Goal: Task Accomplishment & Management: Use online tool/utility

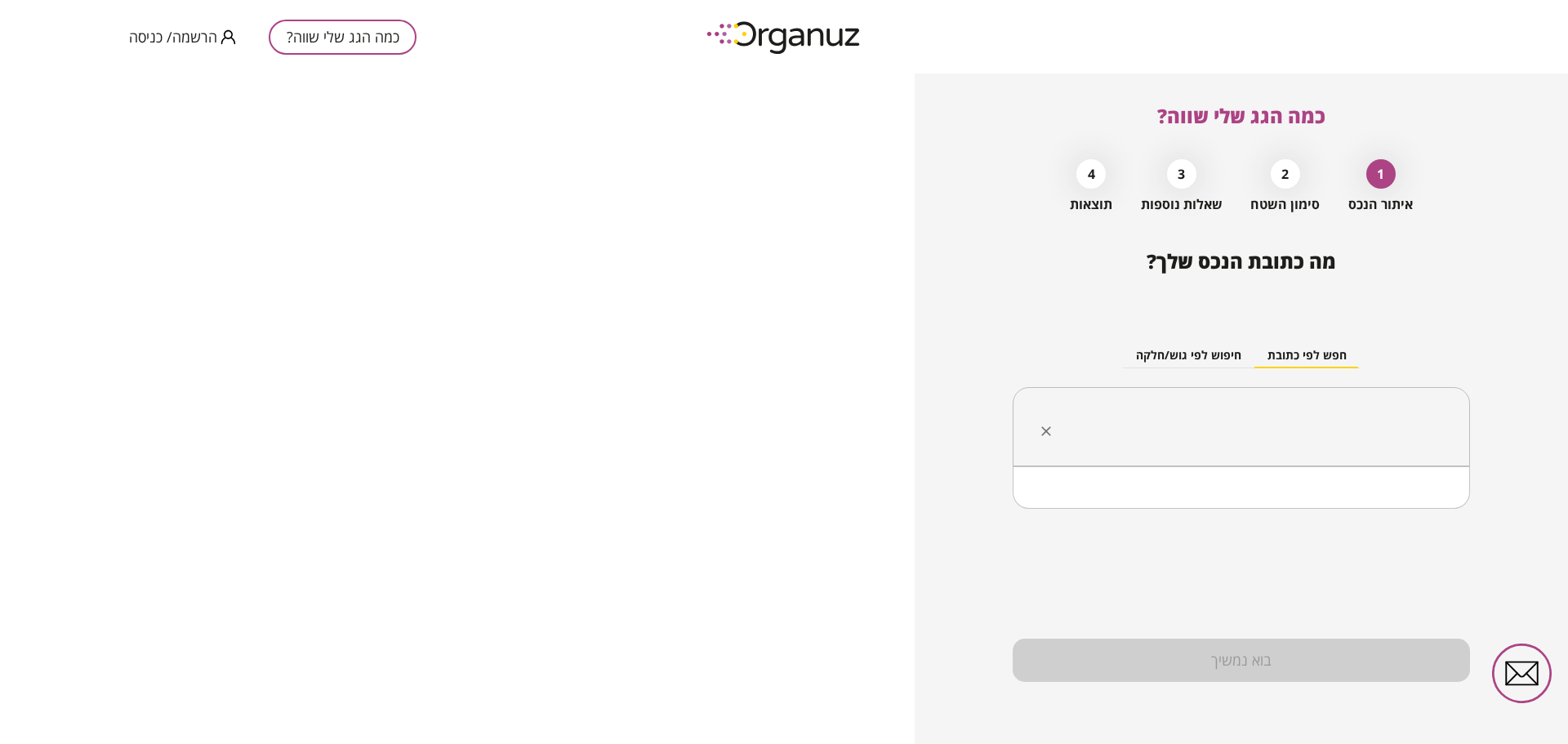
click at [1293, 413] on input "text" at bounding box center [1247, 427] width 406 height 41
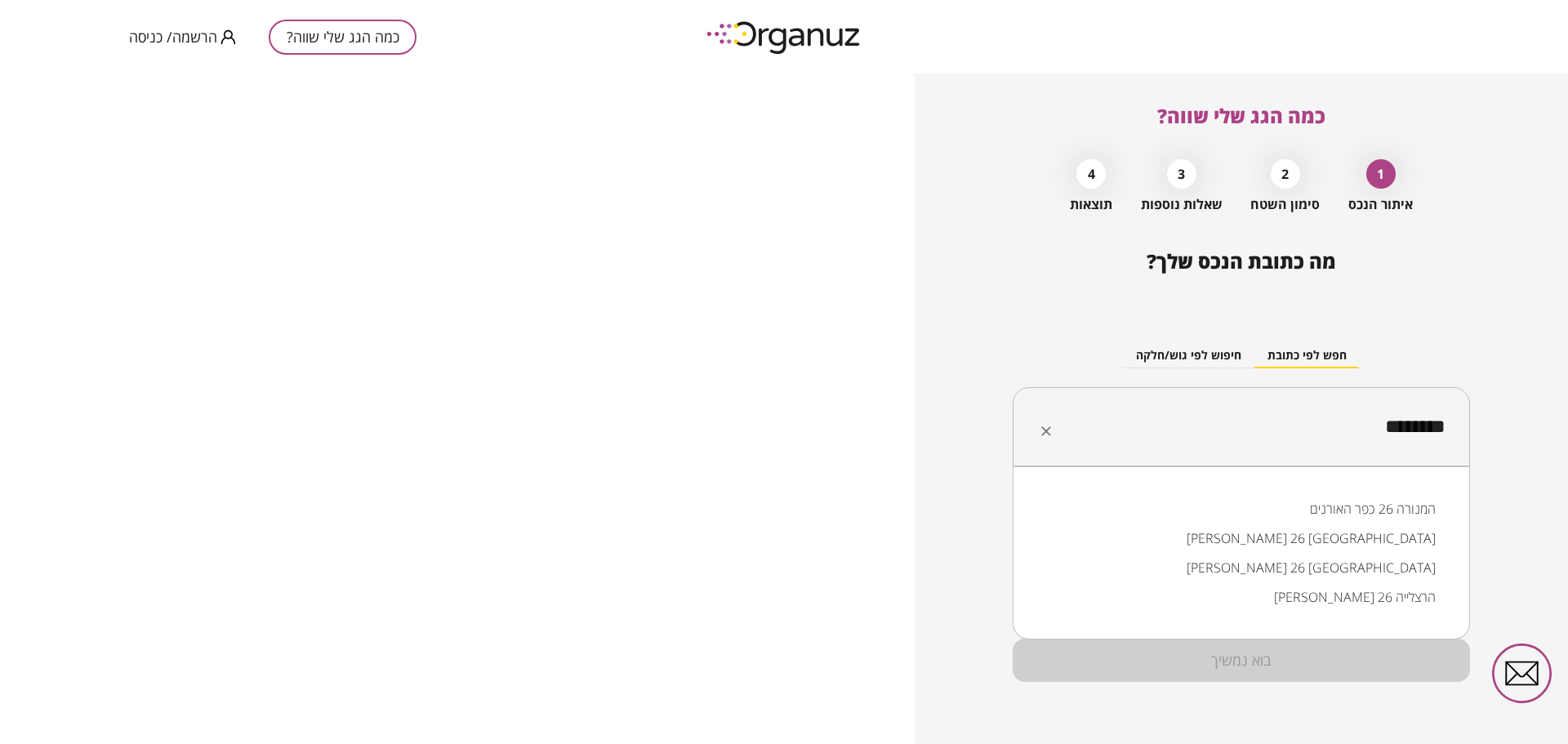
click at [1338, 533] on li "[PERSON_NAME] 26 [GEOGRAPHIC_DATA]" at bounding box center [1241, 539] width 415 height 30
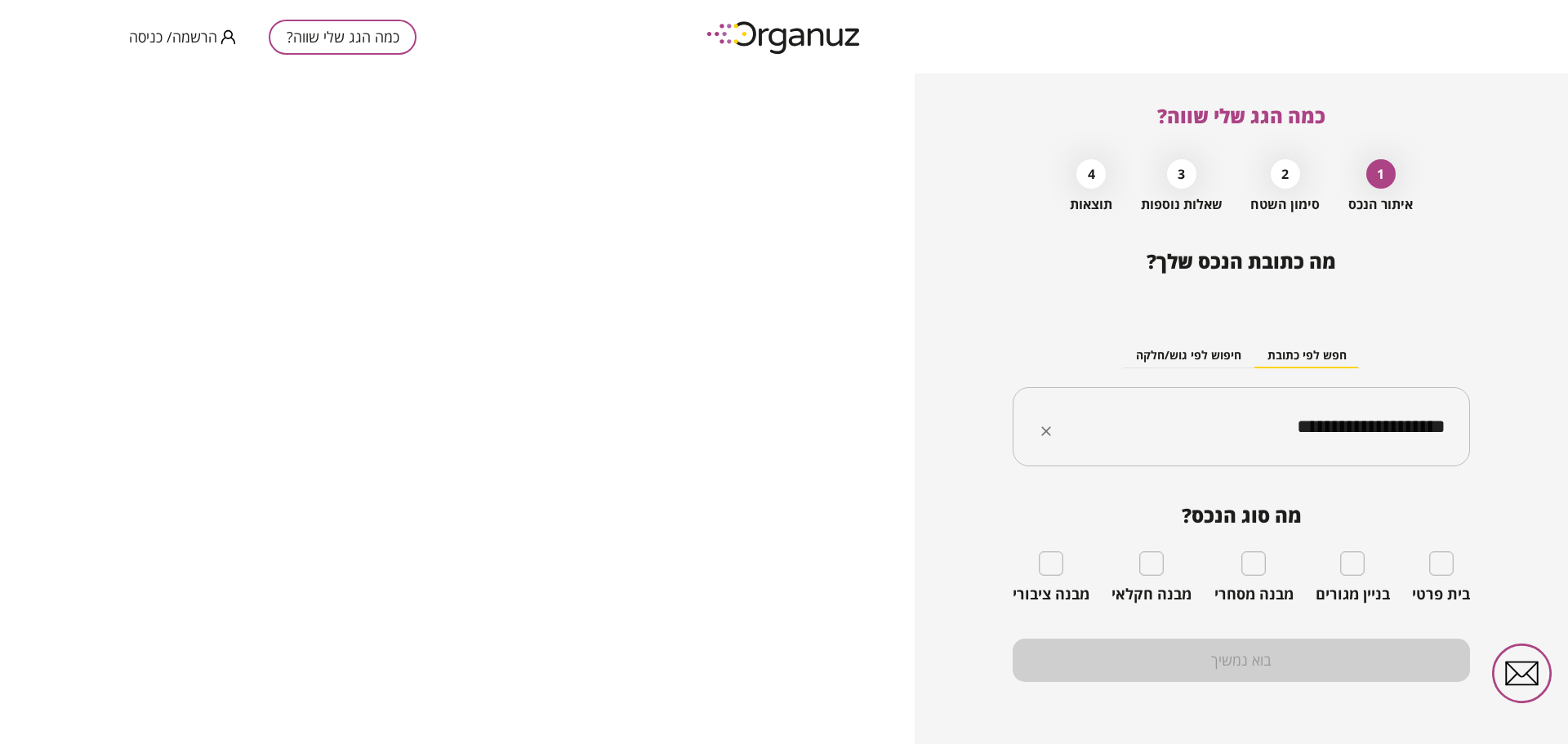
type input "**********"
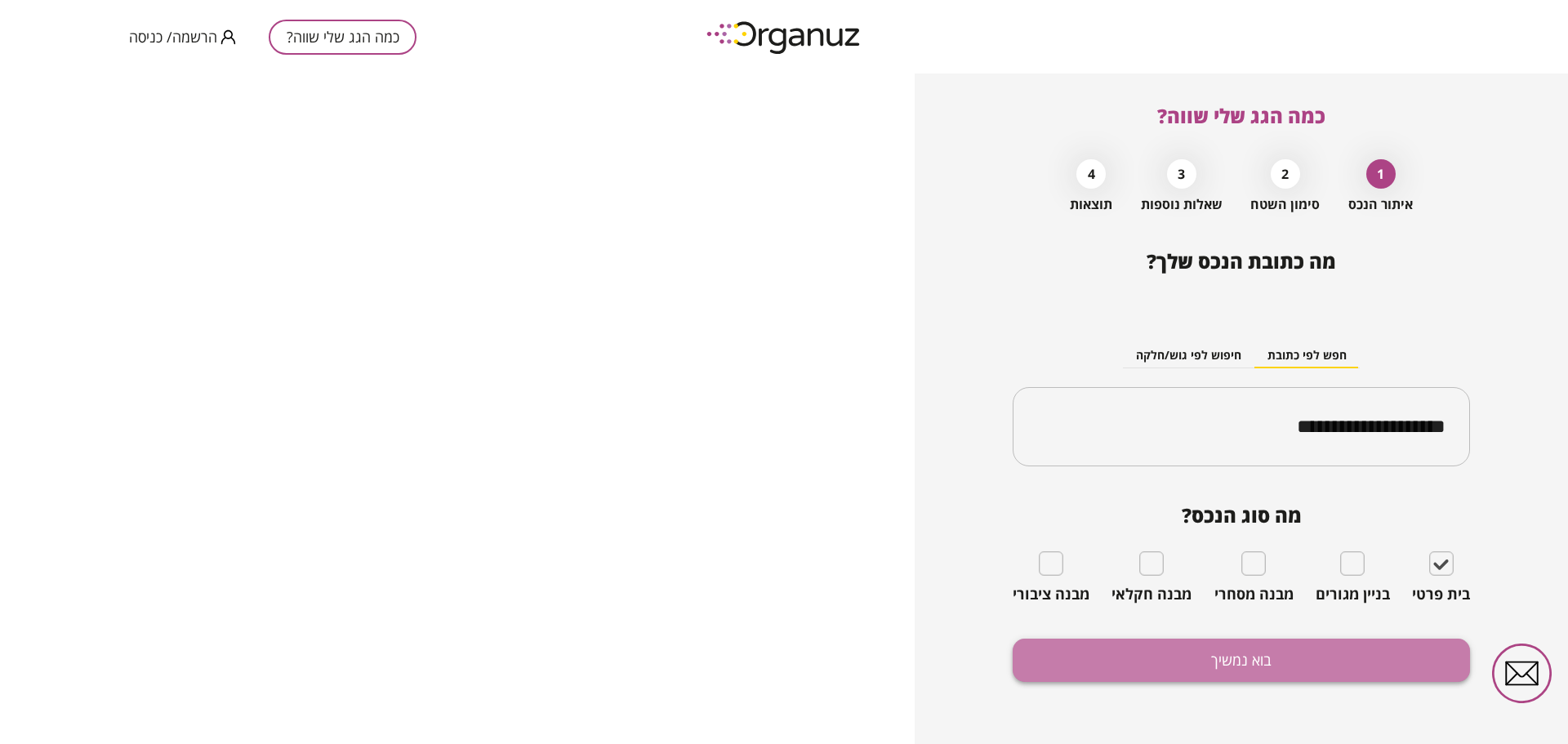
click at [1234, 660] on button "בוא נמשיך" at bounding box center [1241, 660] width 457 height 43
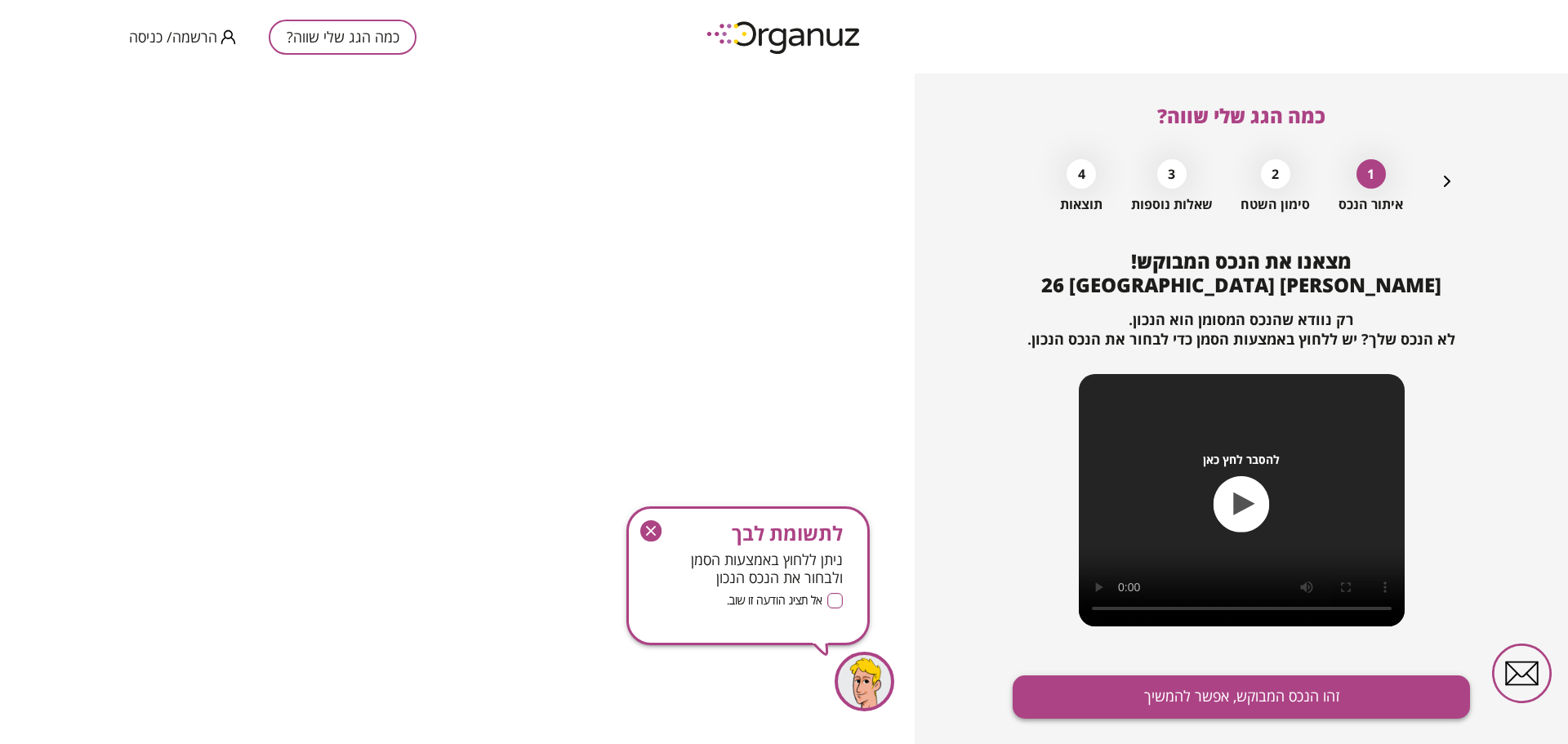
click at [1190, 701] on button "זהו הנכס המבוקש, אפשר להמשיך" at bounding box center [1241, 697] width 457 height 43
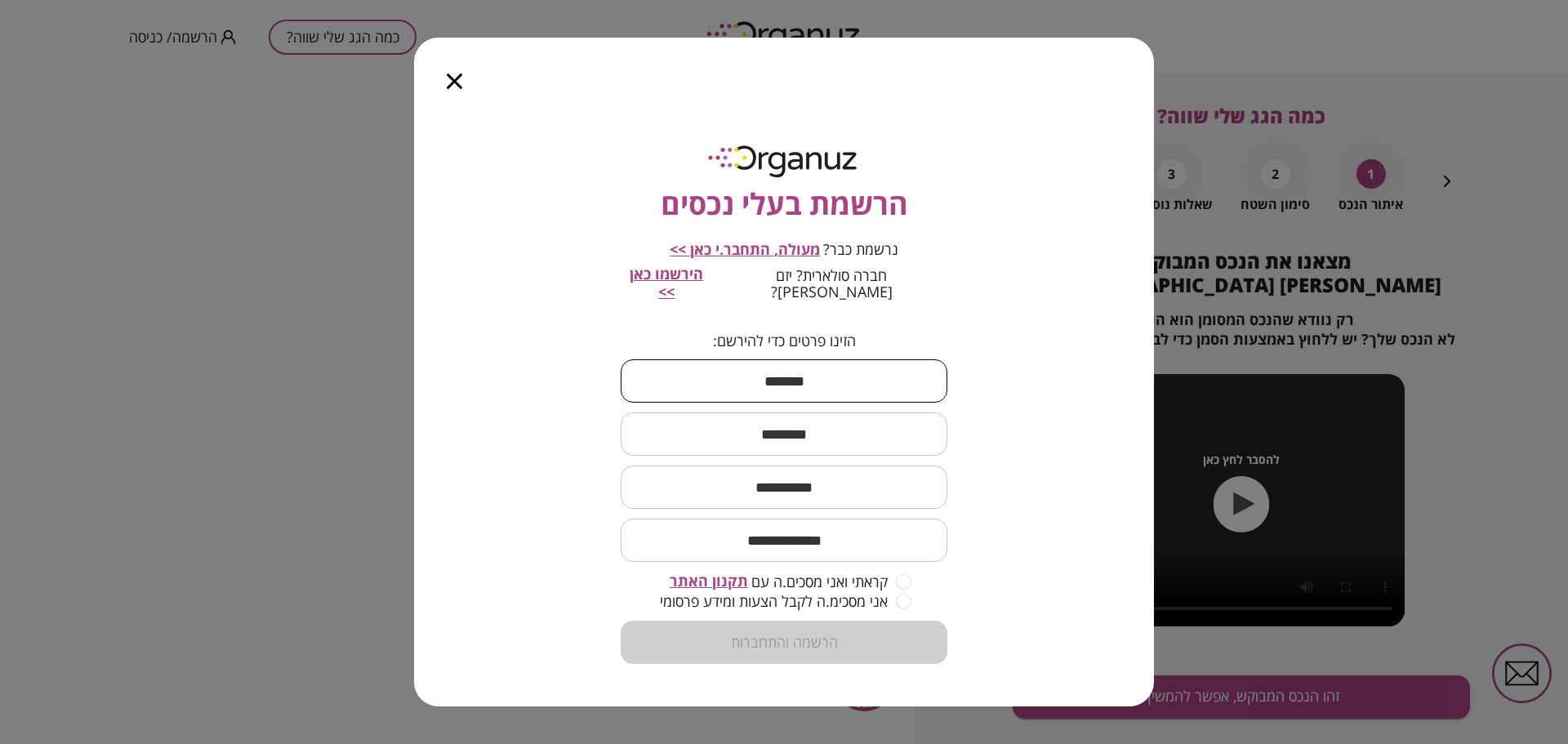
click at [787, 385] on input "text" at bounding box center [784, 381] width 327 height 48
type input "****"
click at [767, 426] on input "text" at bounding box center [784, 434] width 327 height 48
type input "****"
click at [766, 476] on input "text" at bounding box center [784, 487] width 327 height 48
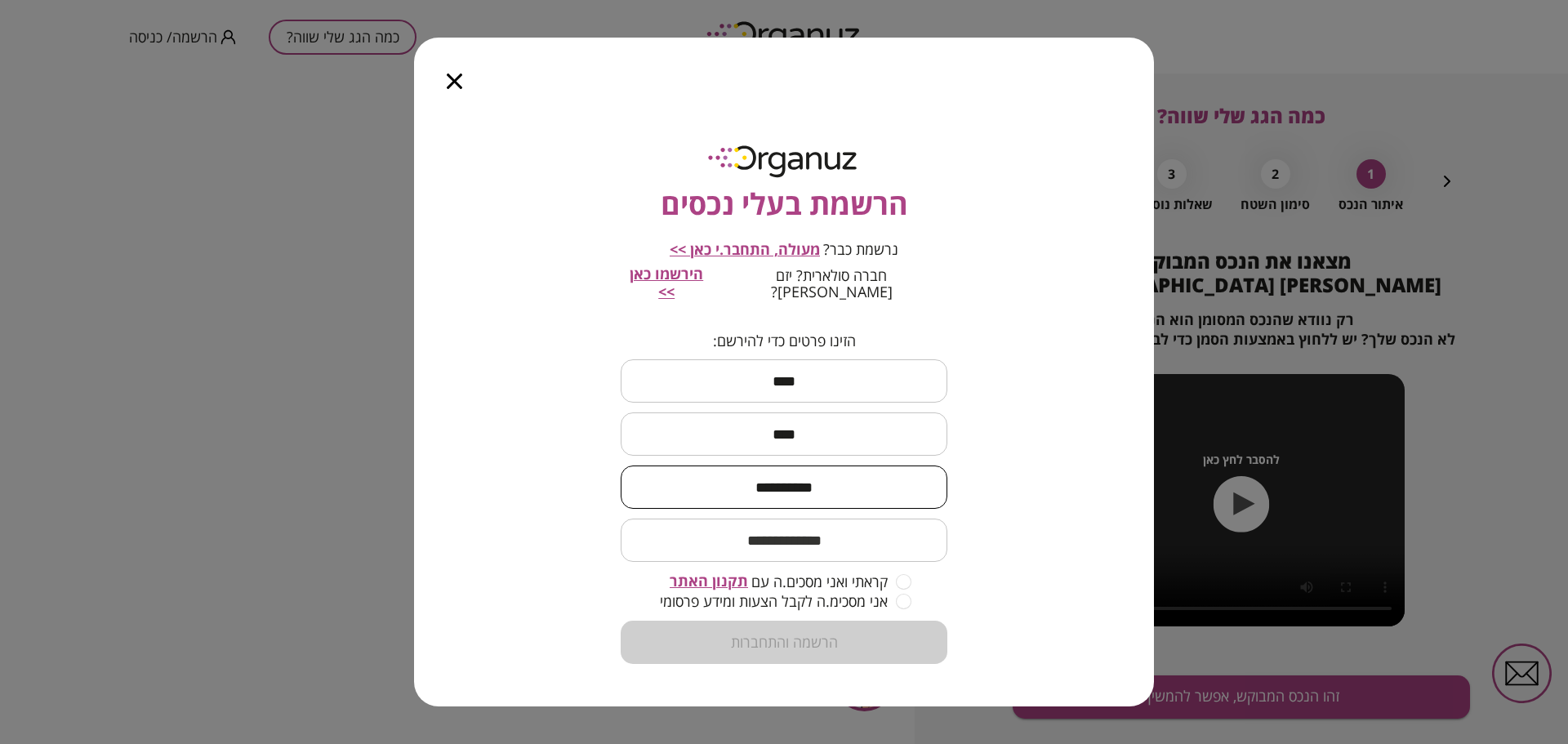
type input "**********"
click at [764, 539] on input "email" at bounding box center [784, 540] width 327 height 48
type input "*"
type input "**********"
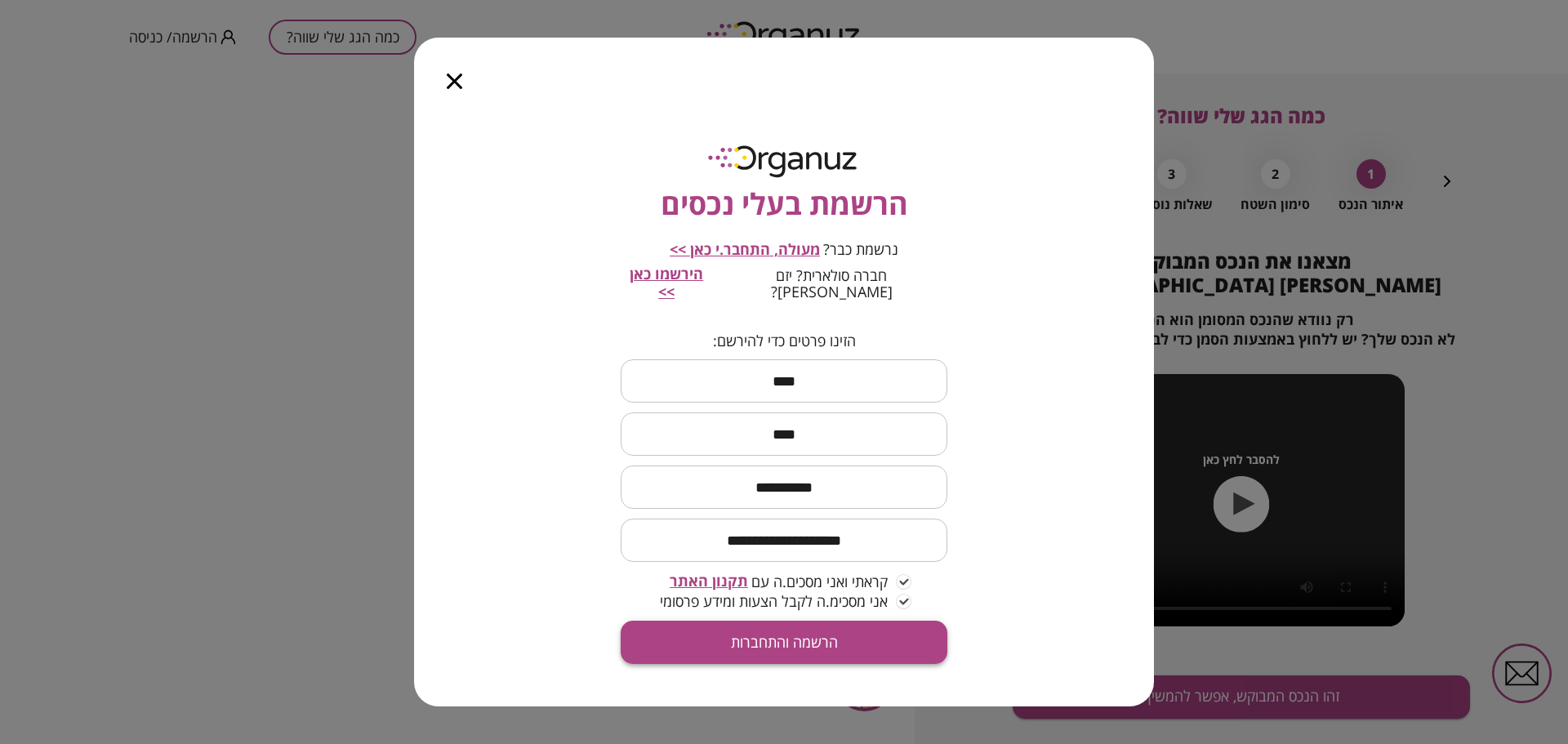
click at [784, 635] on button "הרשמה והתחברות" at bounding box center [784, 642] width 327 height 43
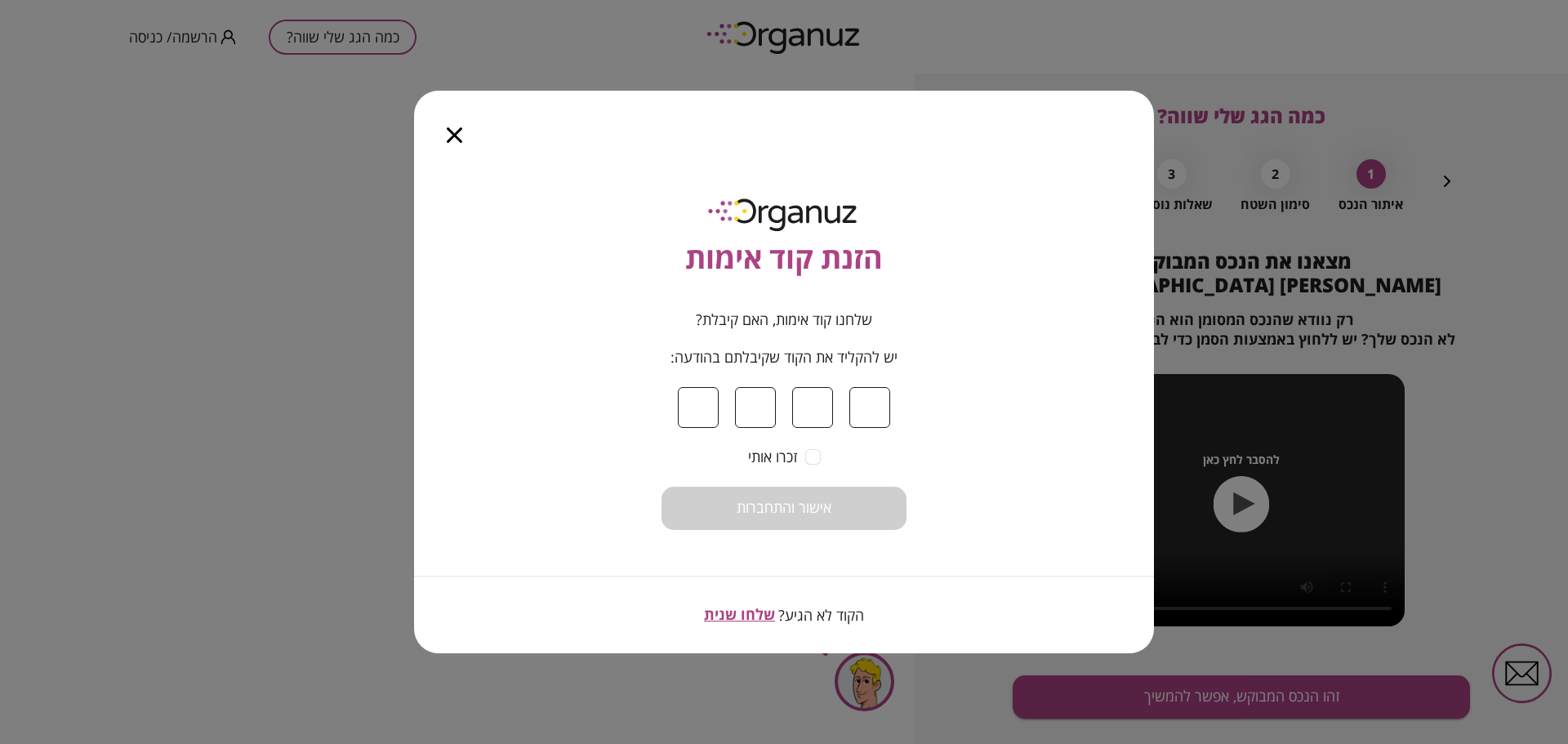
type input "*"
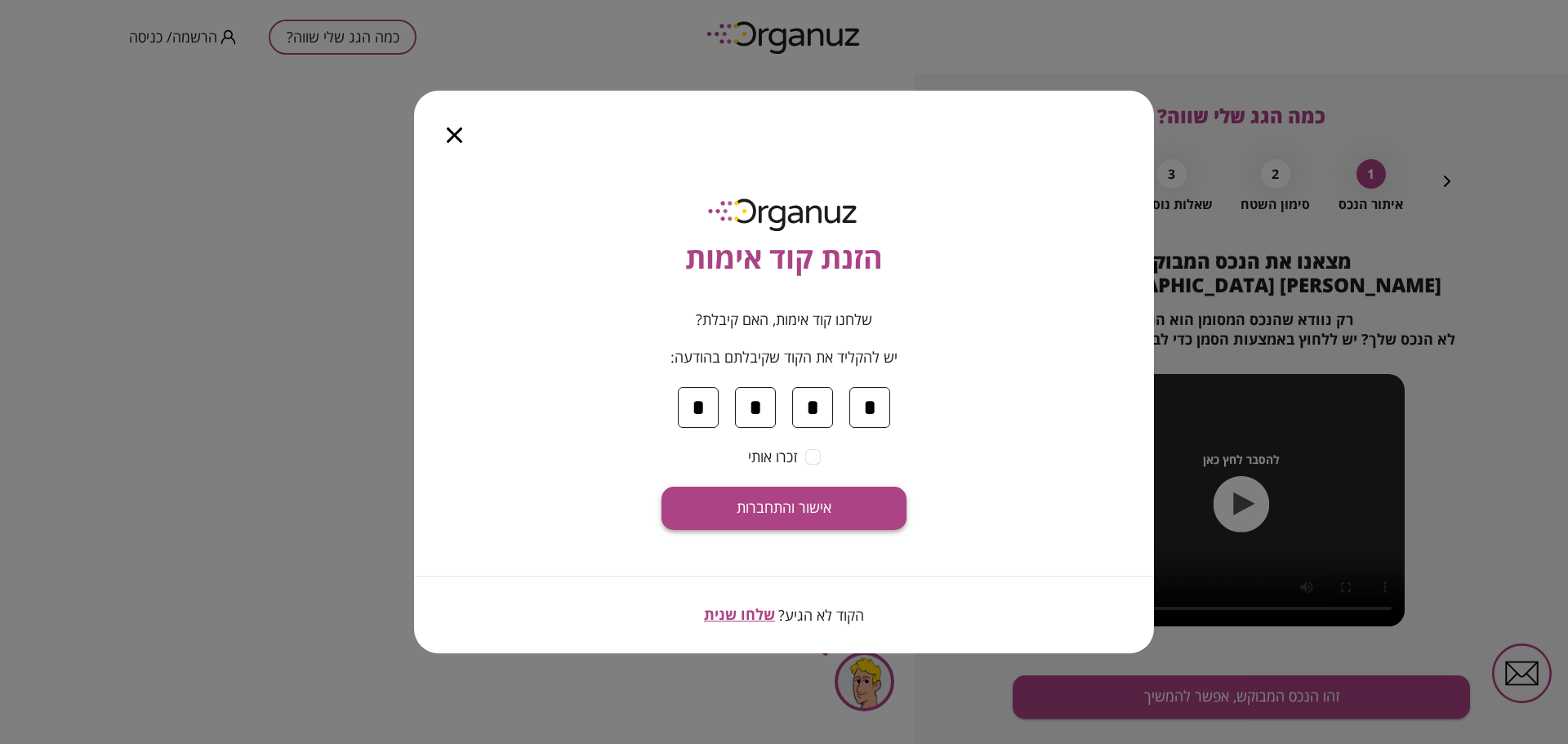
type input "*"
click at [794, 509] on span "אישור והתחברות" at bounding box center [784, 507] width 94 height 18
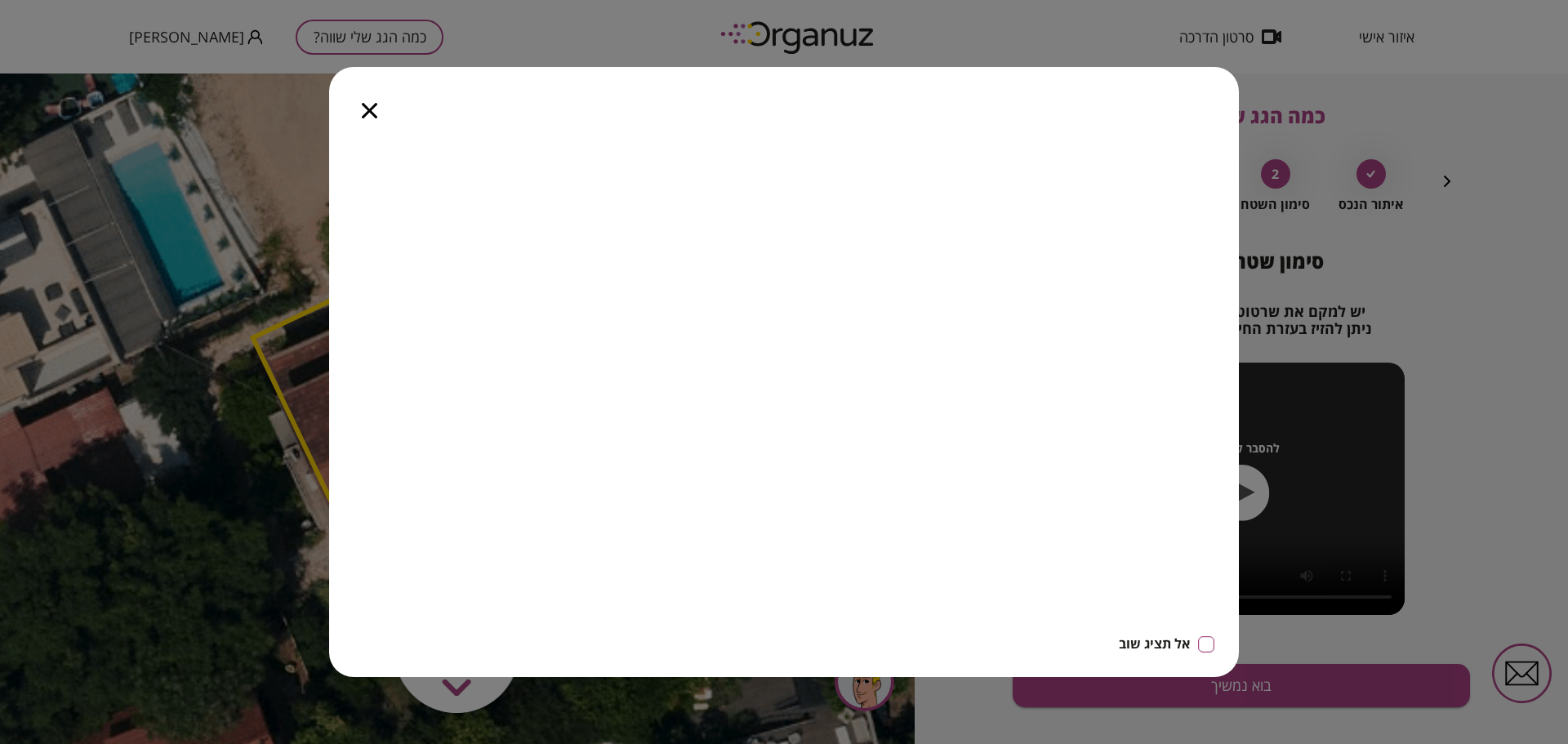
click at [372, 112] on icon "button" at bounding box center [369, 110] width 16 height 16
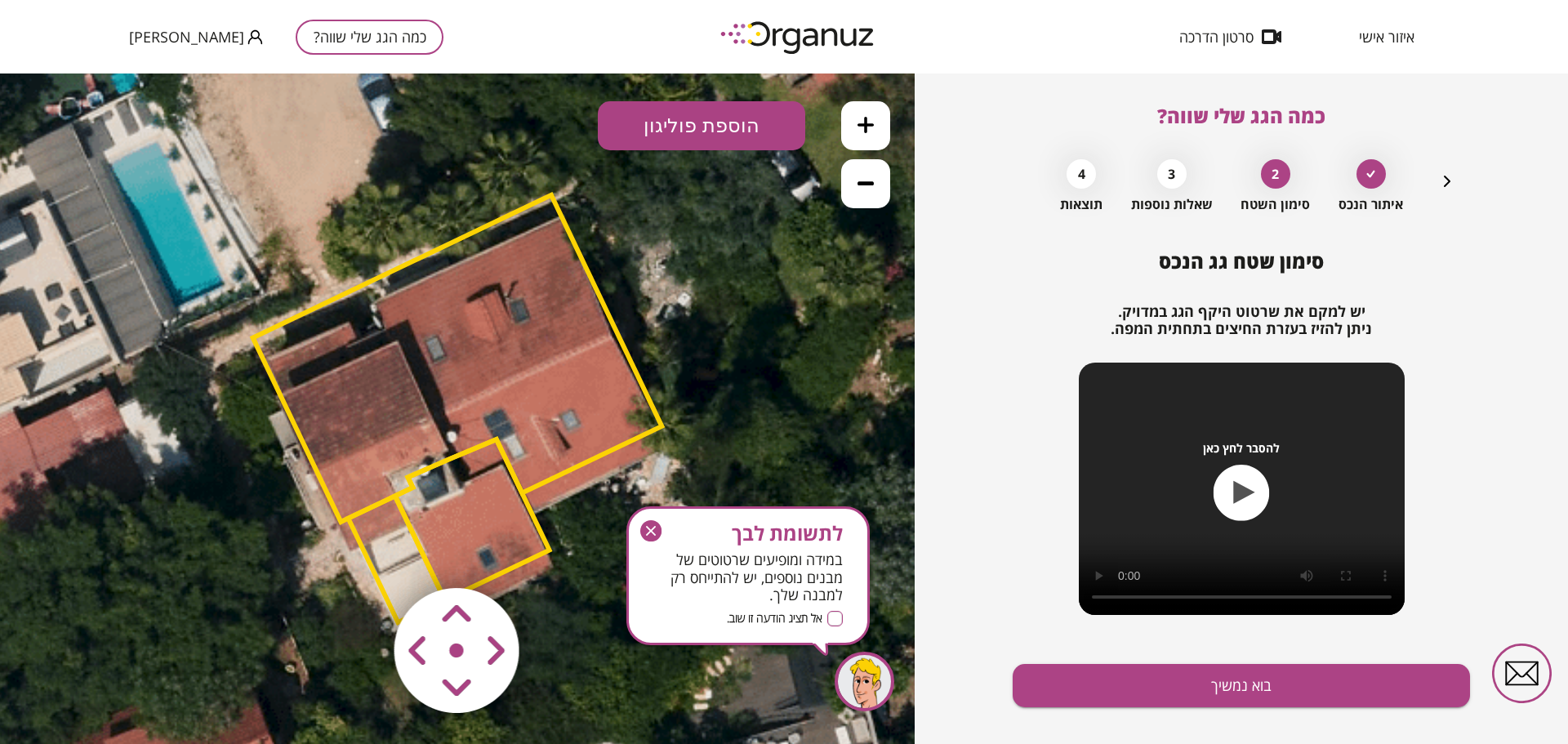
click at [652, 531] on icon "button" at bounding box center [651, 530] width 10 height 10
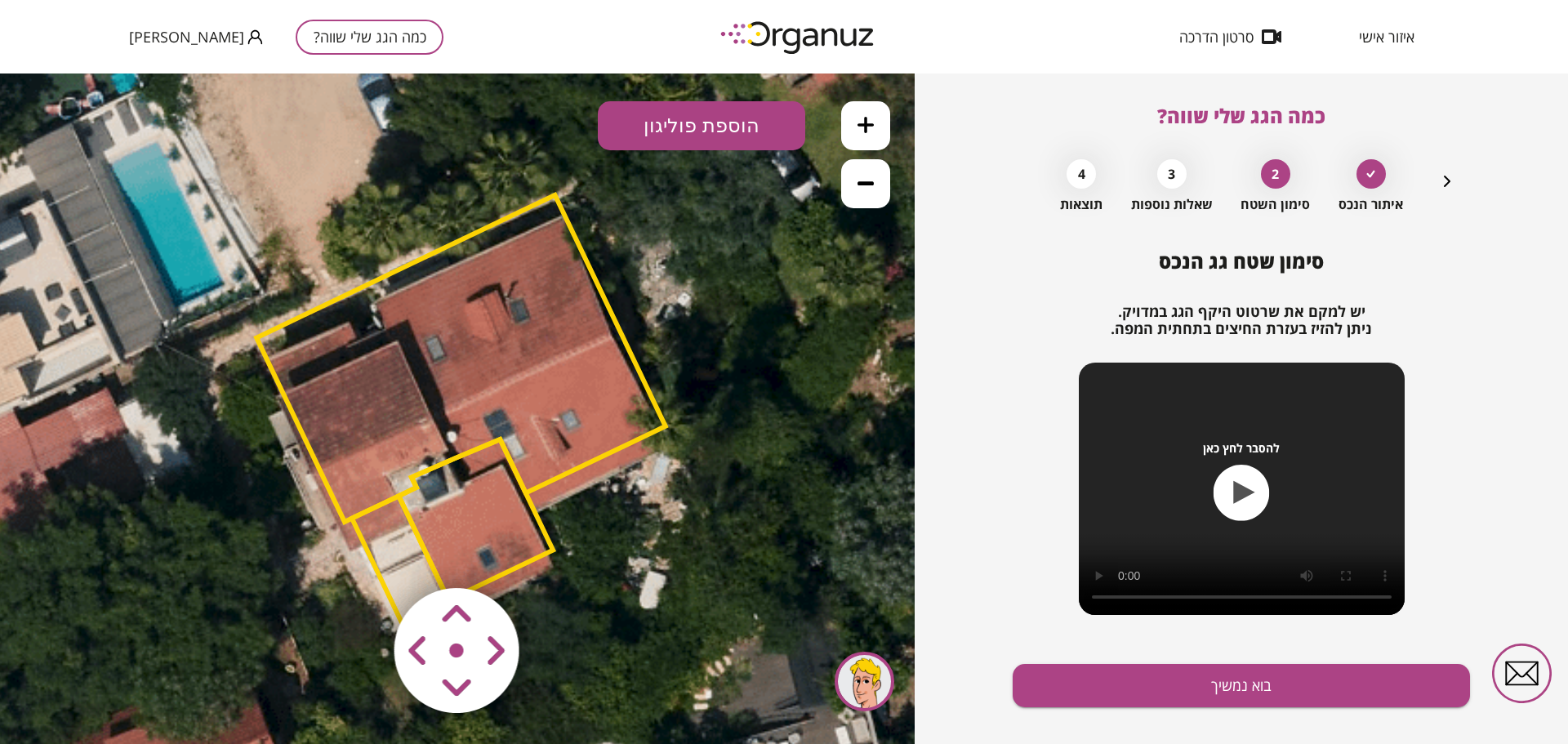
click at [360, 553] on area at bounding box center [360, 553] width 0 height 0
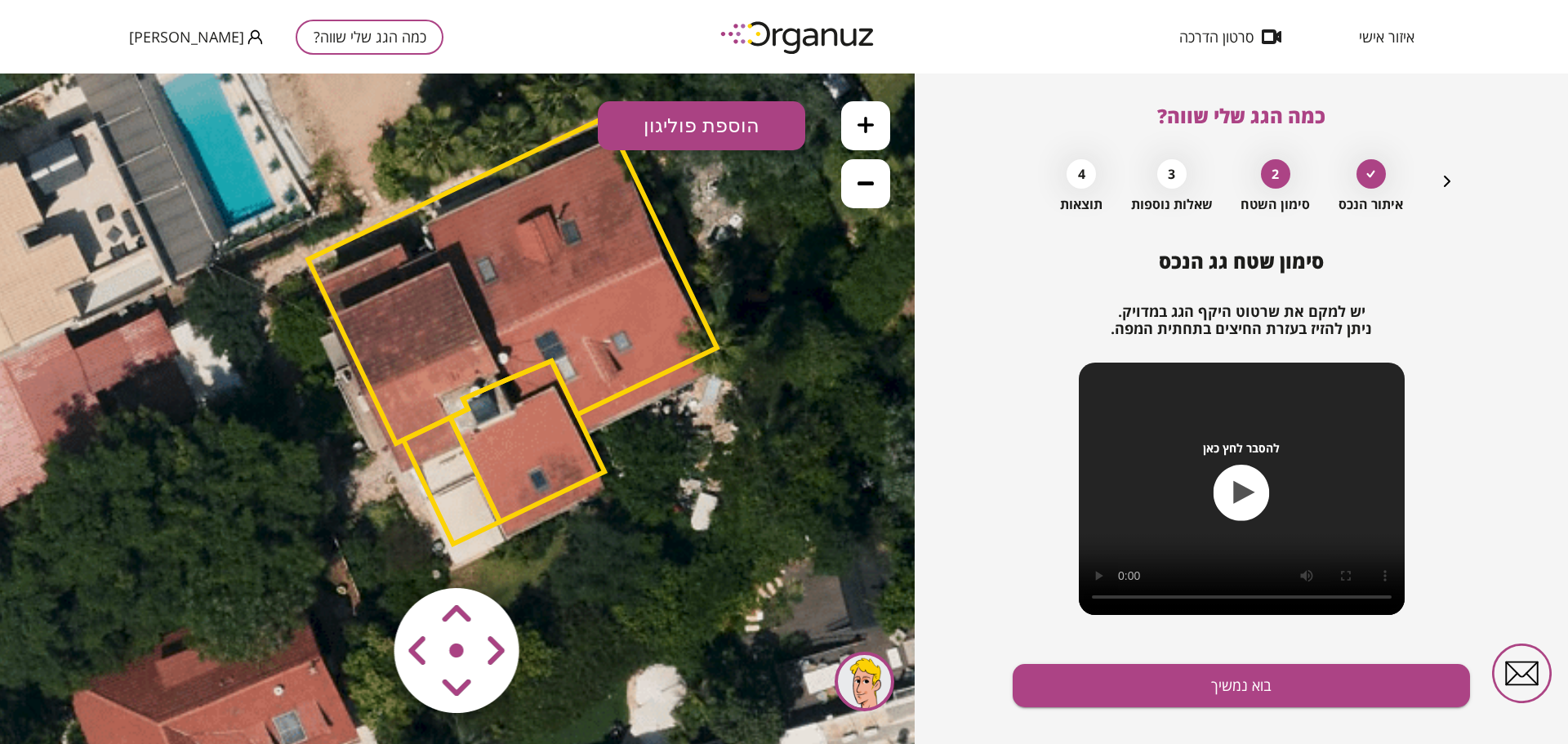
drag, startPoint x: 488, startPoint y: 506, endPoint x: 545, endPoint y: 421, distance: 102.3
click at [545, 421] on polygon at bounding box center [527, 441] width 155 height 161
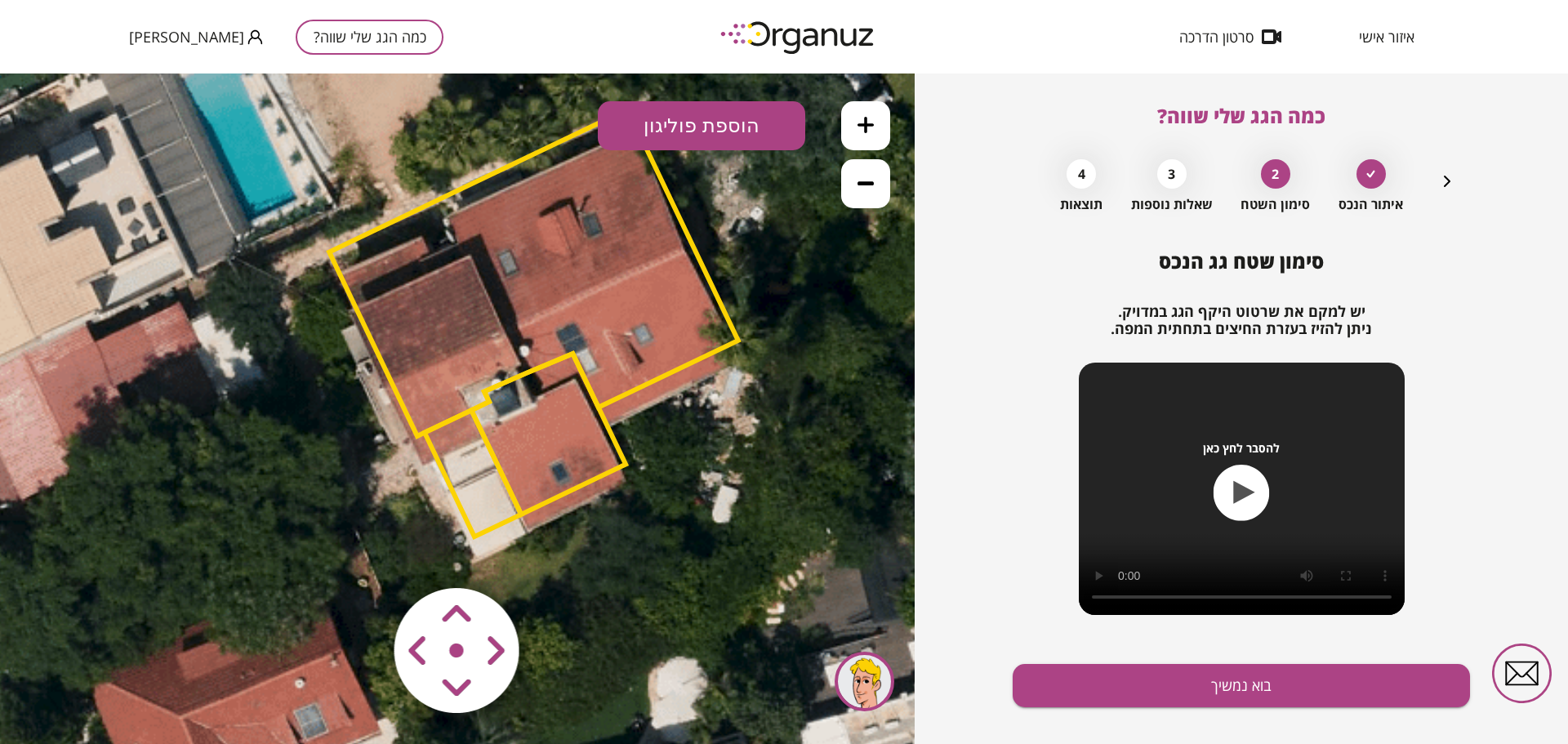
drag, startPoint x: 533, startPoint y: 346, endPoint x: 549, endPoint y: 341, distance: 16.8
click at [549, 341] on polygon at bounding box center [534, 272] width 409 height 327
click at [871, 192] on button at bounding box center [865, 183] width 49 height 49
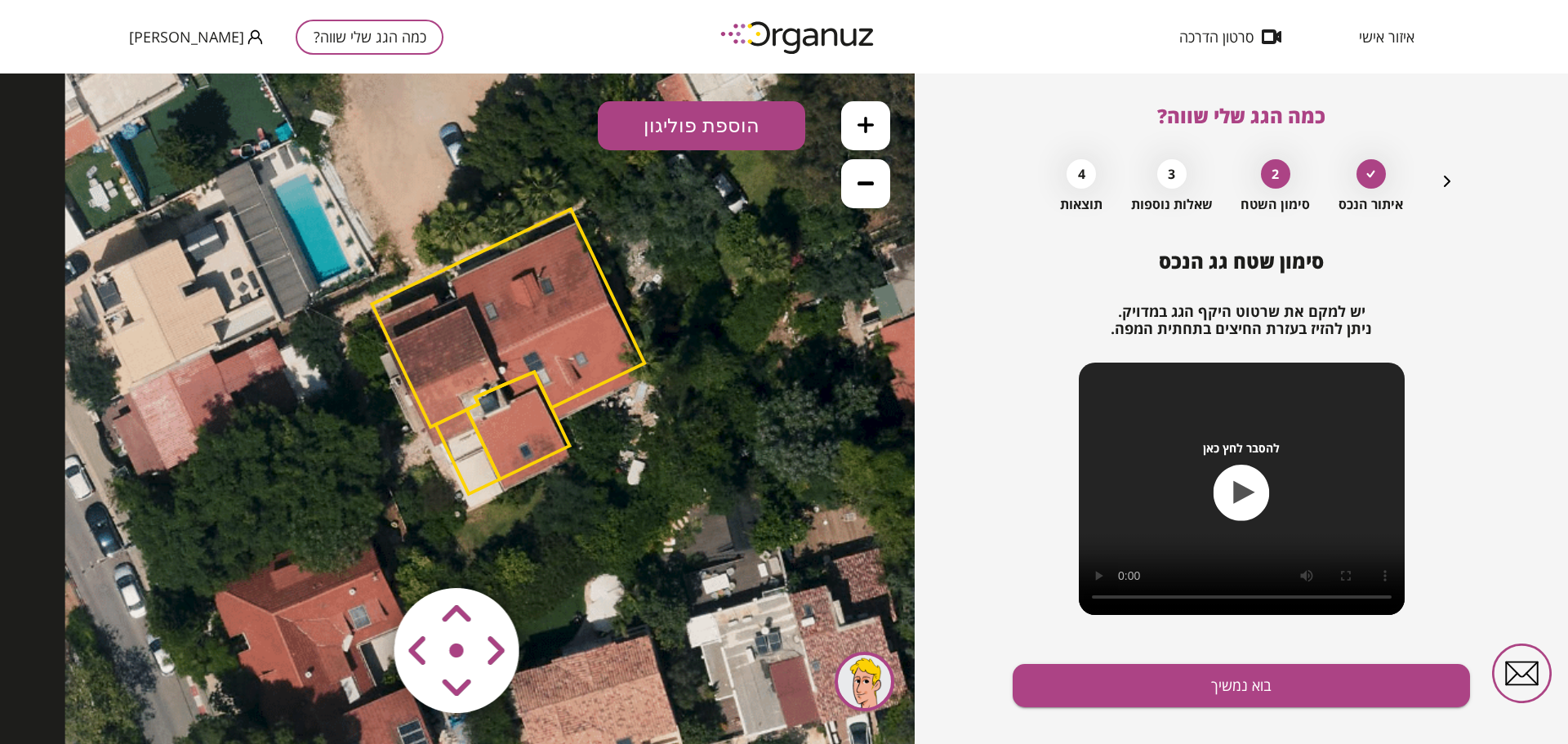
click at [865, 131] on icon at bounding box center [865, 125] width 17 height 17
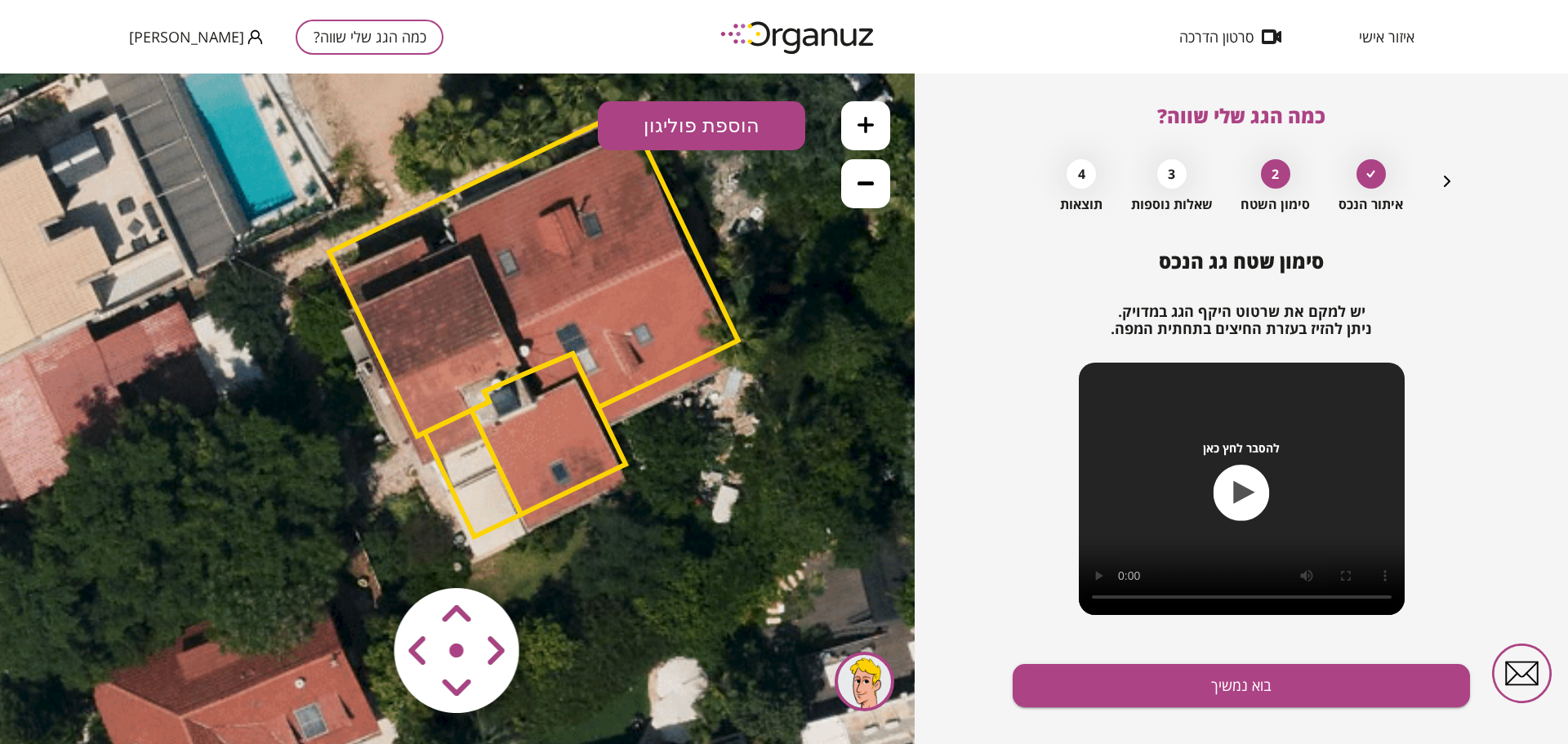
click at [462, 656] on div at bounding box center [457, 651] width 195 height 195
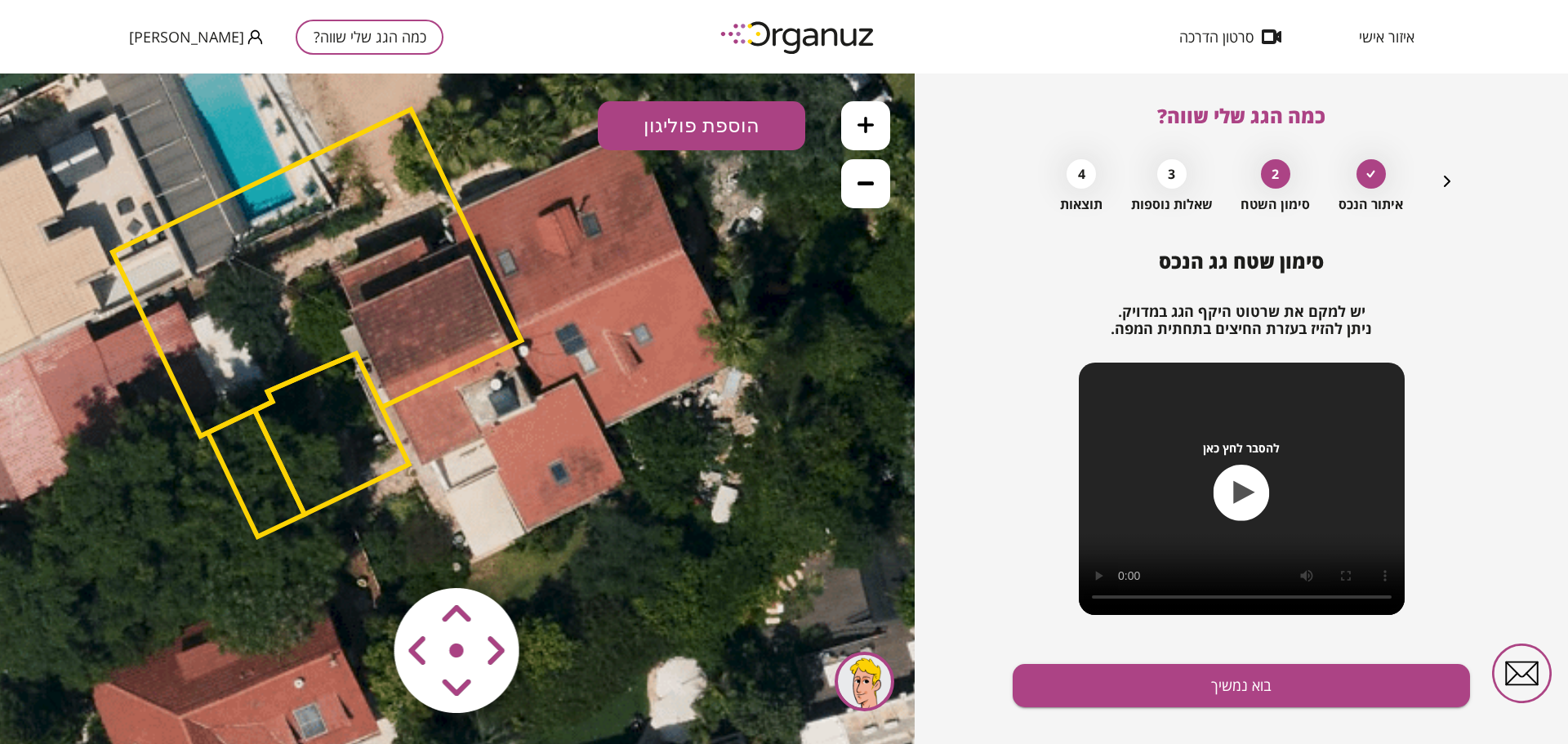
drag, startPoint x: 447, startPoint y: 651, endPoint x: 607, endPoint y: 597, distance: 168.9
click at [607, 597] on div ".st0 { fill: #FFFFFF; } 10" at bounding box center [457, 408] width 915 height 670
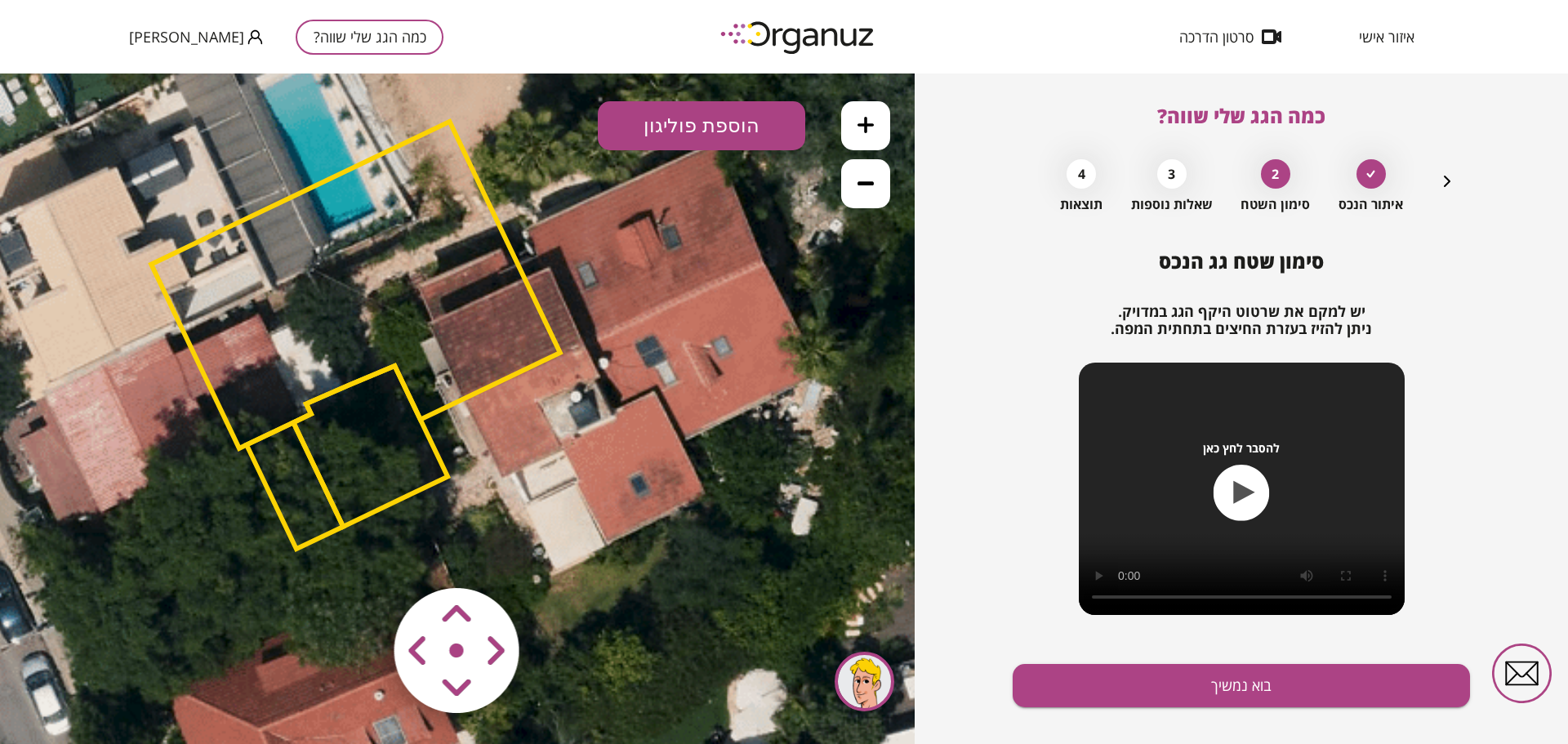
drag, startPoint x: 306, startPoint y: 337, endPoint x: 371, endPoint y: 336, distance: 65.0
click at [371, 336] on polygon at bounding box center [355, 284] width 409 height 327
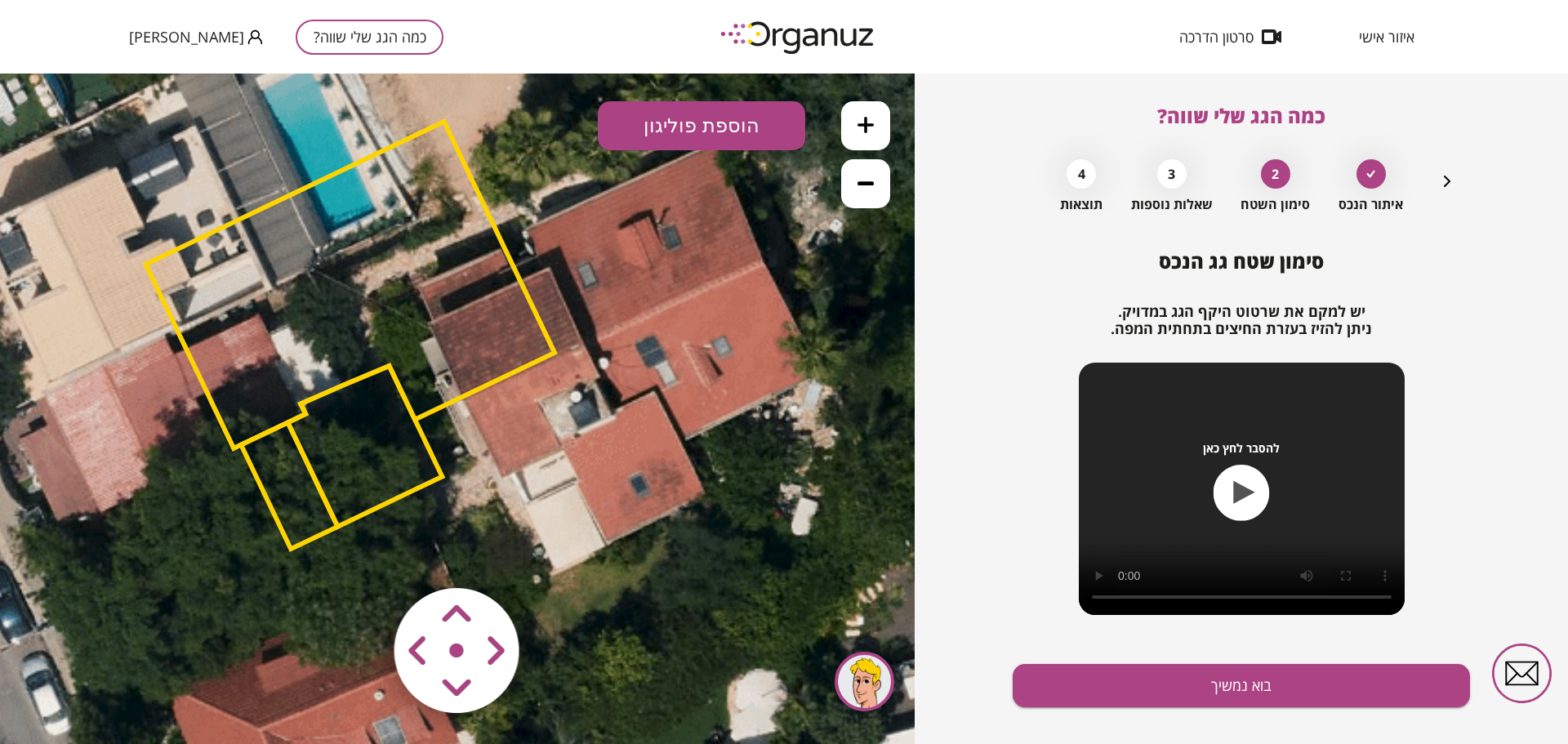
click at [360, 553] on area at bounding box center [360, 553] width 0 height 0
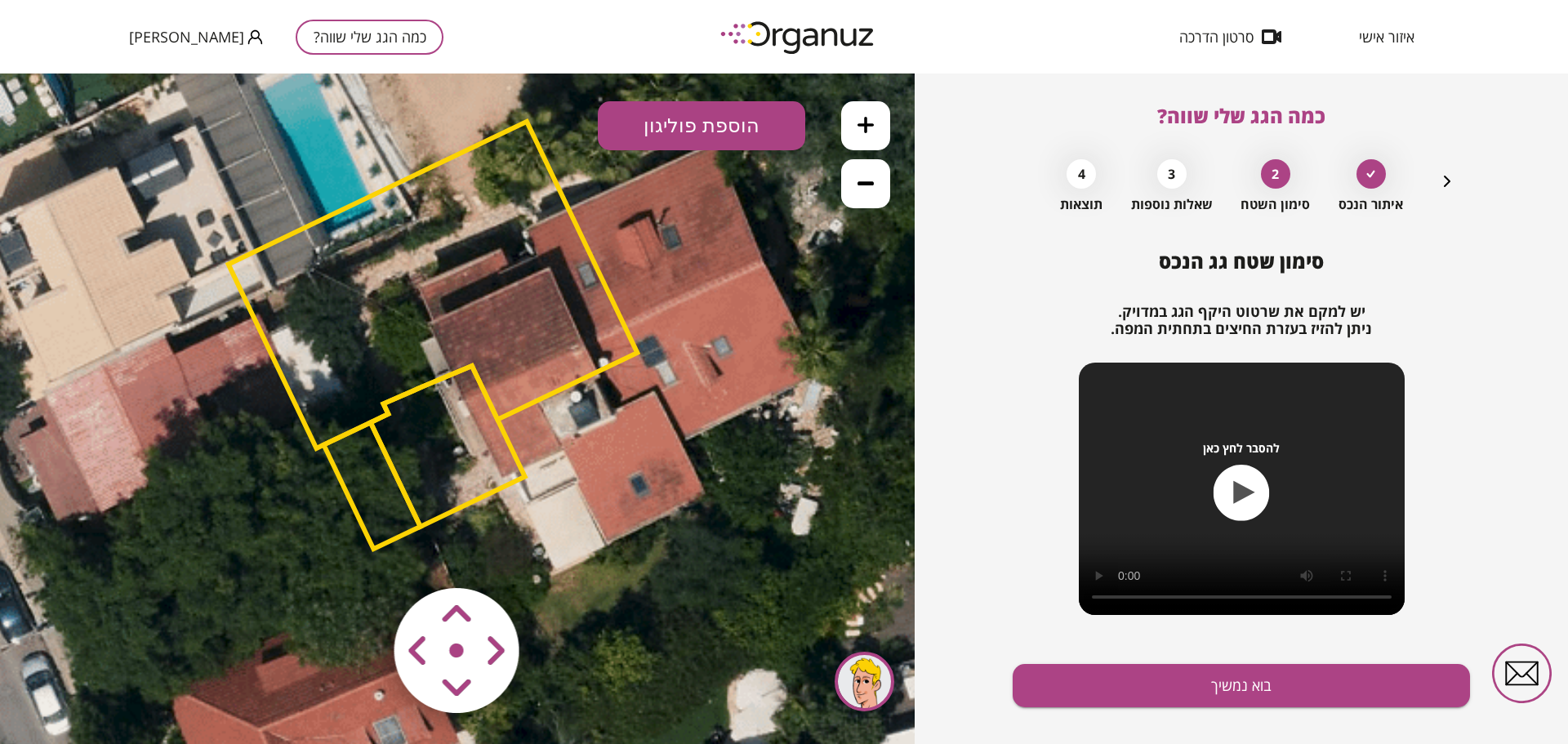
click at [360, 553] on area at bounding box center [360, 553] width 0 height 0
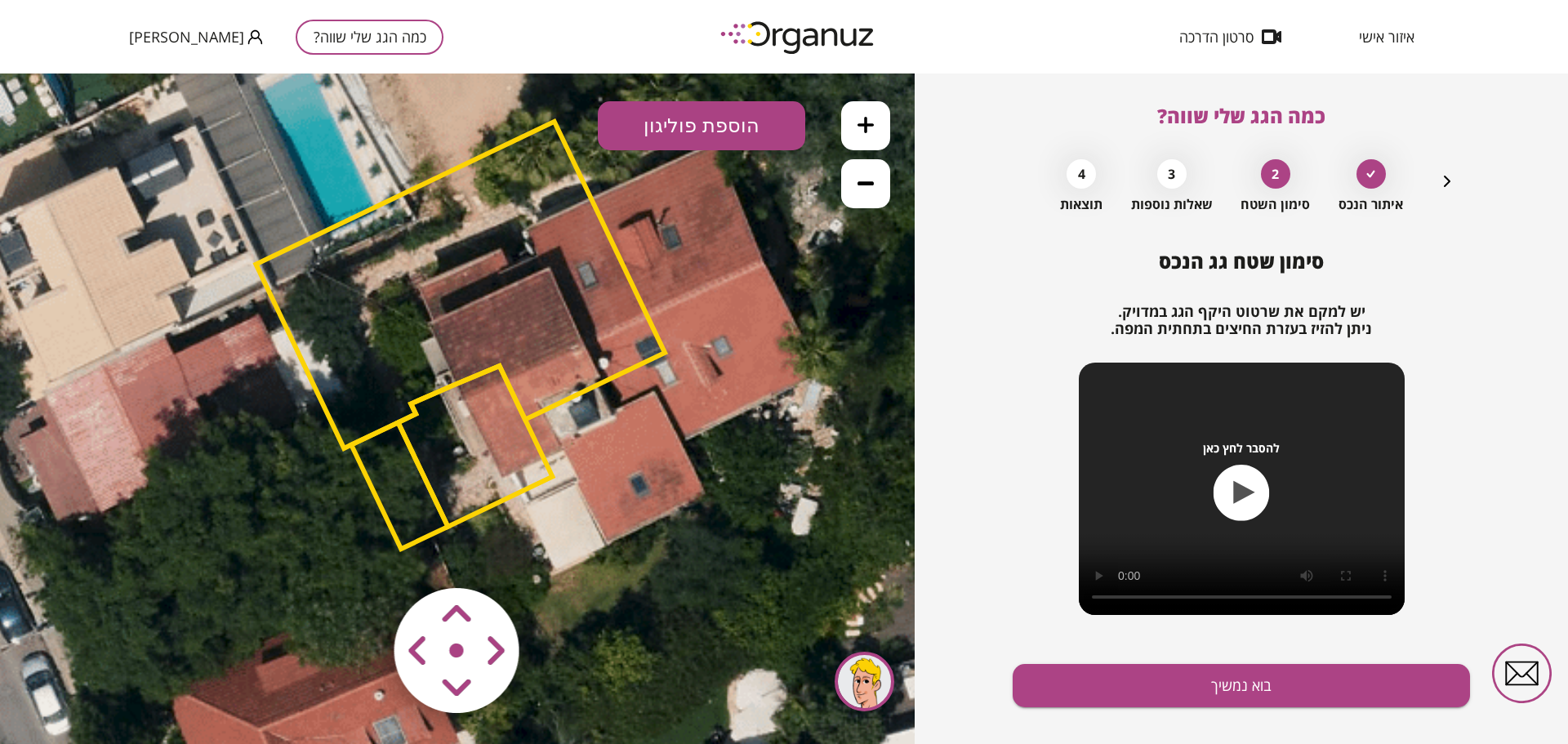
click at [360, 553] on area at bounding box center [360, 553] width 0 height 0
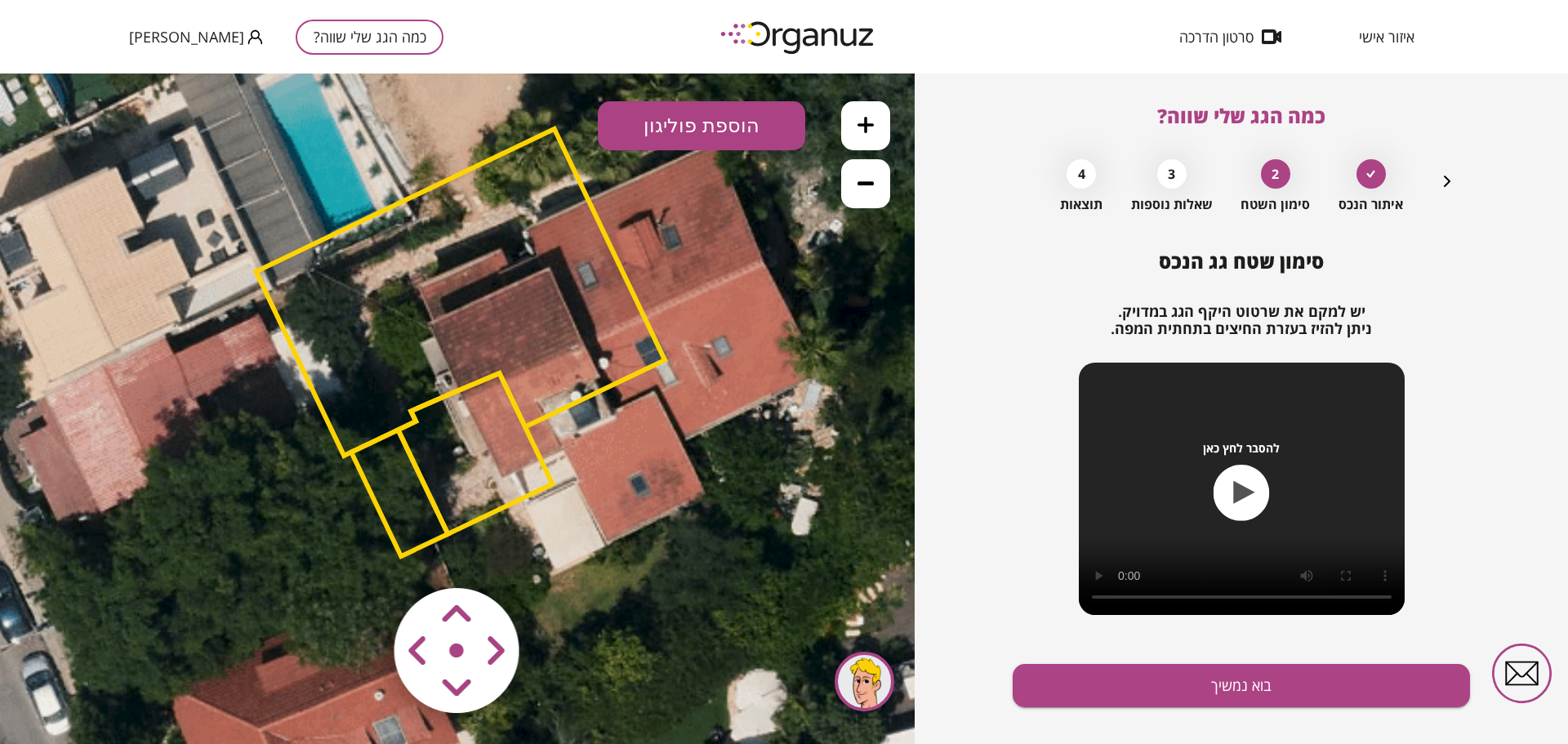
click at [360, 553] on area at bounding box center [360, 553] width 0 height 0
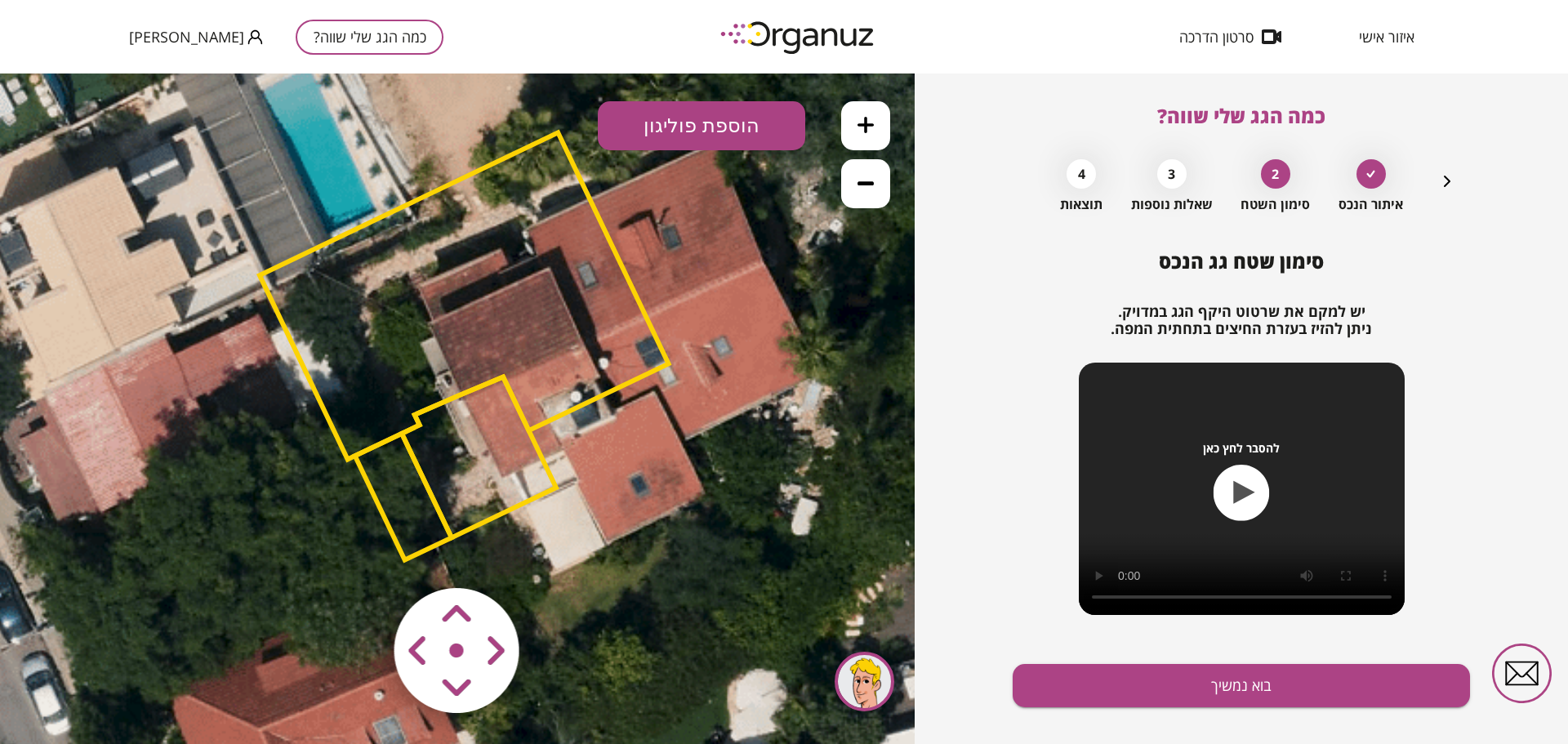
click at [360, 553] on area at bounding box center [360, 553] width 0 height 0
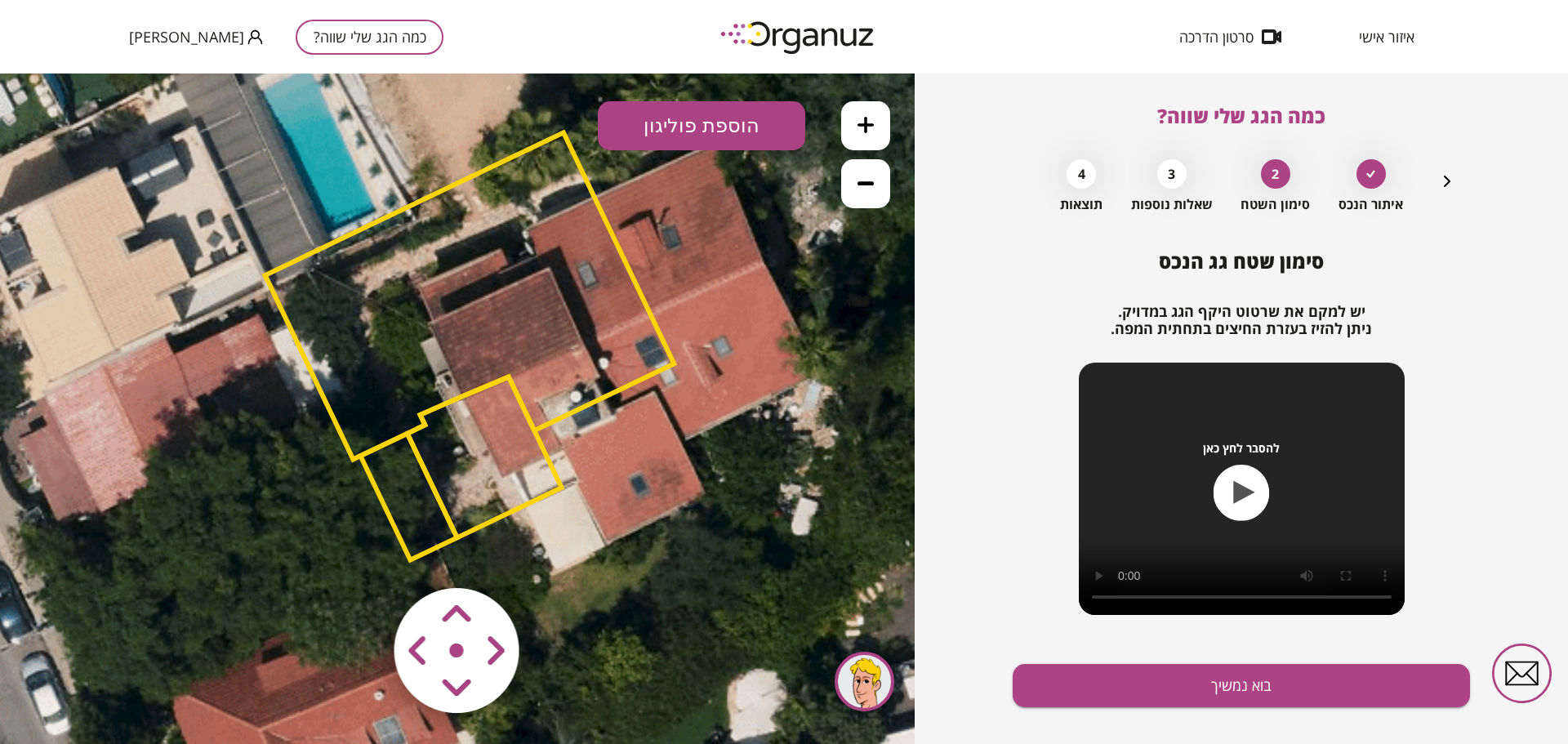
click at [360, 553] on area at bounding box center [360, 553] width 0 height 0
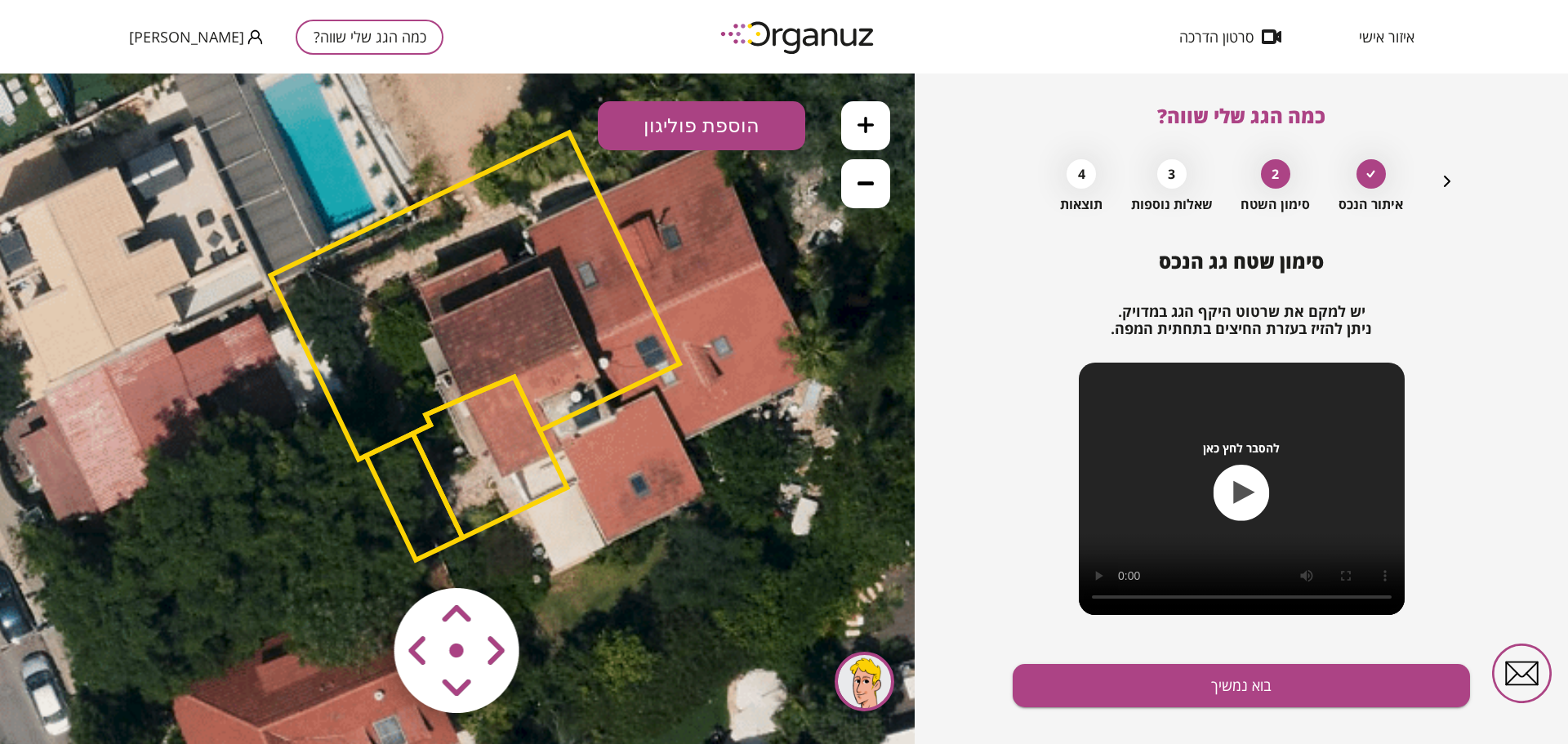
click at [360, 553] on area at bounding box center [360, 553] width 0 height 0
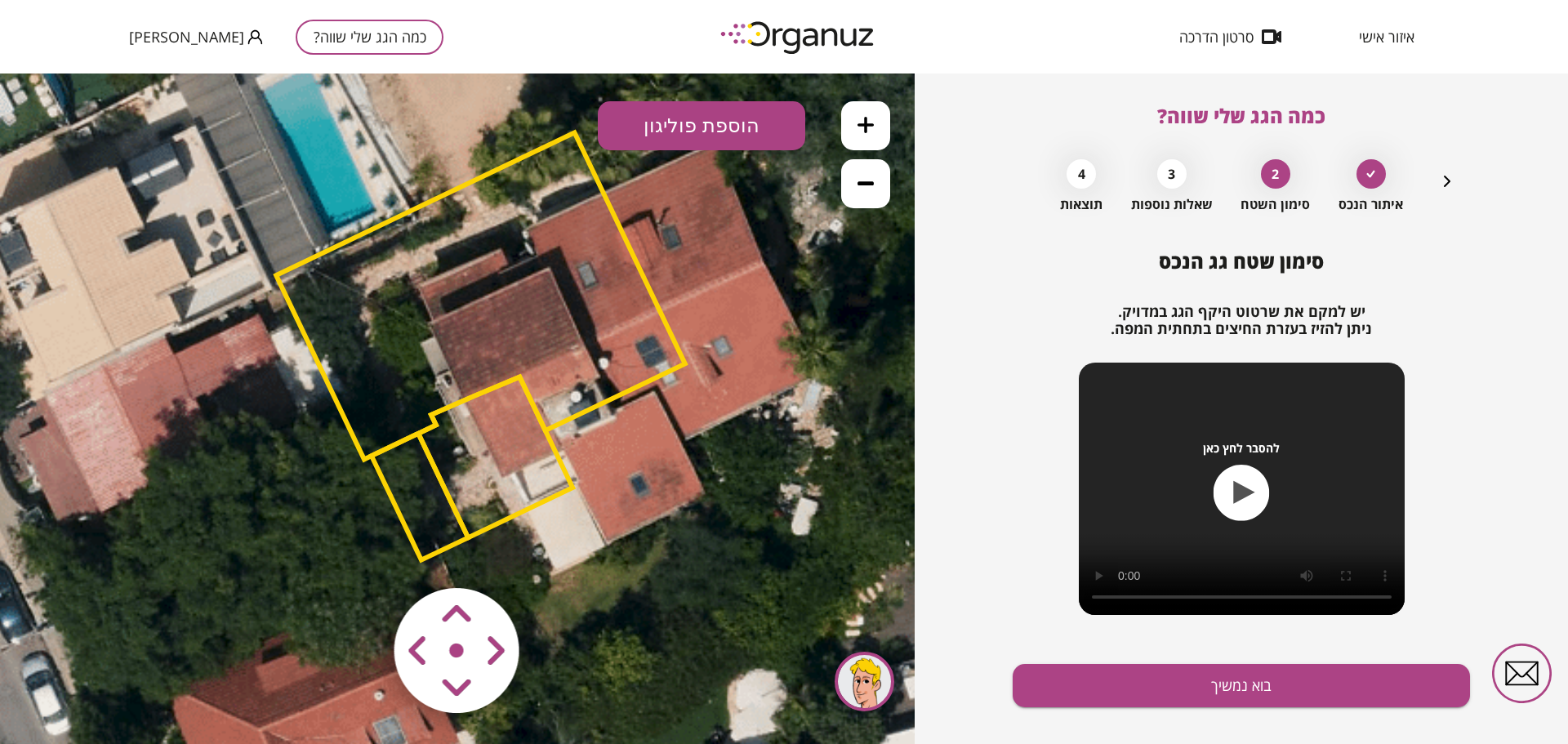
click at [360, 553] on area at bounding box center [360, 553] width 0 height 0
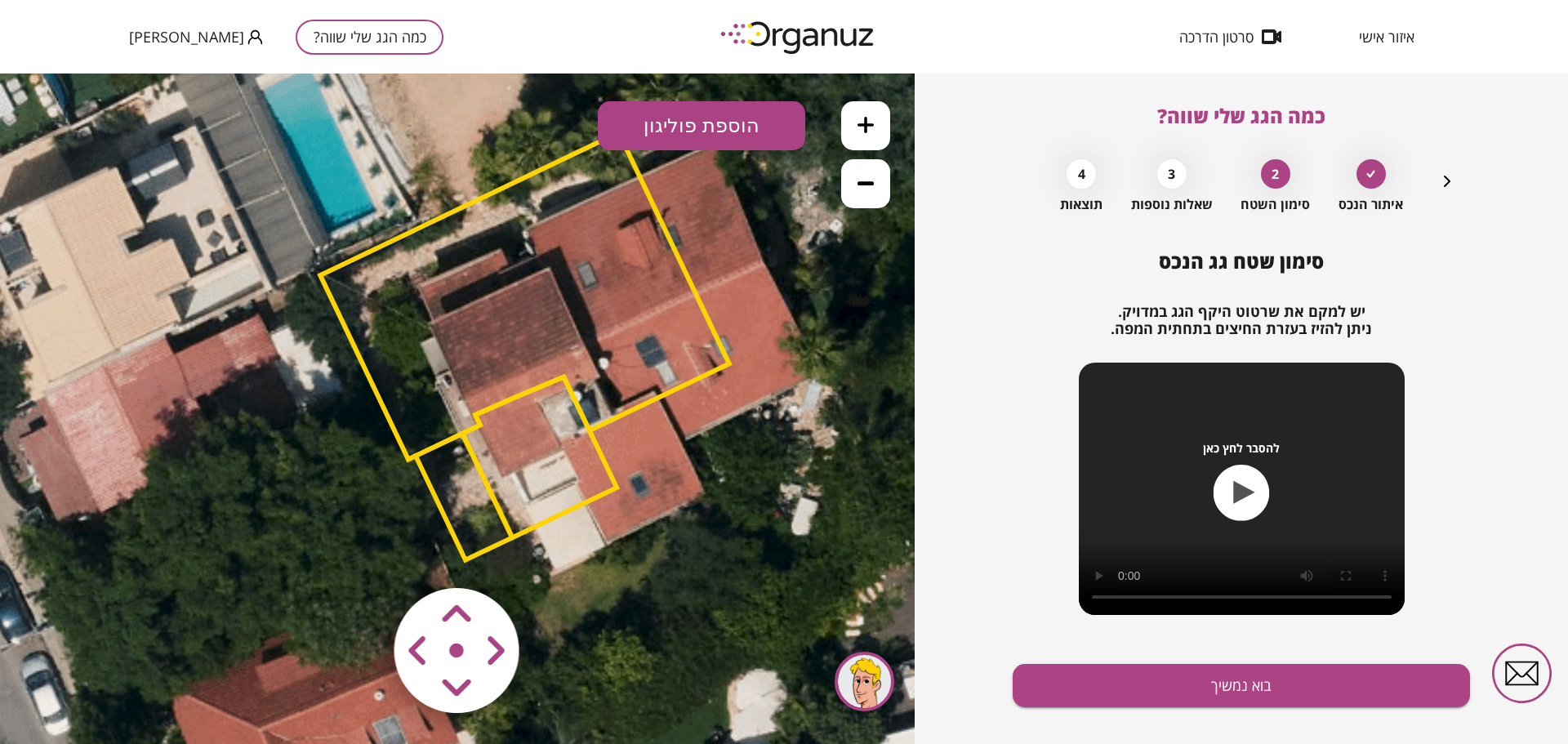
click at [360, 553] on area at bounding box center [360, 553] width 0 height 0
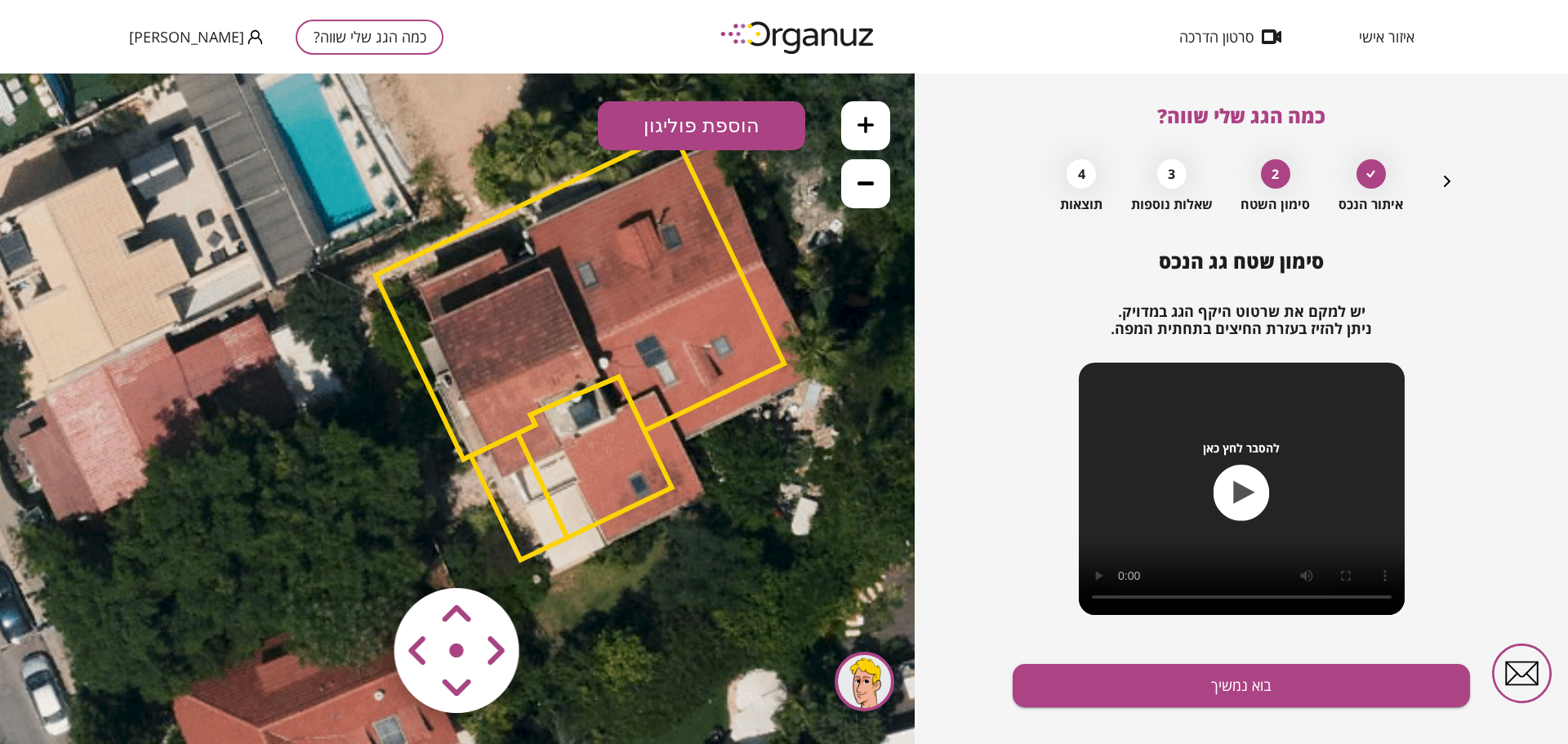
click at [360, 553] on area at bounding box center [360, 553] width 0 height 0
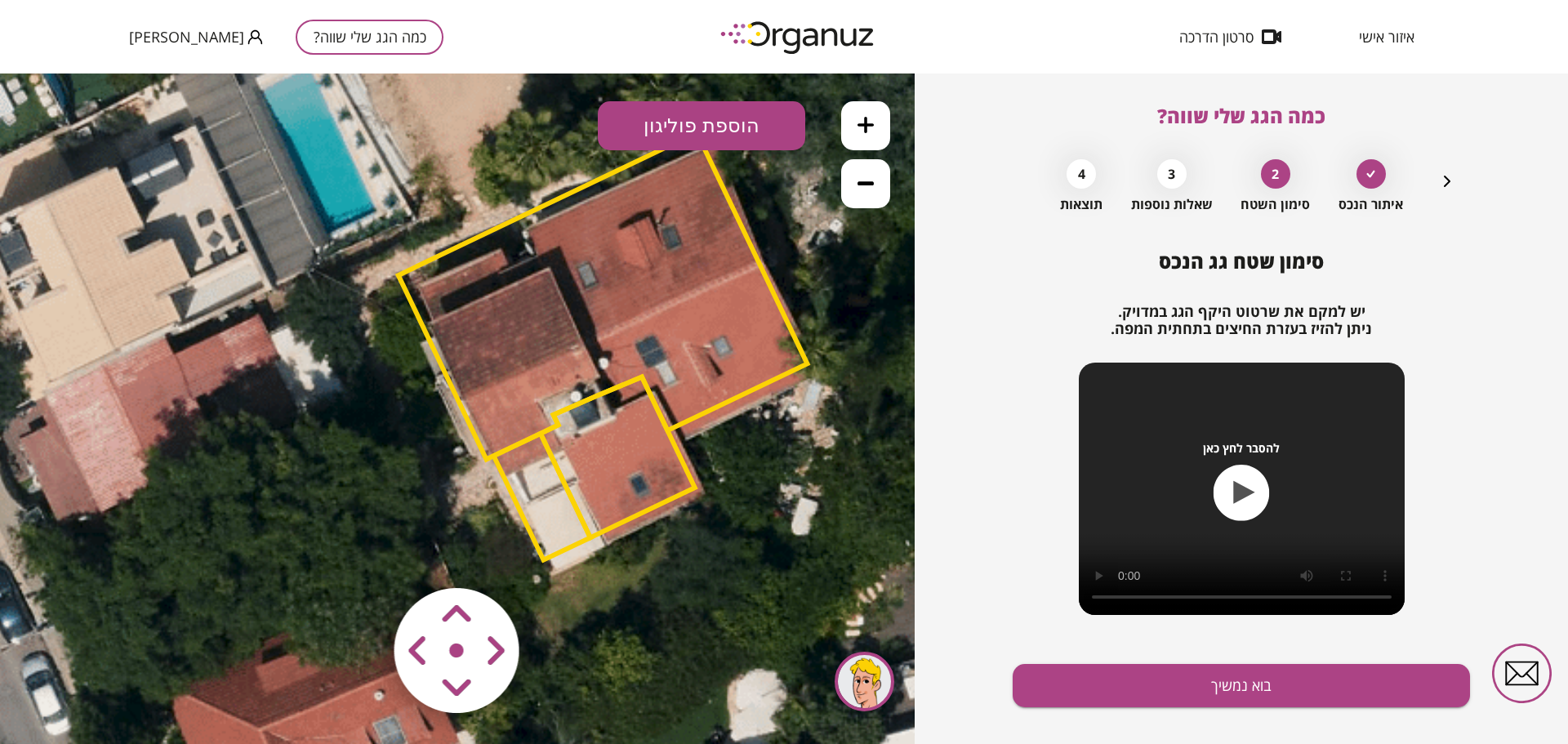
click at [360, 553] on area at bounding box center [360, 553] width 0 height 0
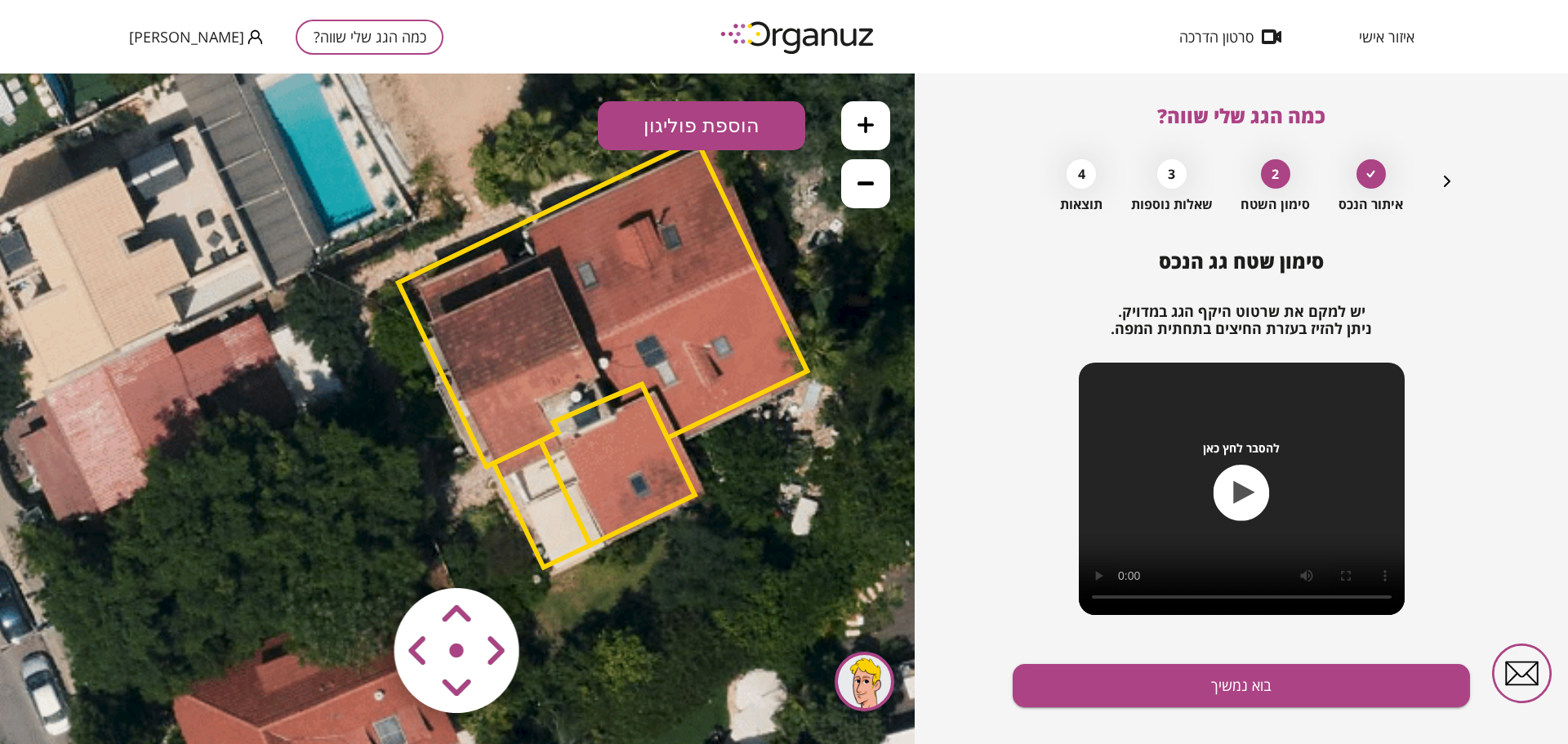
click at [360, 553] on area at bounding box center [360, 553] width 0 height 0
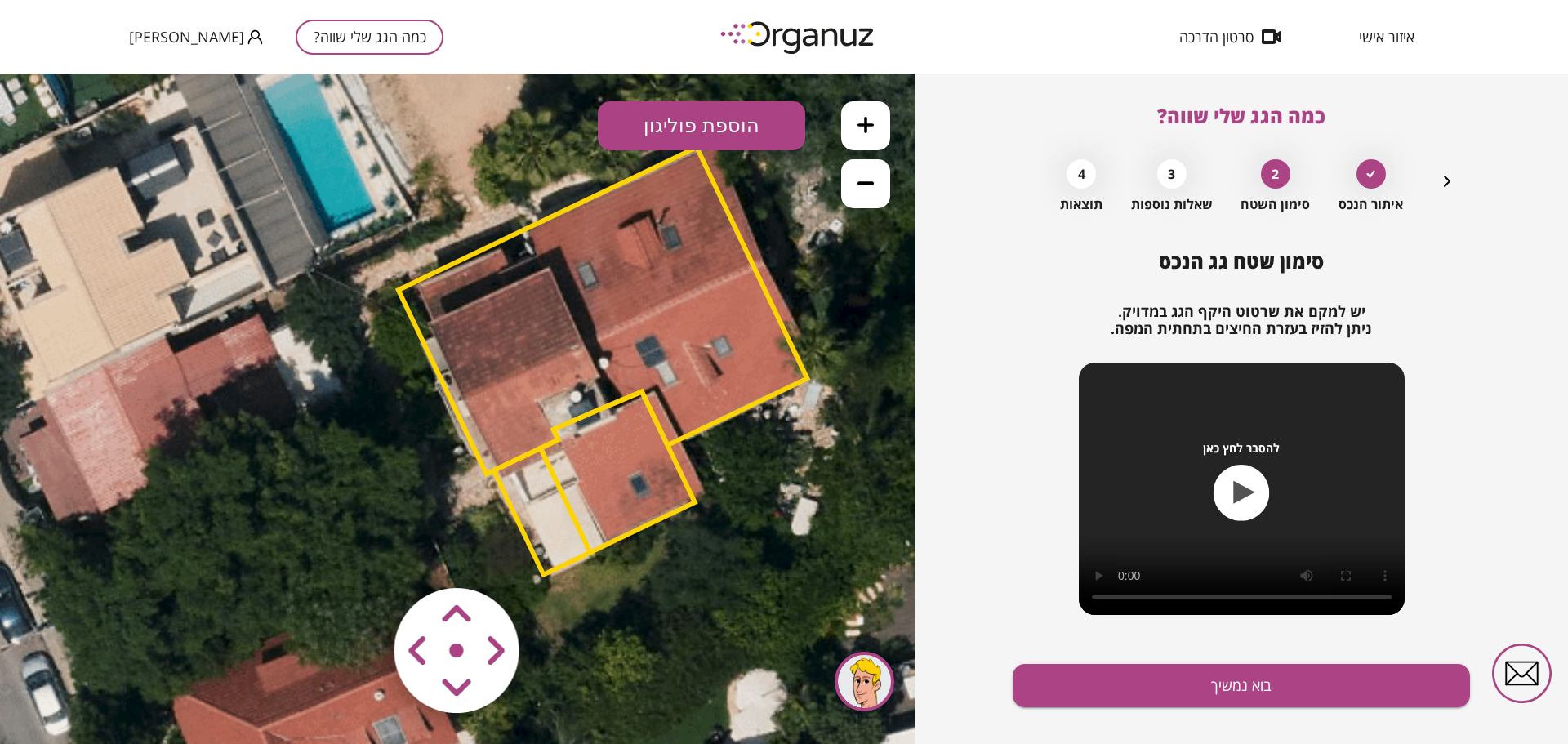
click at [360, 553] on area at bounding box center [360, 553] width 0 height 0
click at [860, 187] on icon at bounding box center [865, 183] width 17 height 17
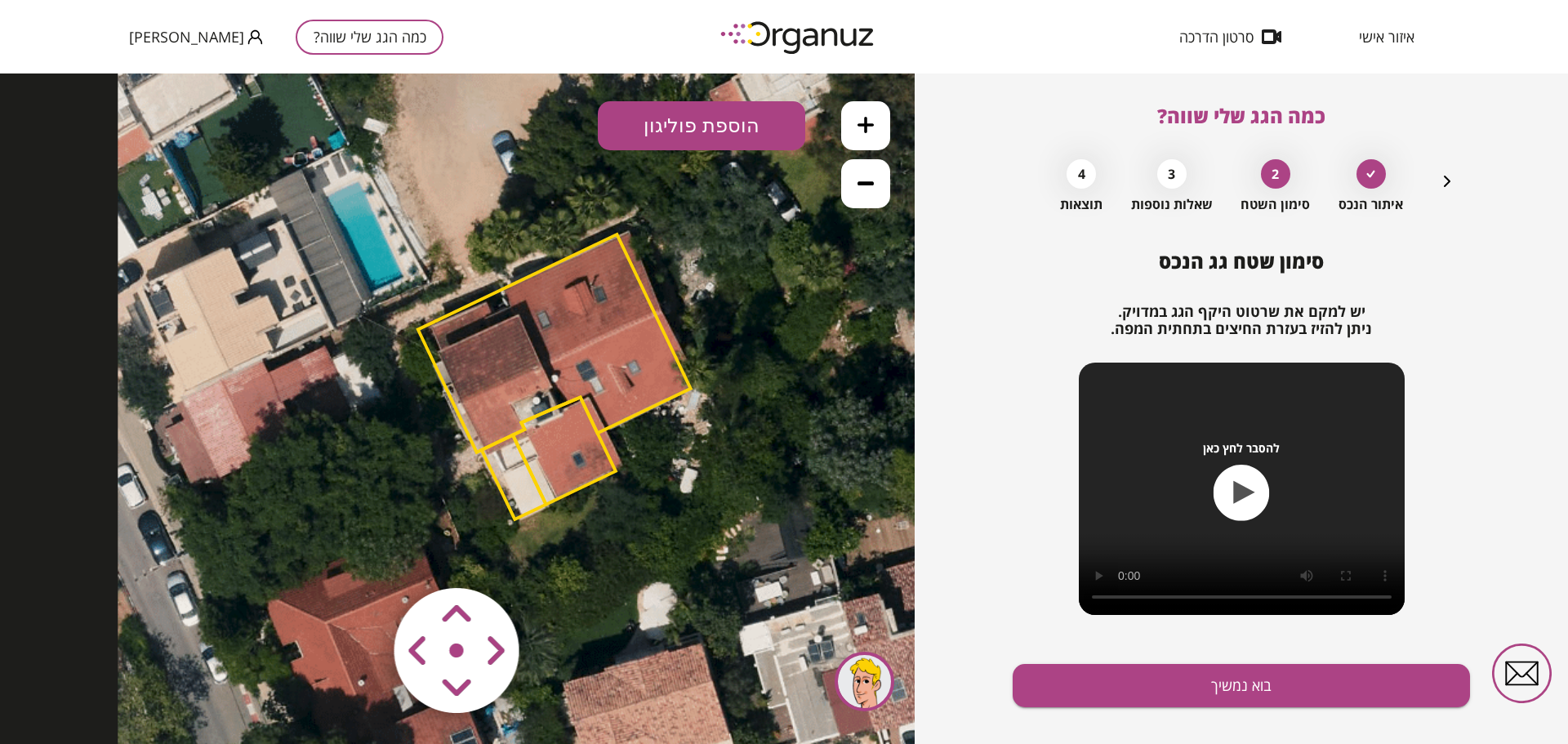
click at [699, 124] on button "הוספת פוליגון" at bounding box center [702, 125] width 207 height 49
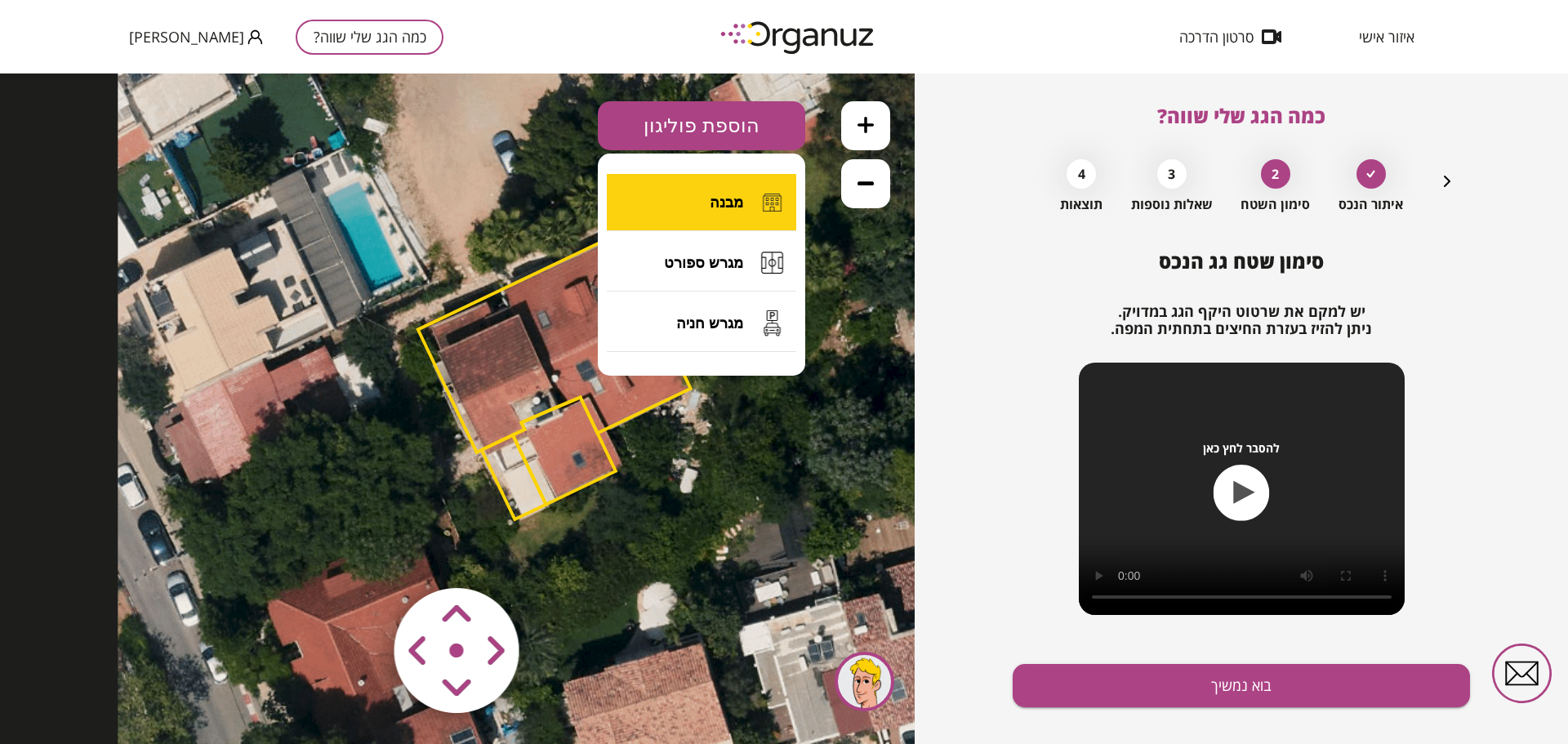
click at [723, 205] on span "מבנה" at bounding box center [727, 202] width 33 height 18
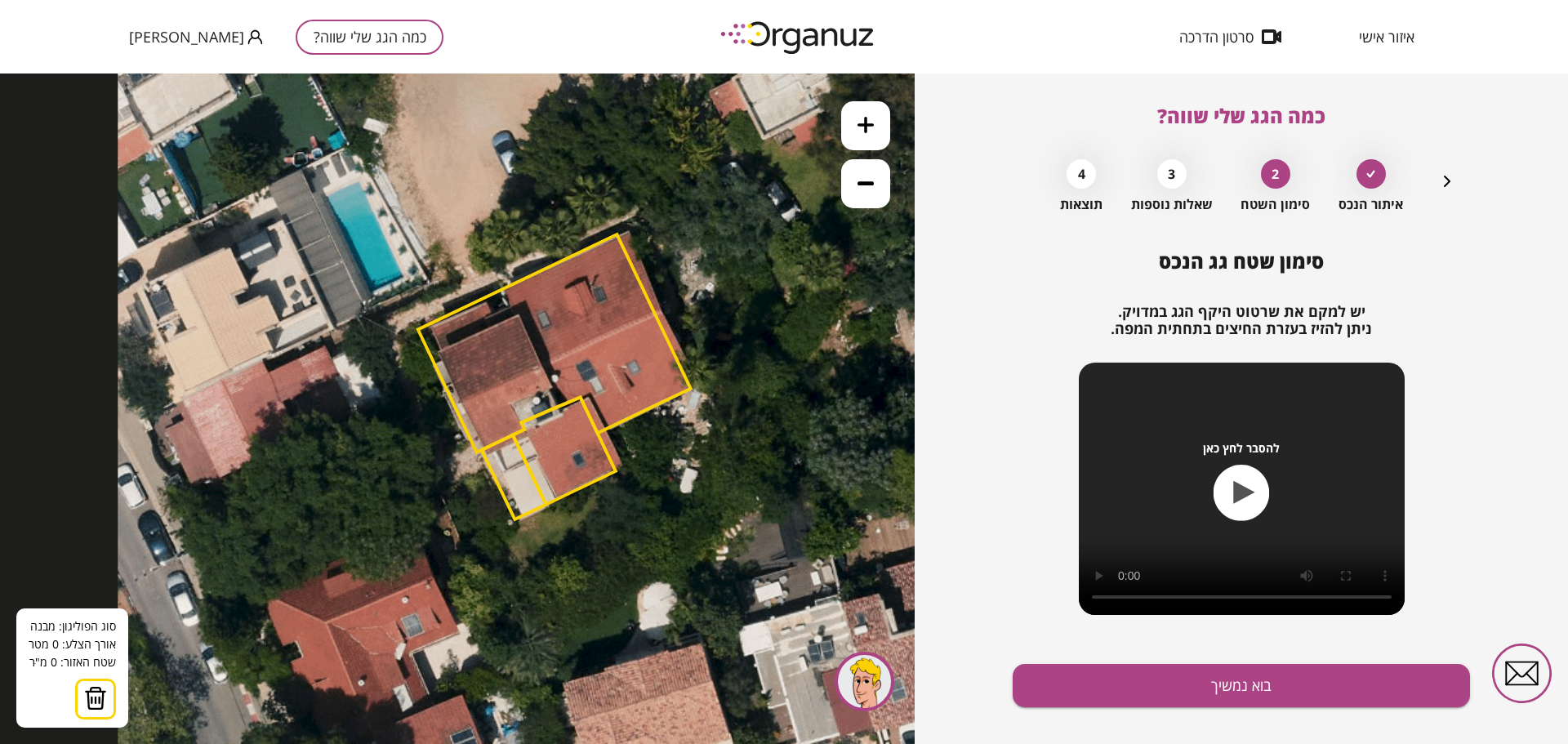
click at [90, 706] on img at bounding box center [95, 698] width 23 height 24
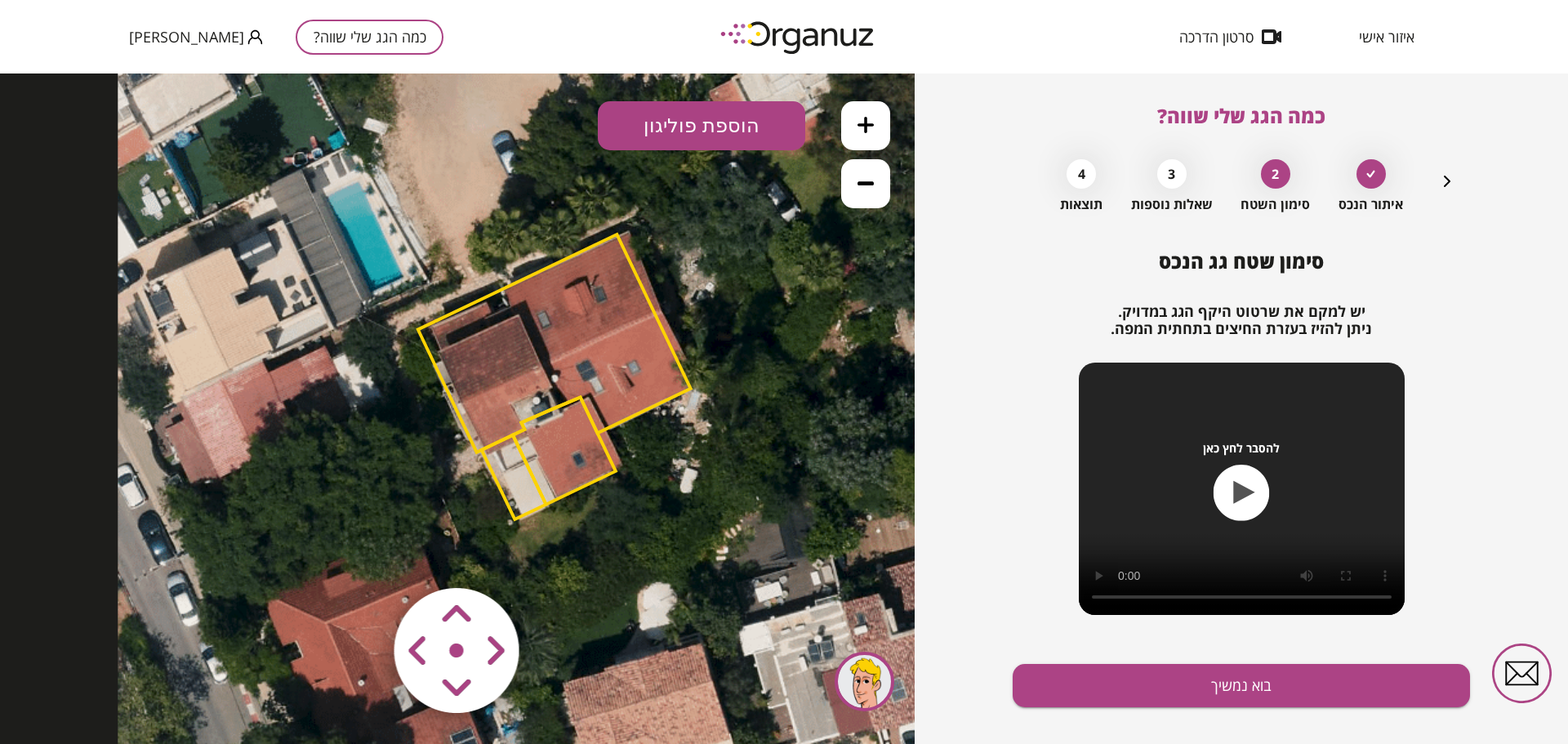
click at [1245, 493] on icon "button" at bounding box center [1244, 492] width 21 height 23
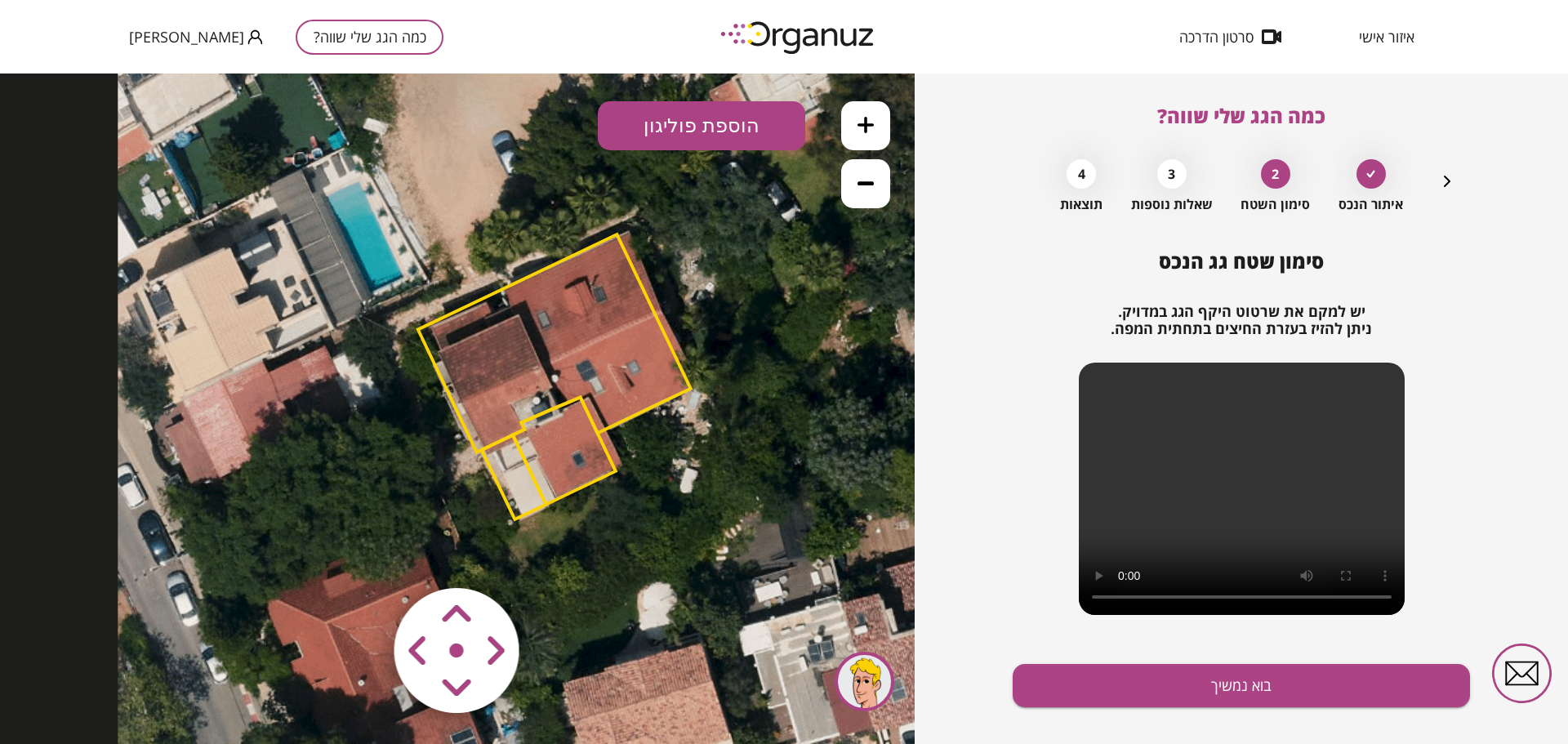
click at [547, 391] on polygon at bounding box center [554, 343] width 273 height 218
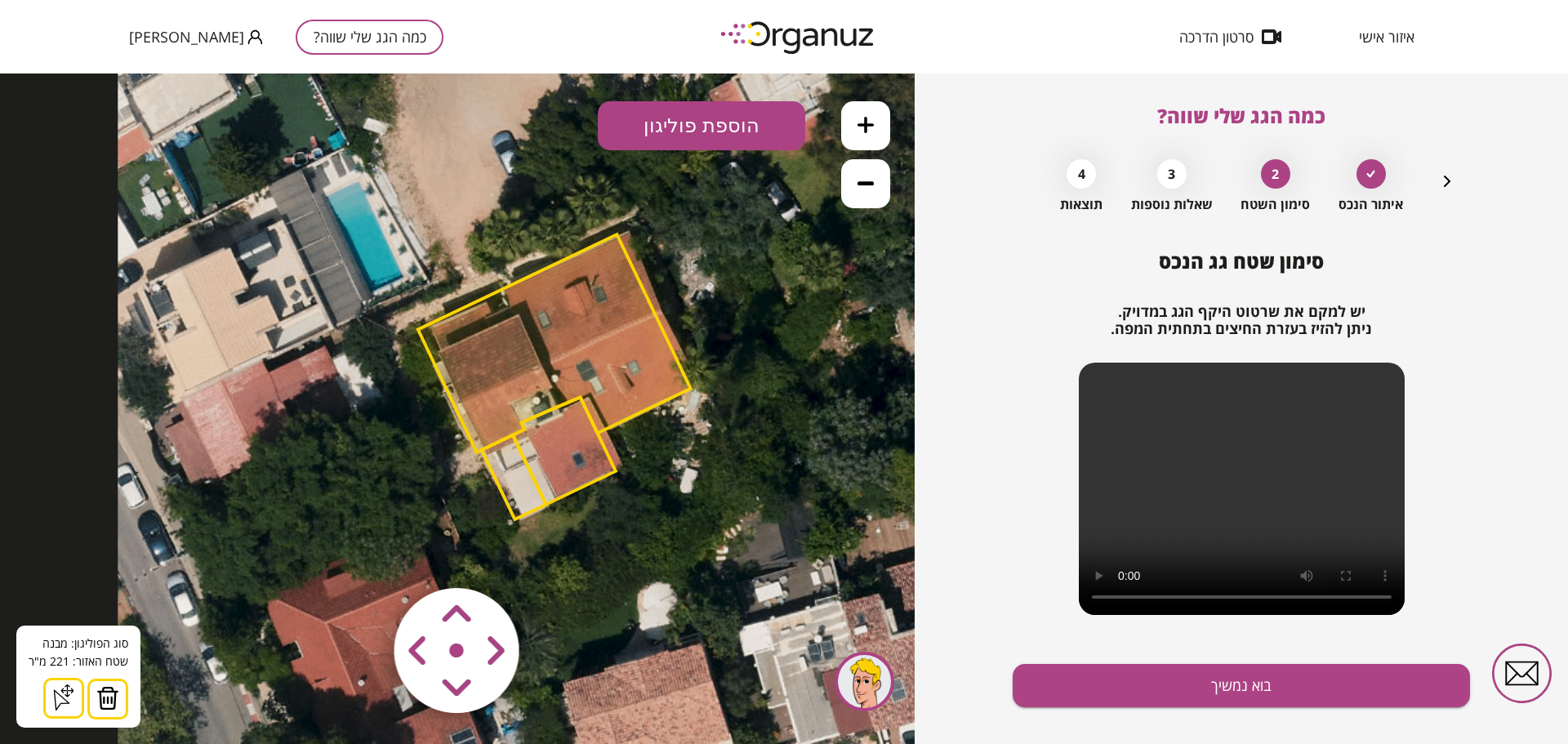
click at [104, 706] on img at bounding box center [107, 698] width 23 height 24
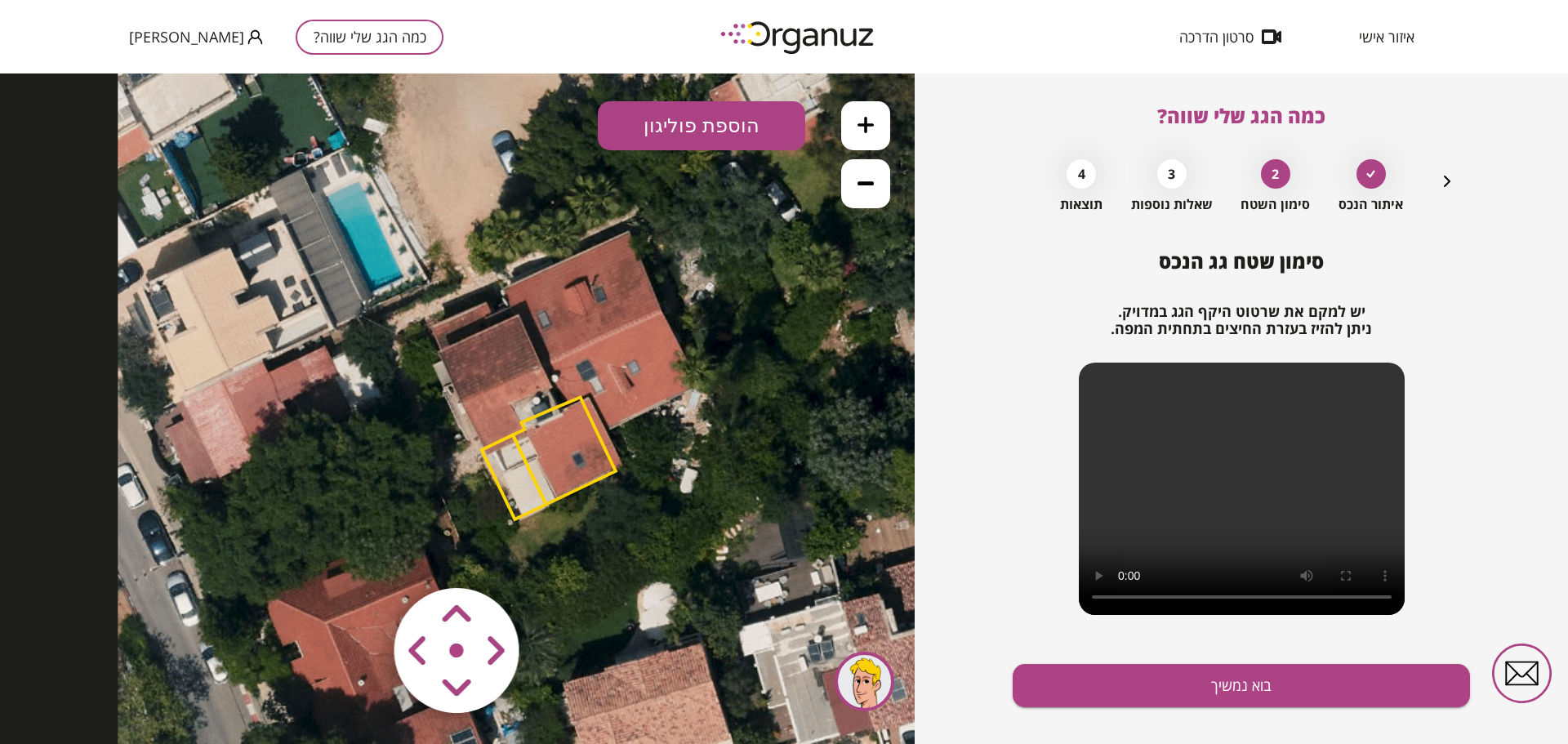
click at [695, 123] on button "הוספת פוליגון" at bounding box center [702, 125] width 207 height 49
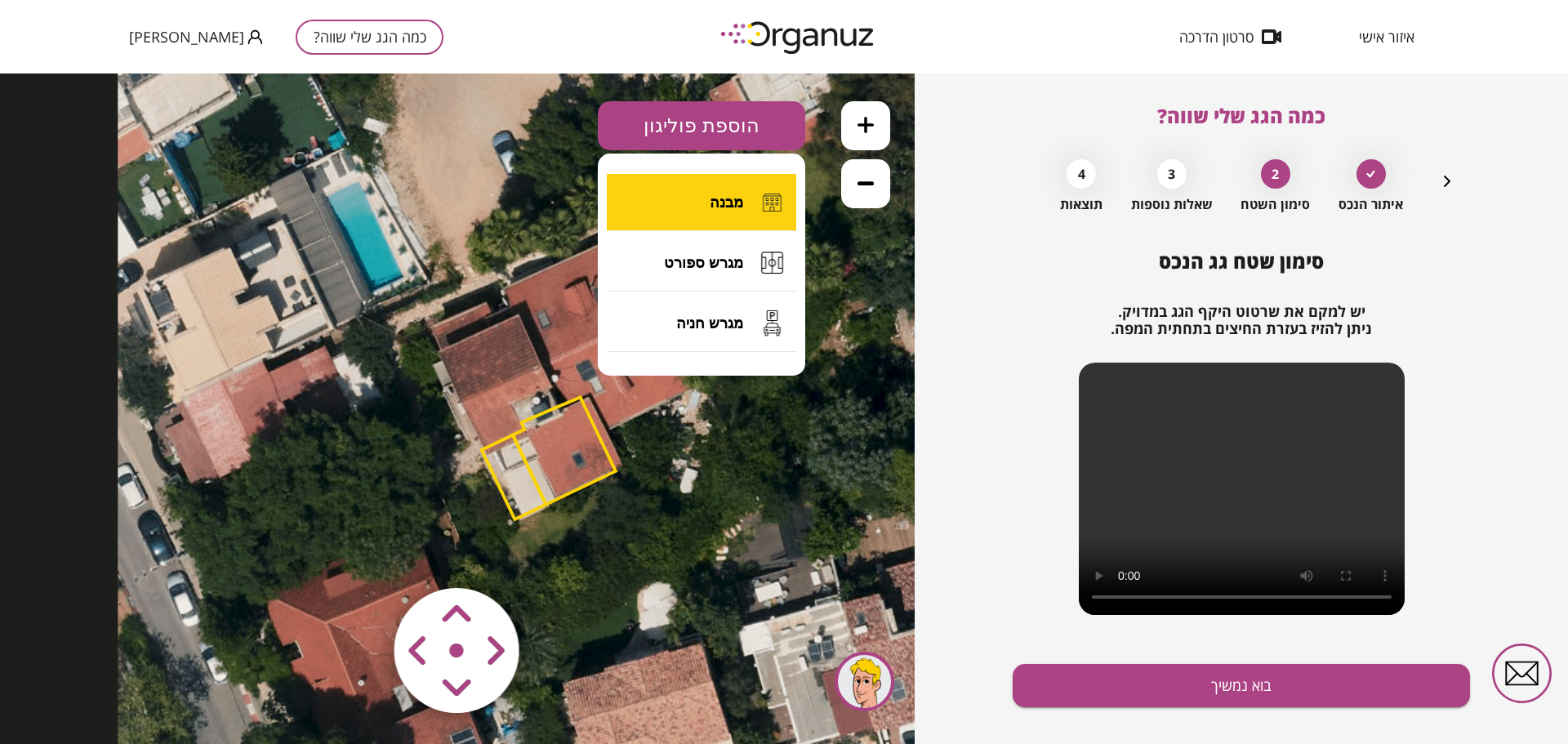
click at [722, 209] on span "מבנה" at bounding box center [727, 202] width 33 height 18
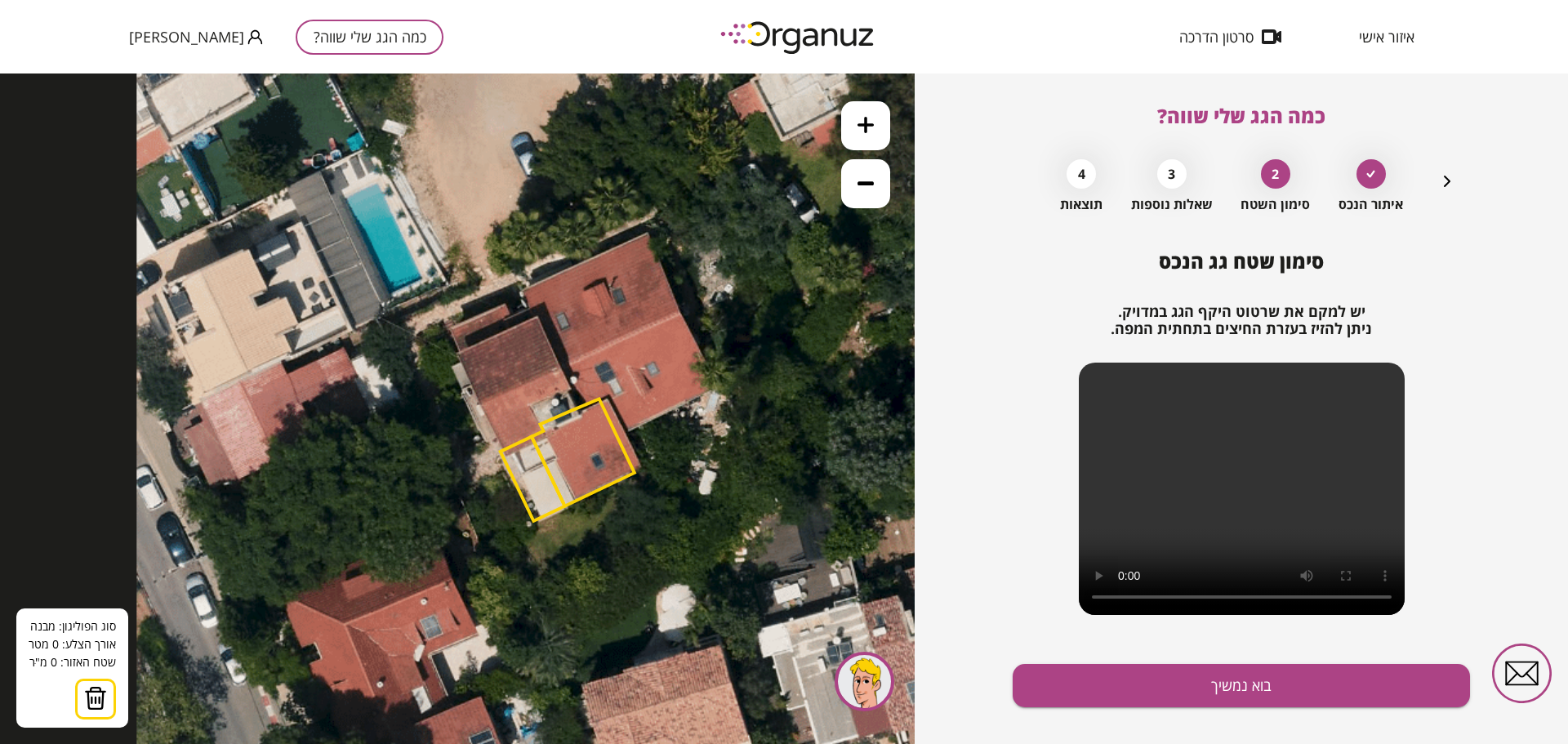
drag, startPoint x: 441, startPoint y: 351, endPoint x: 460, endPoint y: 353, distance: 19.1
click at [460, 353] on icon at bounding box center [577, 356] width 882 height 882
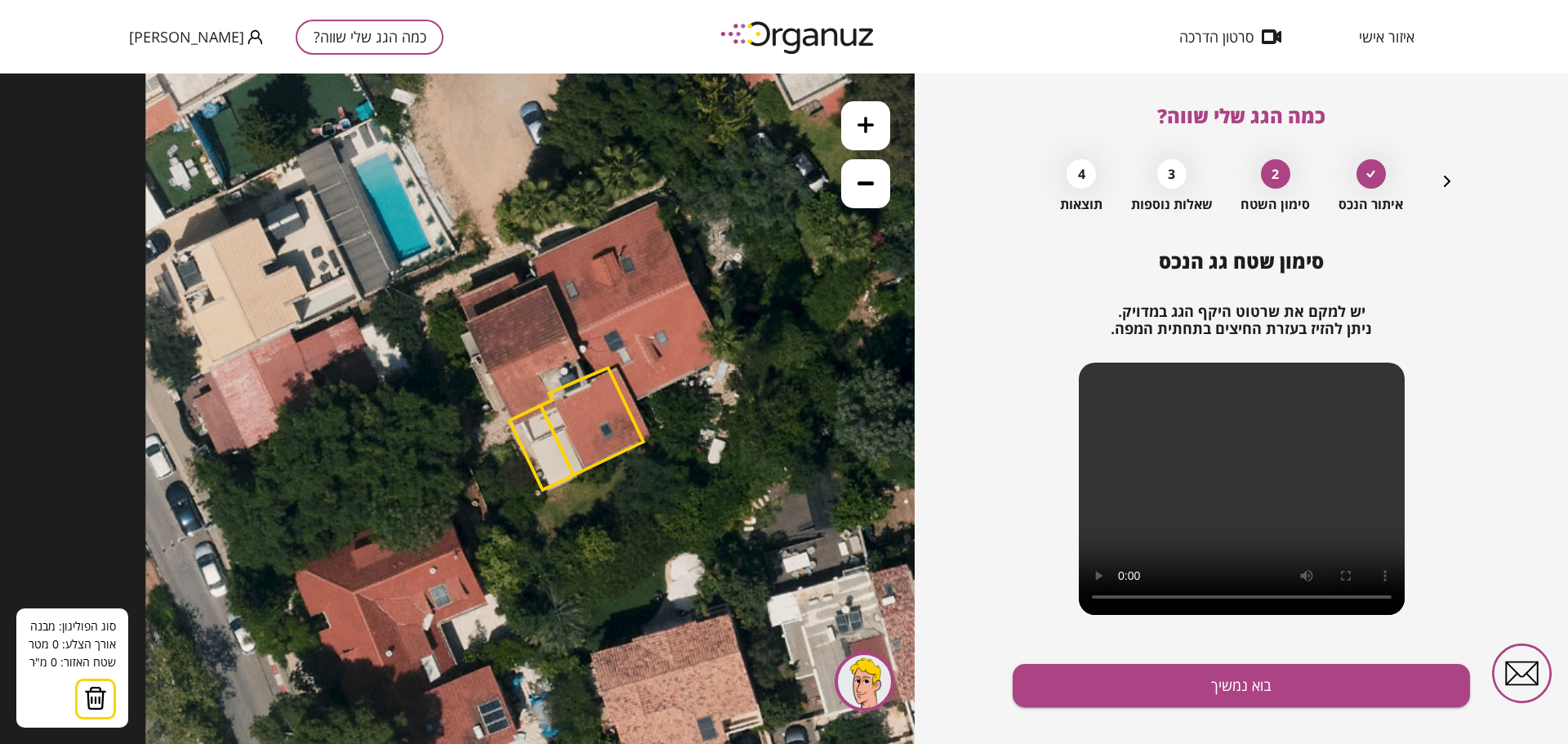
drag, startPoint x: 503, startPoint y: 448, endPoint x: 511, endPoint y: 416, distance: 33.0
click at [511, 416] on icon at bounding box center [586, 326] width 882 height 882
click at [520, 353] on icon at bounding box center [586, 326] width 882 height 882
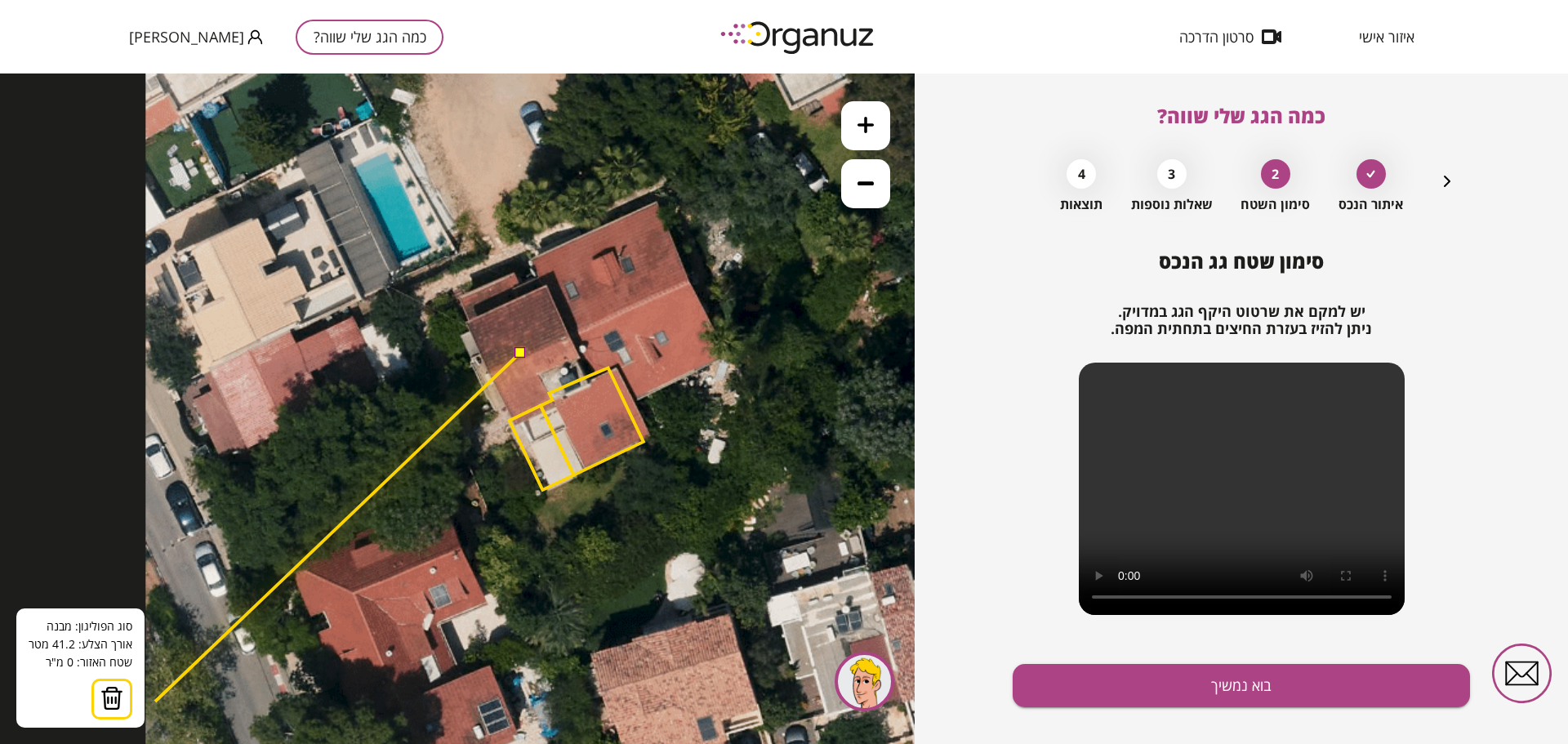
click at [114, 701] on img at bounding box center [112, 698] width 23 height 24
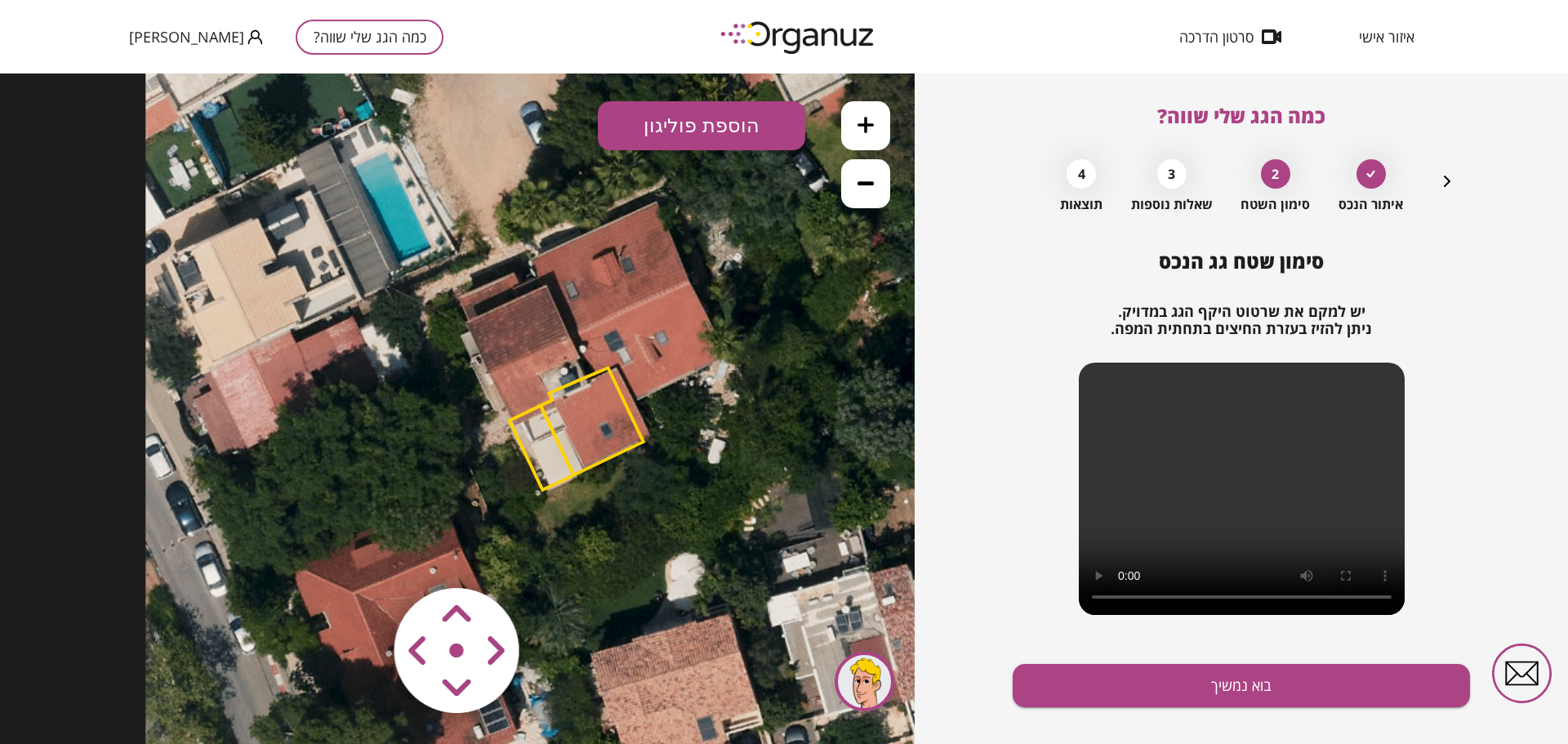
click at [697, 138] on button "הוספת פוליגון" at bounding box center [702, 125] width 207 height 49
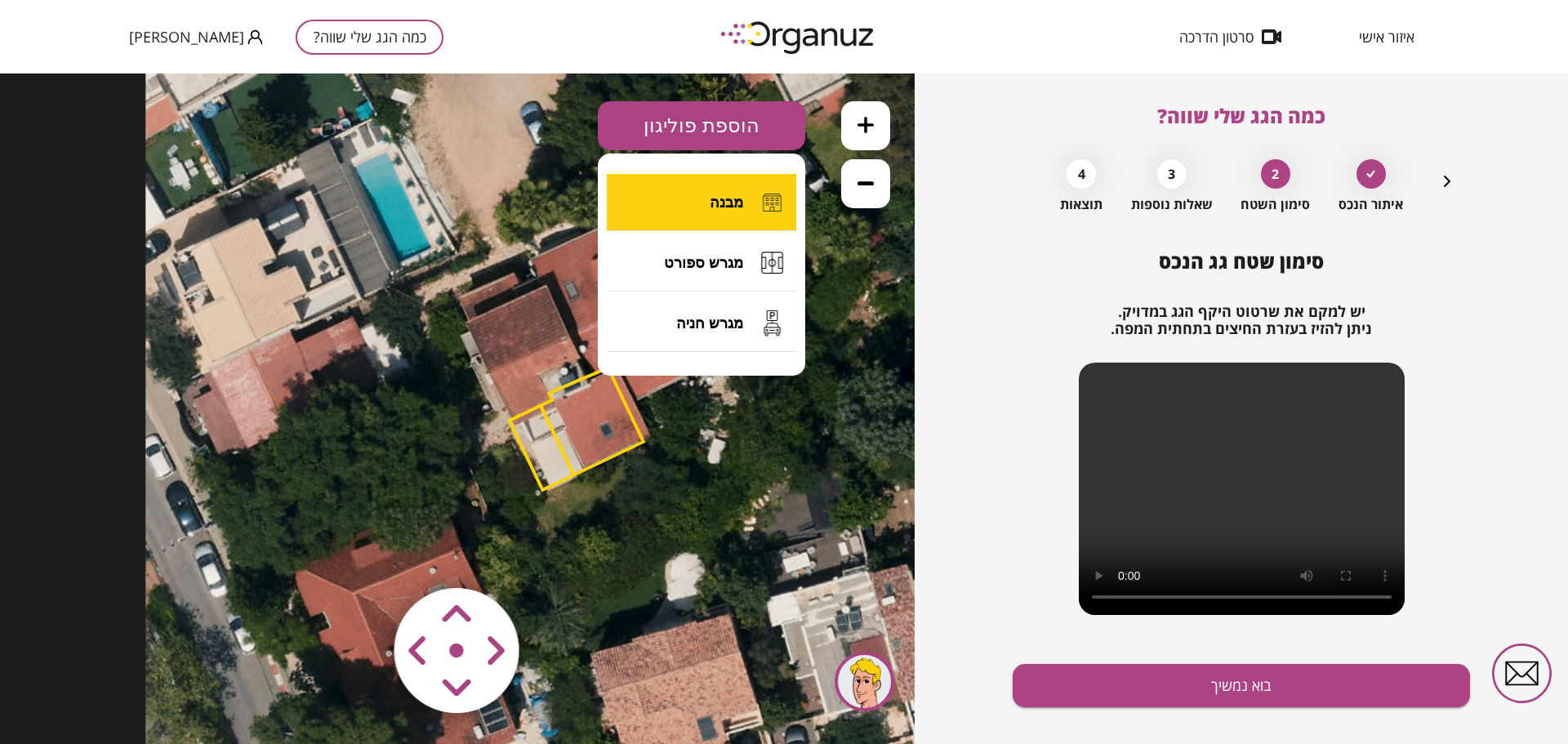
click at [718, 209] on span "מבנה" at bounding box center [727, 202] width 33 height 18
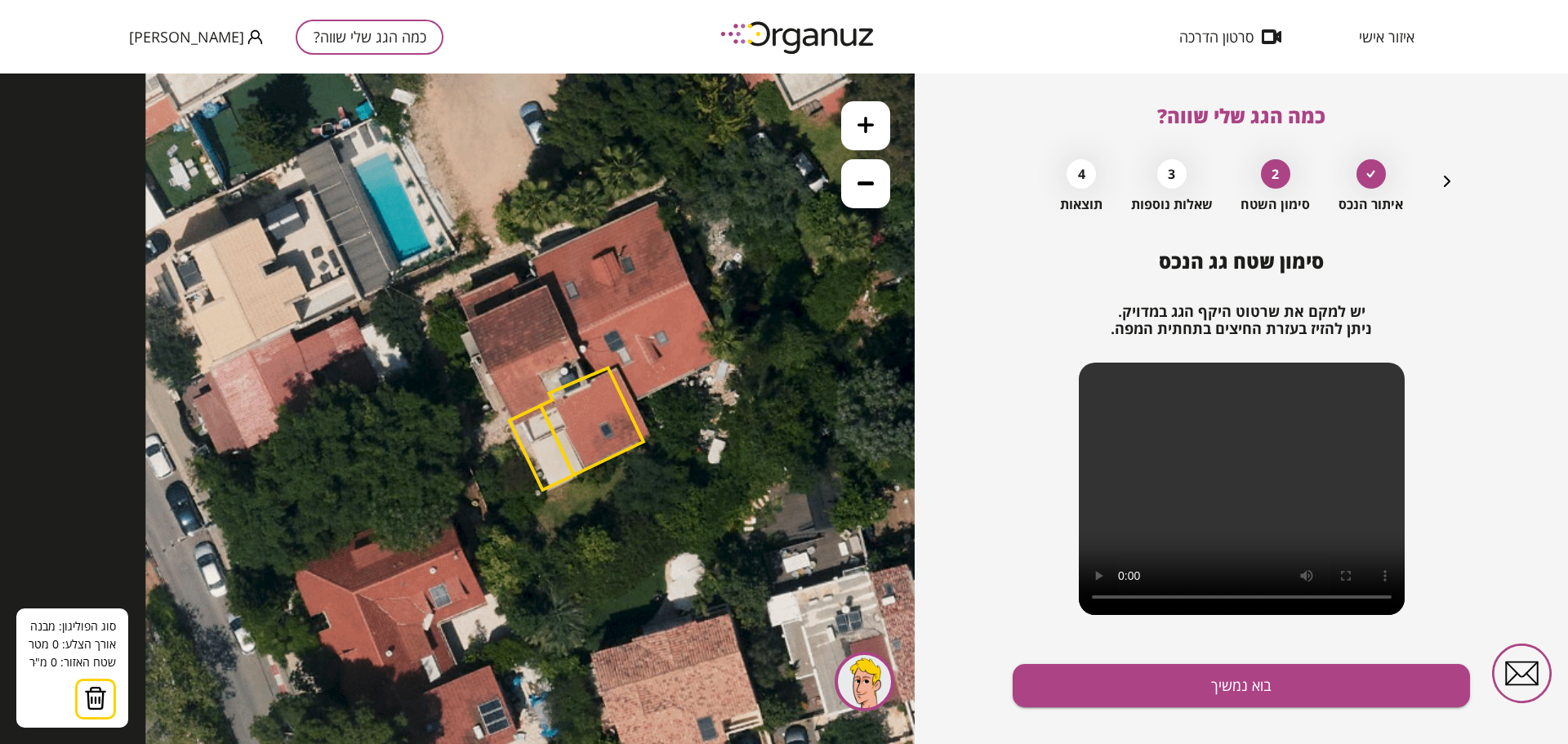
click at [544, 291] on icon at bounding box center [586, 326] width 882 height 882
click at [473, 327] on icon at bounding box center [587, 326] width 882 height 882
click at [546, 290] on polygon at bounding box center [509, 308] width 73 height 37
click at [579, 355] on polygon at bounding box center [526, 322] width 106 height 66
click at [539, 370] on polygon at bounding box center [526, 329] width 106 height 80
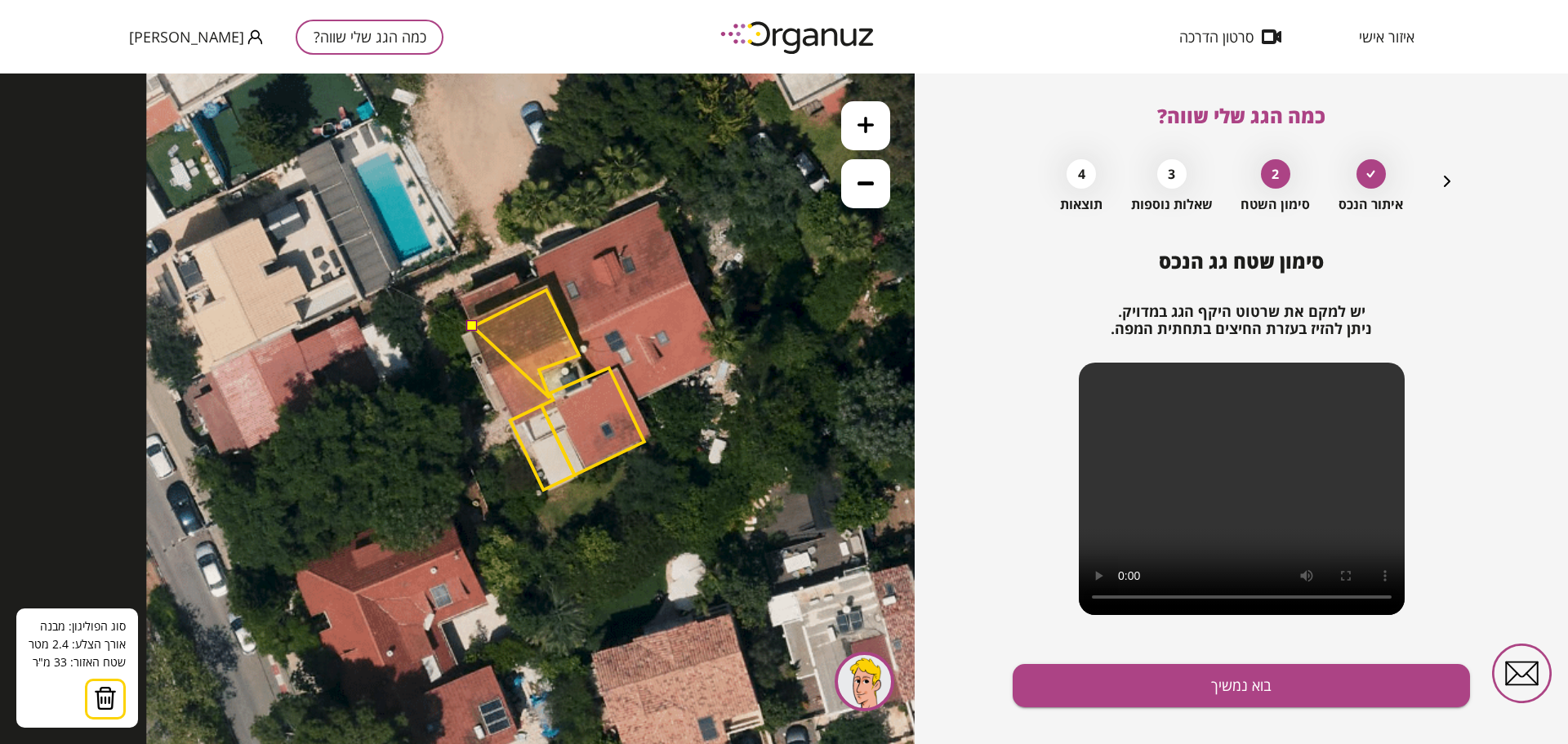
click at [550, 398] on polygon at bounding box center [526, 343] width 106 height 107
click at [507, 415] on polygon at bounding box center [526, 353] width 106 height 126
click at [510, 415] on polygon at bounding box center [526, 353] width 106 height 126
click at [510, 413] on polygon at bounding box center [526, 353] width 106 height 126
click at [468, 325] on button at bounding box center [472, 326] width 11 height 11
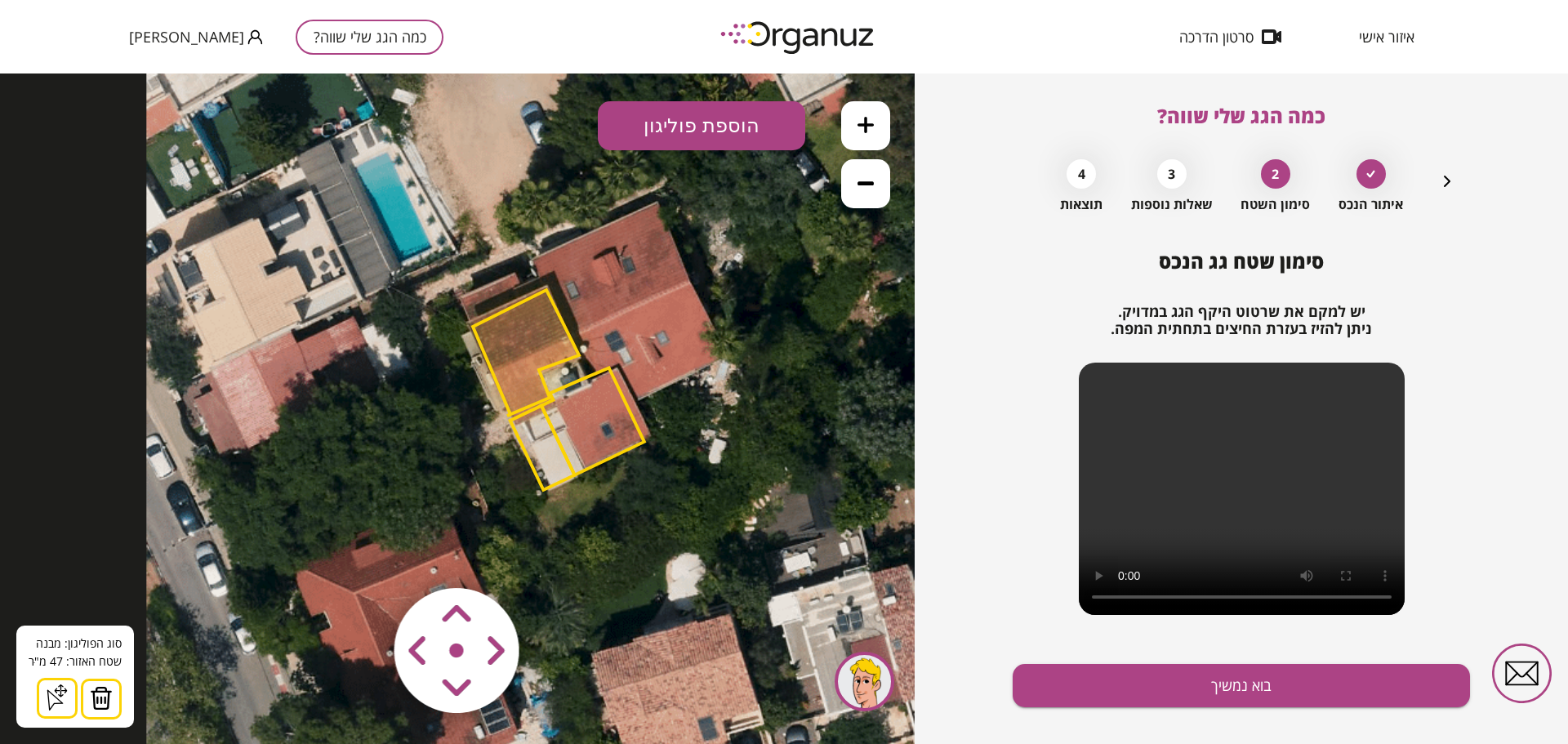
click at [545, 479] on polygon at bounding box center [542, 448] width 65 height 84
click at [101, 697] on img at bounding box center [101, 698] width 23 height 24
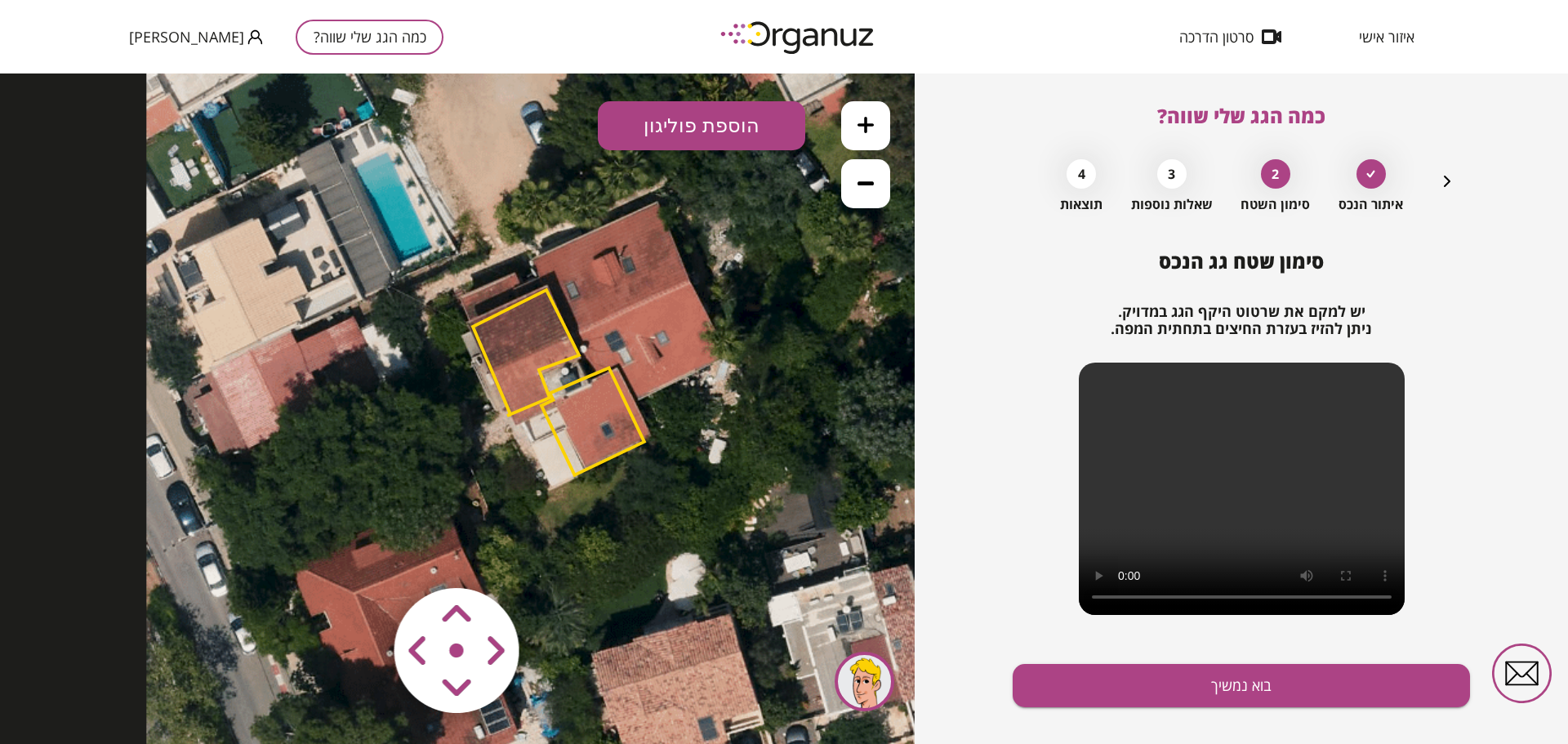
click at [612, 426] on polygon at bounding box center [592, 422] width 103 height 107
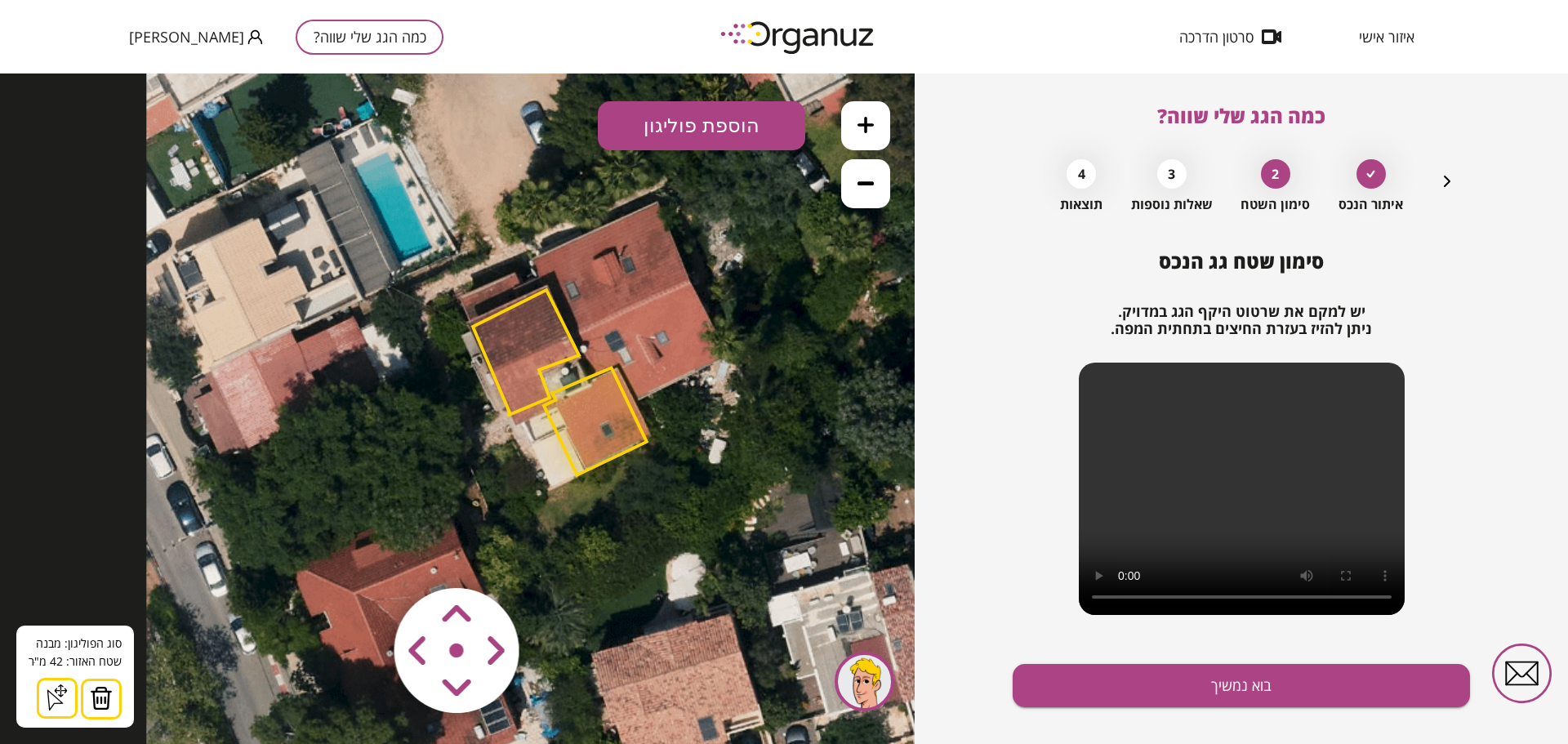
click at [360, 553] on area at bounding box center [360, 553] width 0 height 0
click at [1208, 684] on button "בוא נמשיך" at bounding box center [1241, 685] width 457 height 43
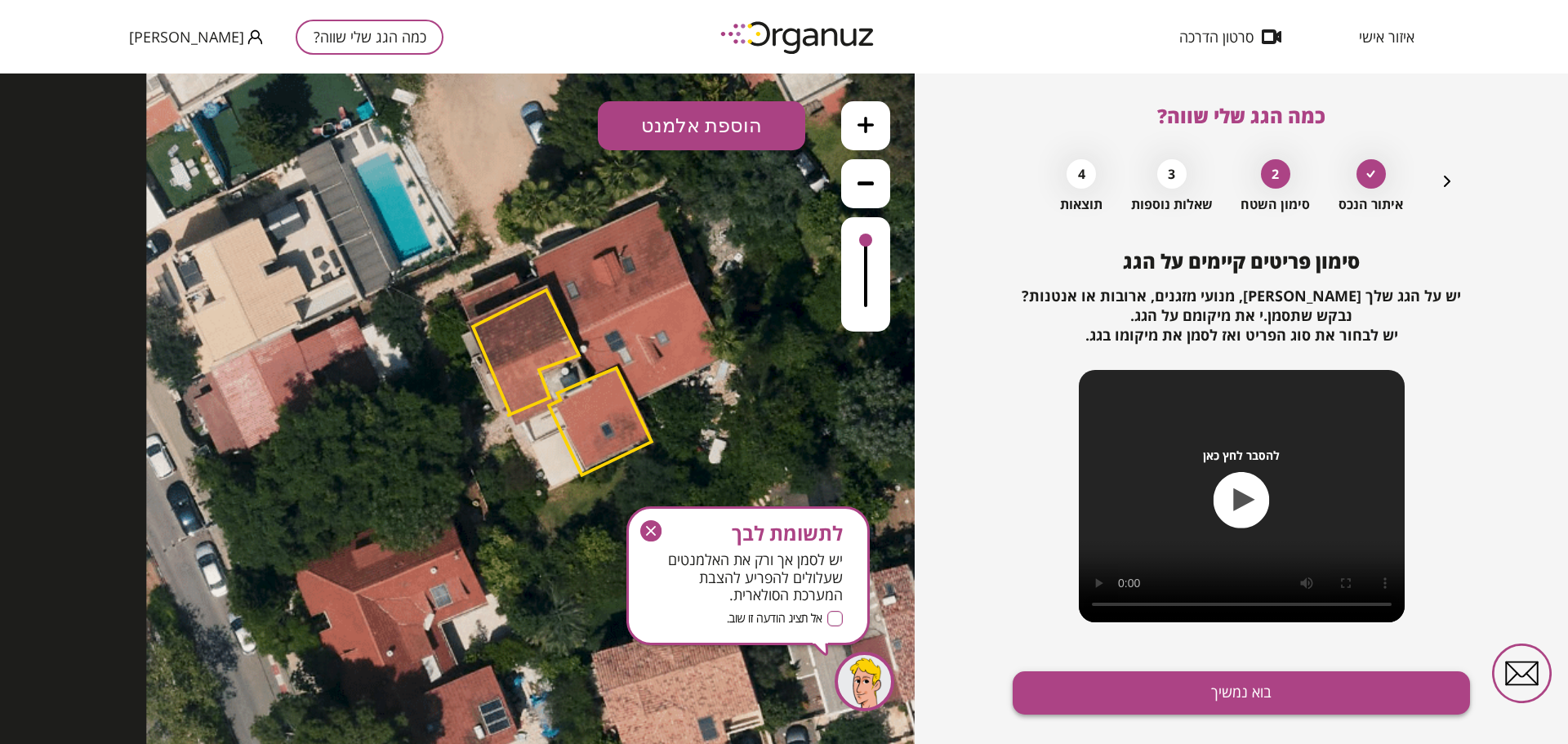
click at [1218, 700] on button "בוא נמשיך" at bounding box center [1241, 692] width 457 height 43
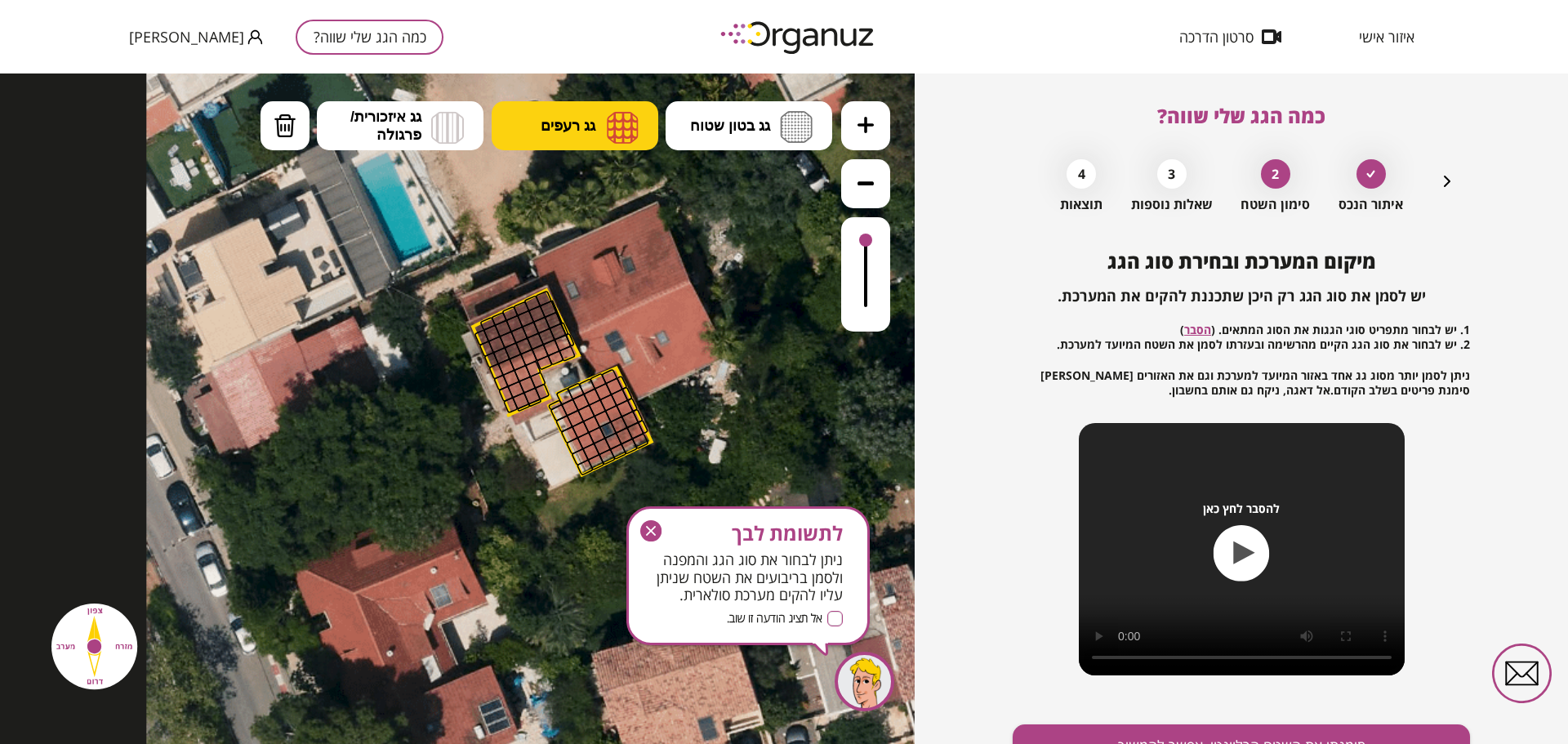
click at [612, 131] on img at bounding box center [623, 127] width 31 height 32
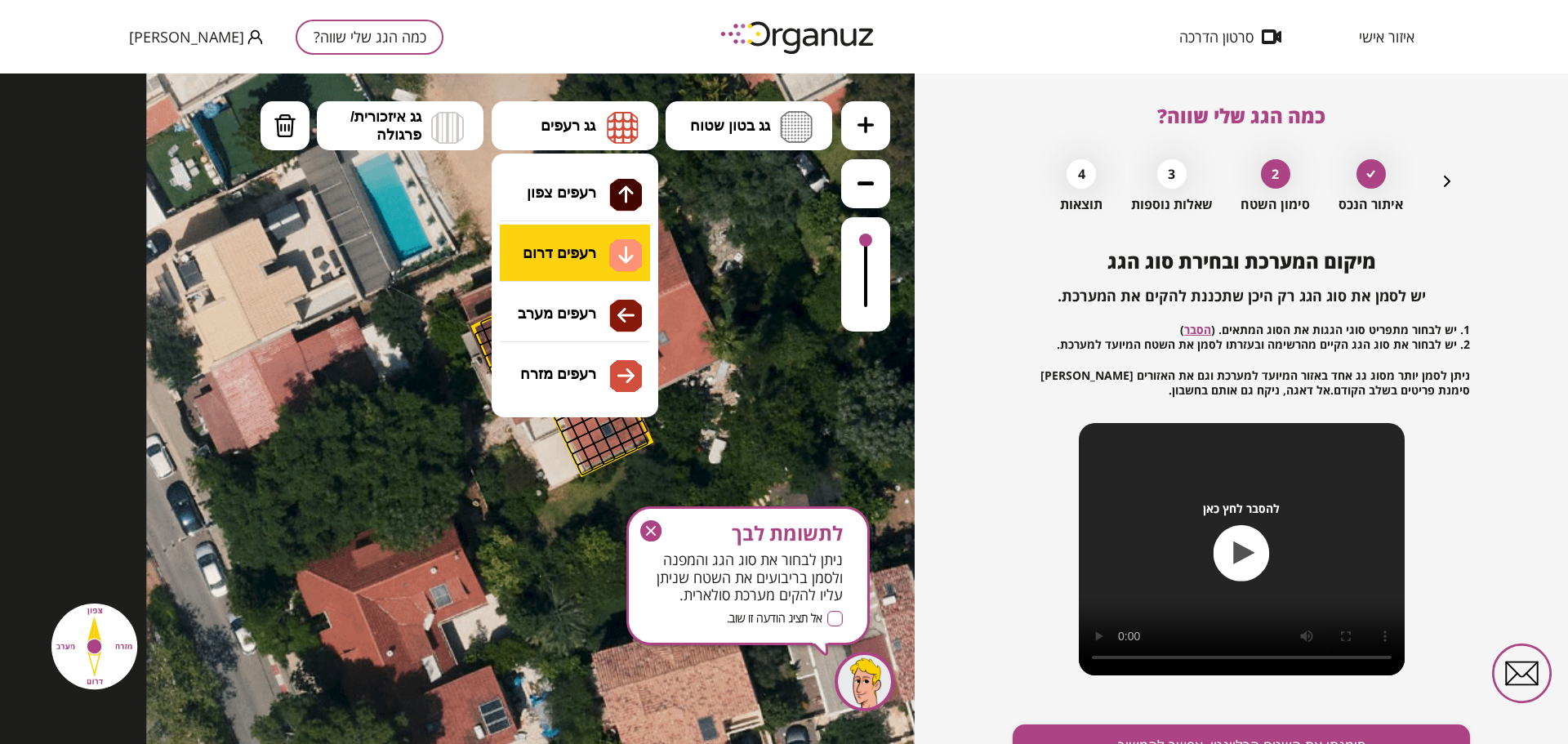
click at [572, 258] on div ".st0 { fill: #FFFFFF; } 0" at bounding box center [457, 408] width 915 height 670
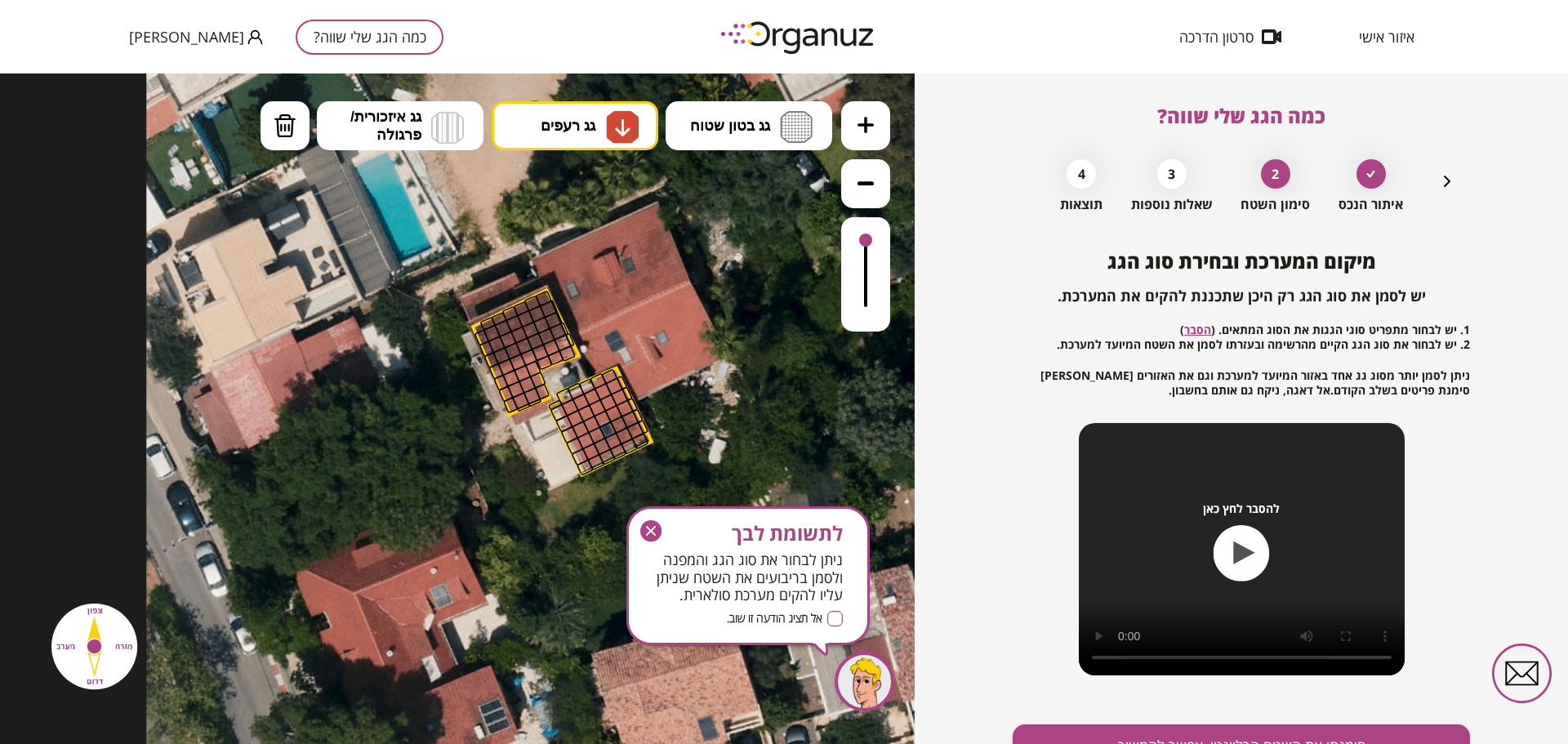
click at [600, 420] on div at bounding box center [602, 418] width 18 height 18
click at [626, 412] on div at bounding box center [624, 407] width 18 height 18
click at [615, 413] on div at bounding box center [613, 414] width 18 height 18
click at [617, 422] on div at bounding box center [618, 424] width 18 height 18
click at [631, 420] on div at bounding box center [629, 419] width 18 height 18
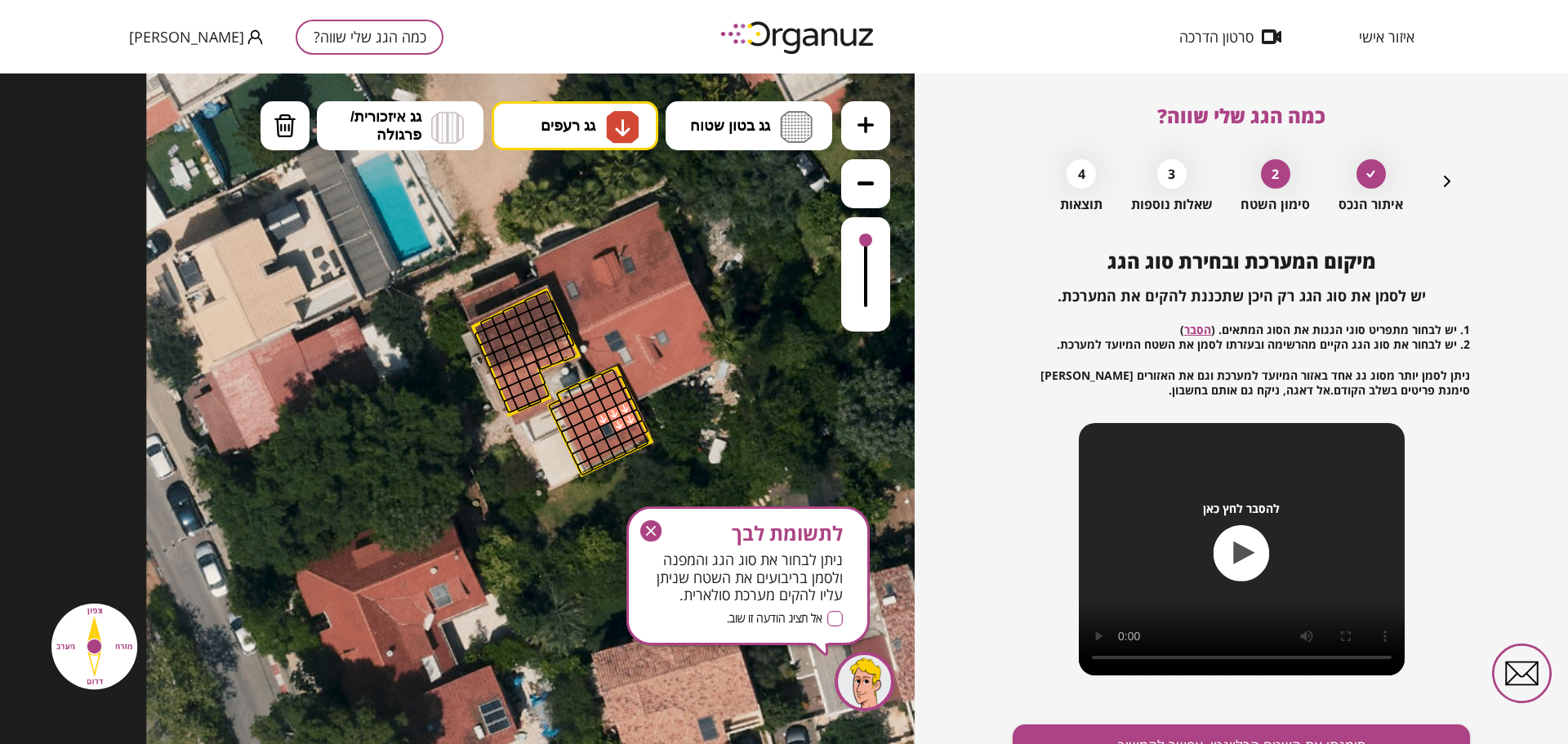
click at [635, 429] on div at bounding box center [635, 429] width 18 height 18
click at [621, 438] on div at bounding box center [623, 435] width 18 height 18
click at [611, 440] on div at bounding box center [613, 440] width 18 height 18
click at [595, 464] on div at bounding box center [595, 463] width 18 height 18
click at [605, 458] on div at bounding box center [607, 456] width 18 height 18
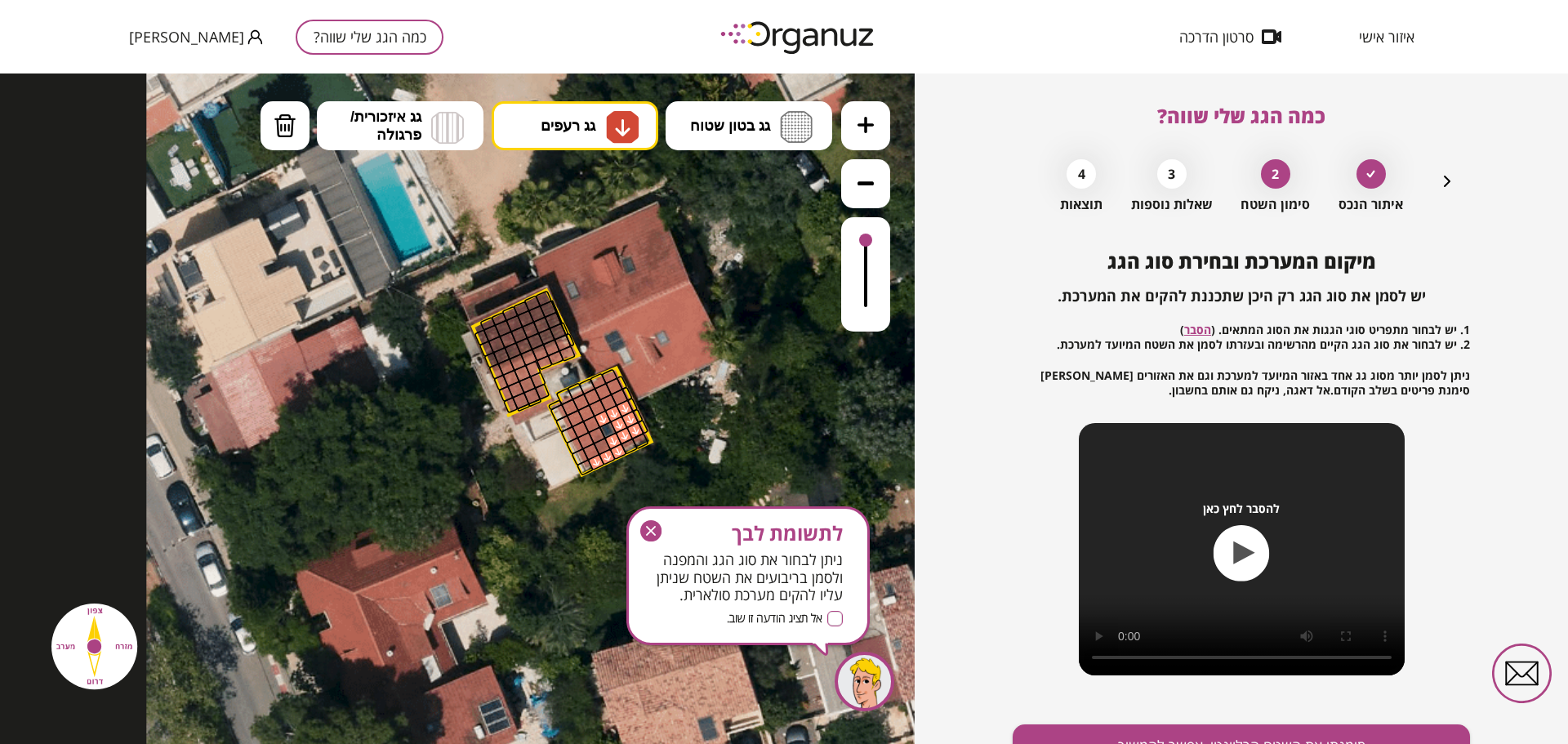
click at [620, 453] on div at bounding box center [617, 452] width 18 height 18
click at [628, 445] on div at bounding box center [629, 446] width 18 height 18
click at [641, 440] on div at bounding box center [640, 441] width 18 height 18
click at [620, 398] on div at bounding box center [619, 397] width 18 height 18
click at [607, 403] on div at bounding box center [608, 402] width 18 height 18
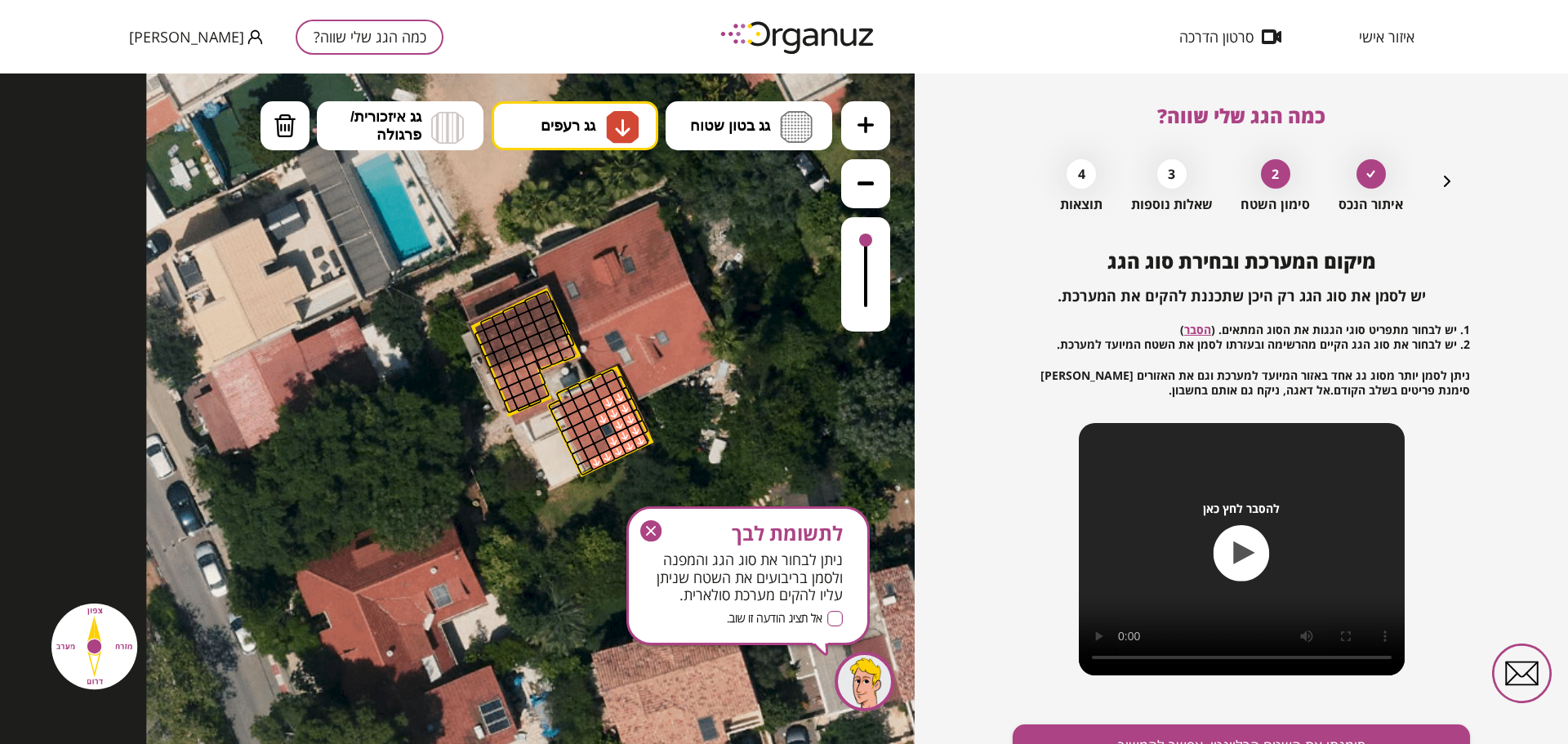
click at [597, 409] on div at bounding box center [596, 407] width 18 height 18
click at [593, 397] on div at bounding box center [591, 396] width 18 height 18
click at [602, 392] on div at bounding box center [602, 391] width 18 height 18
click at [613, 390] on div at bounding box center [614, 386] width 18 height 18
click at [607, 378] on div at bounding box center [609, 376] width 18 height 16
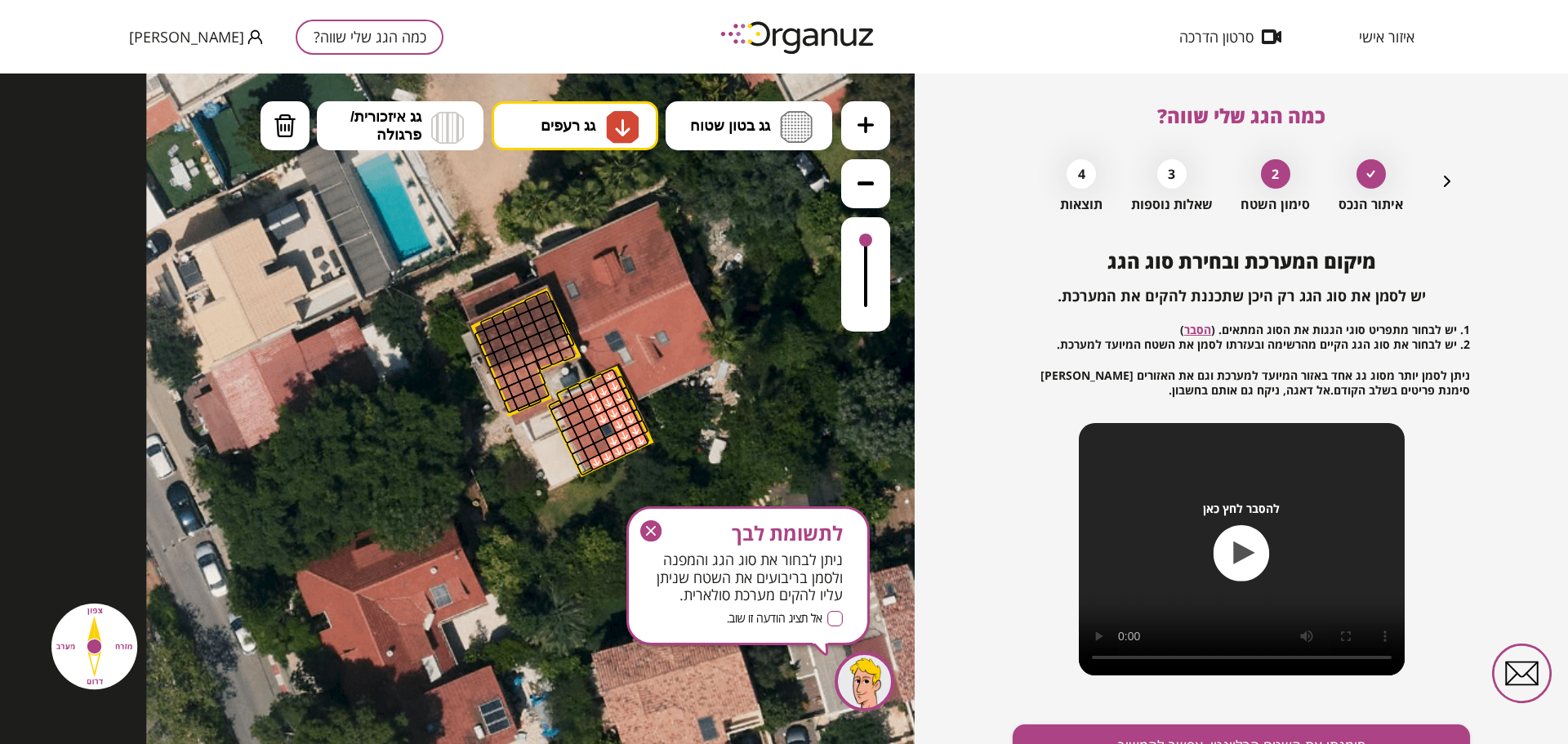
click at [599, 381] on div at bounding box center [598, 380] width 18 height 18
click at [587, 391] on div at bounding box center [587, 387] width 18 height 18
click at [579, 404] on div at bounding box center [580, 402] width 18 height 18
click at [586, 385] on div at bounding box center [587, 387] width 18 height 18
click at [582, 412] on div at bounding box center [586, 413] width 18 height 18
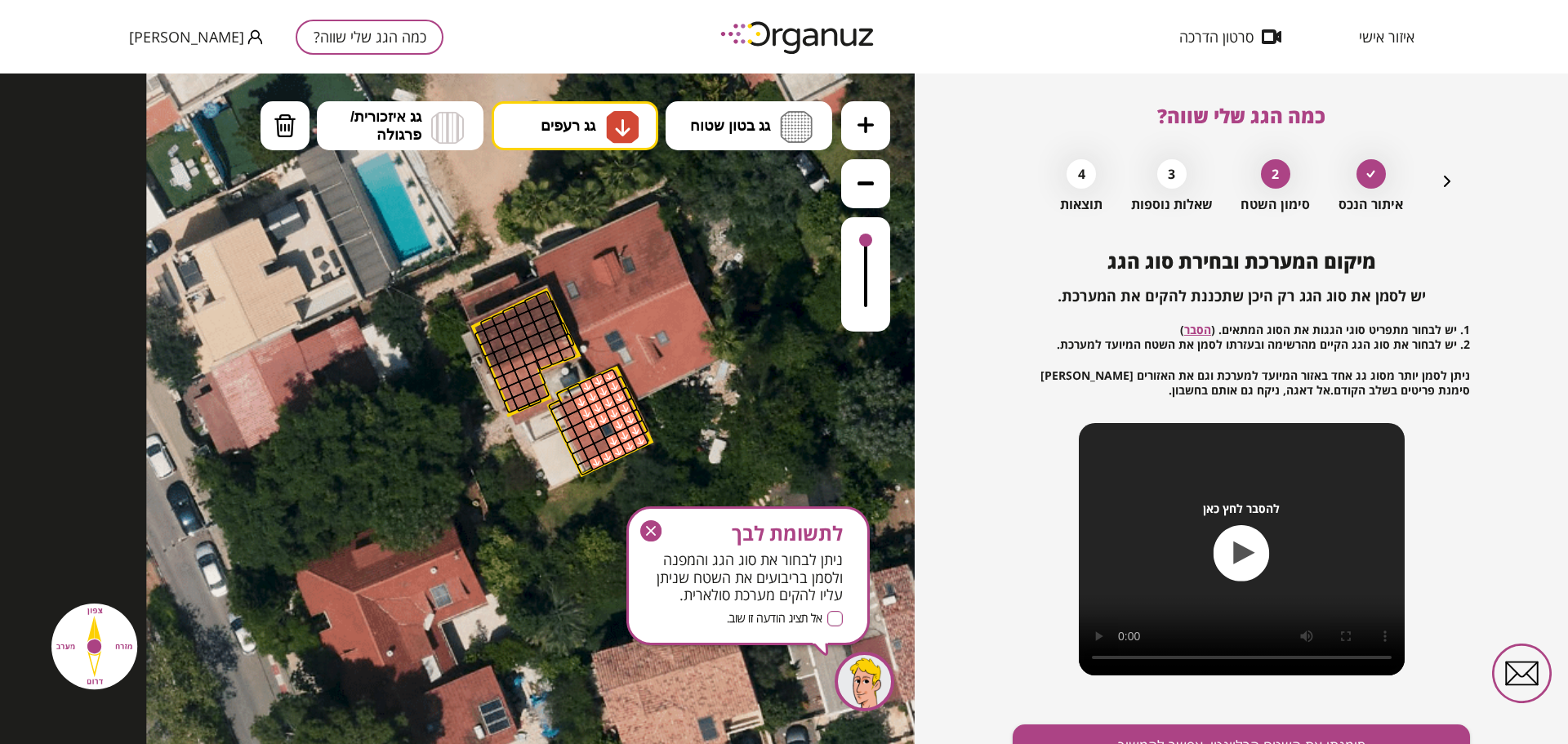
click at [591, 426] on div at bounding box center [591, 424] width 18 height 18
click at [593, 438] on div at bounding box center [596, 435] width 18 height 18
click at [600, 448] on div at bounding box center [602, 446] width 18 height 18
click at [588, 452] on div at bounding box center [591, 451] width 18 height 18
click at [585, 440] on div at bounding box center [585, 440] width 18 height 18
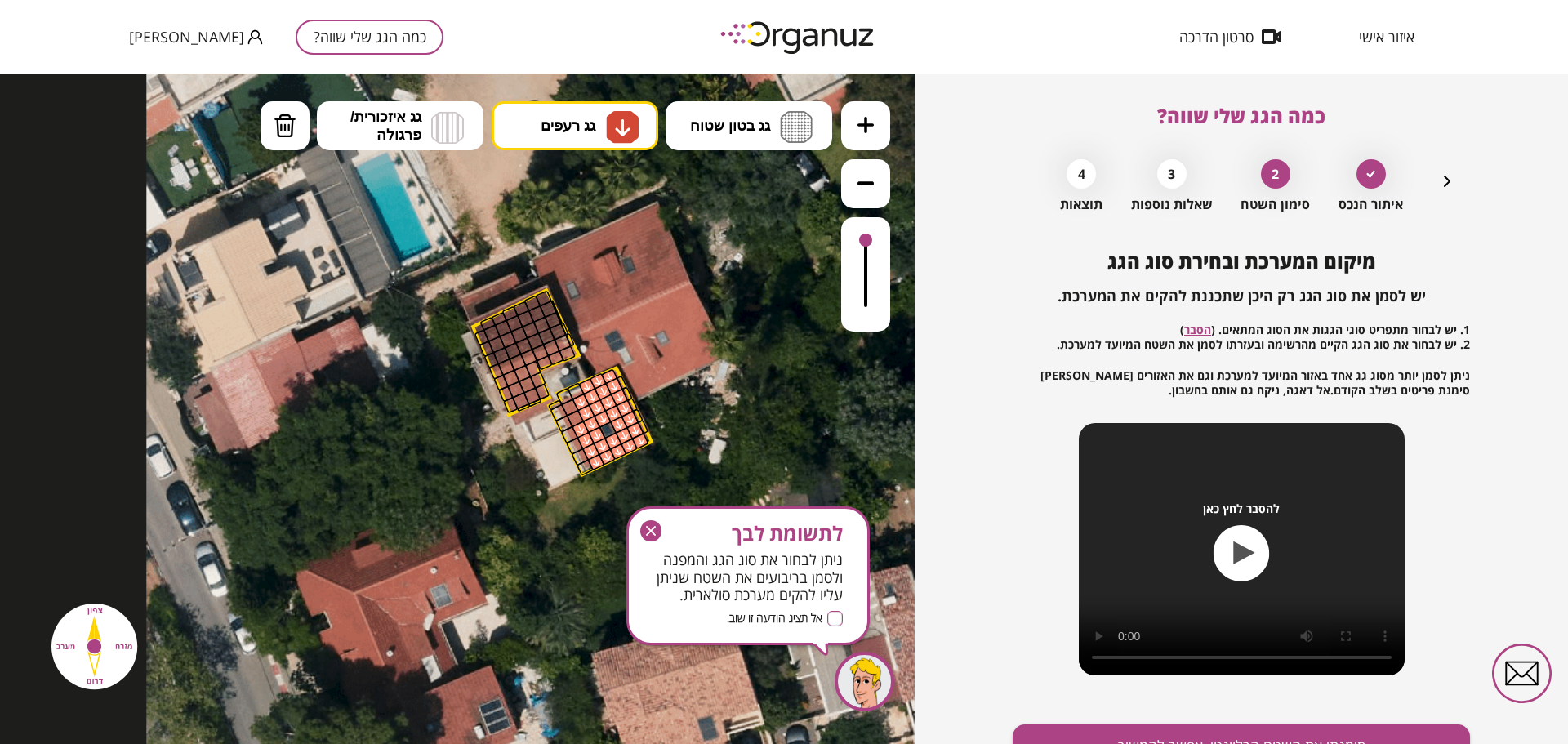
click at [581, 430] on div at bounding box center [580, 428] width 18 height 18
click at [575, 416] on div at bounding box center [574, 418] width 18 height 18
click at [567, 403] on div at bounding box center [569, 407] width 18 height 18
click at [509, 403] on div at bounding box center [511, 405] width 16 height 17
click at [518, 404] on div at bounding box center [520, 401] width 18 height 18
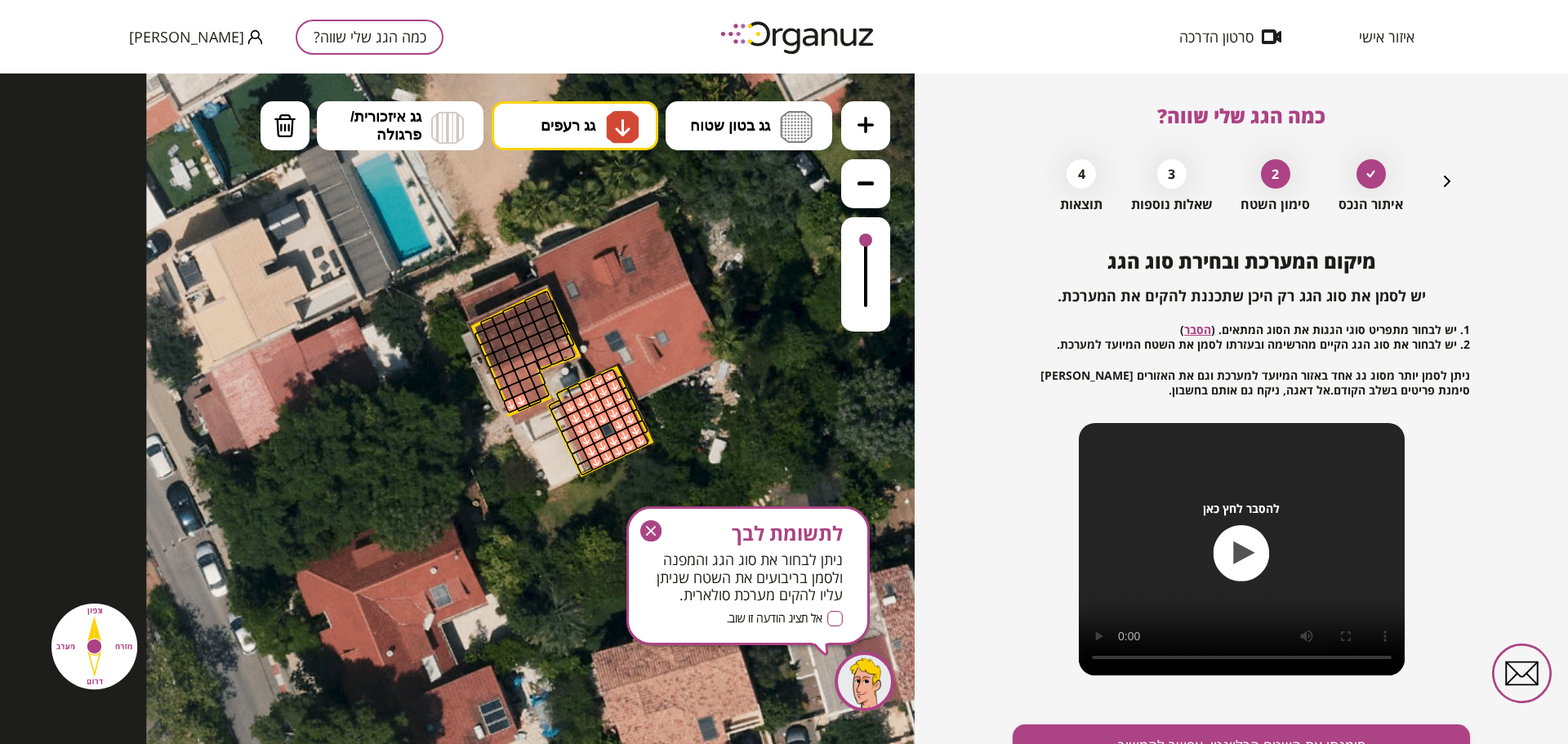
click at [530, 400] on div at bounding box center [532, 395] width 18 height 18
click at [541, 395] on div at bounding box center [541, 391] width 16 height 17
click at [539, 383] on div at bounding box center [539, 379] width 17 height 18
click at [529, 385] on div at bounding box center [527, 384] width 18 height 18
drag, startPoint x: 517, startPoint y: 391, endPoint x: 486, endPoint y: 393, distance: 31.1
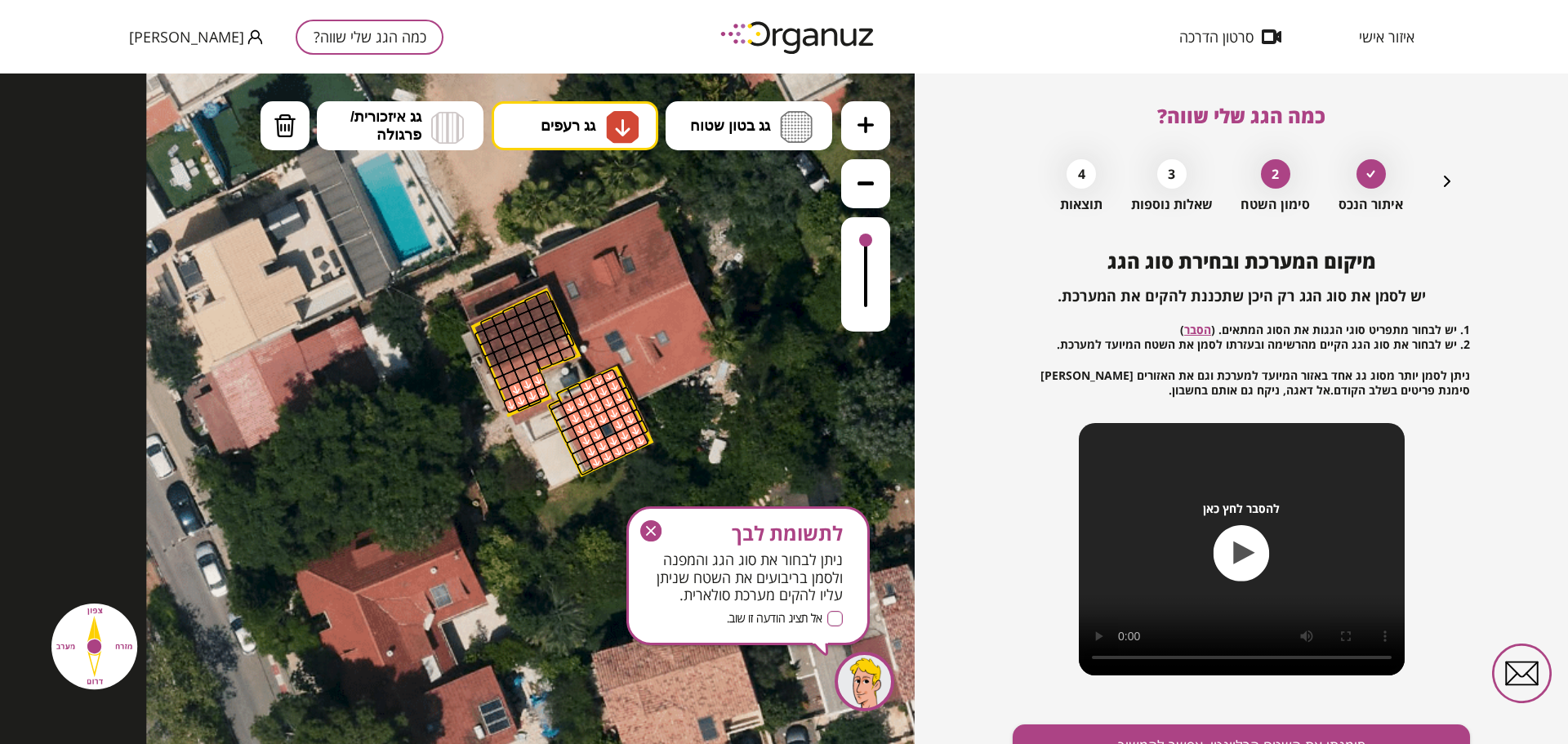
click at [517, 391] on div at bounding box center [516, 389] width 18 height 18
click at [504, 396] on div at bounding box center [505, 393] width 16 height 17
click at [498, 382] on div at bounding box center [501, 382] width 16 height 17
click at [566, 353] on div at bounding box center [566, 353] width 18 height 17
click at [555, 359] on div at bounding box center [555, 358] width 17 height 16
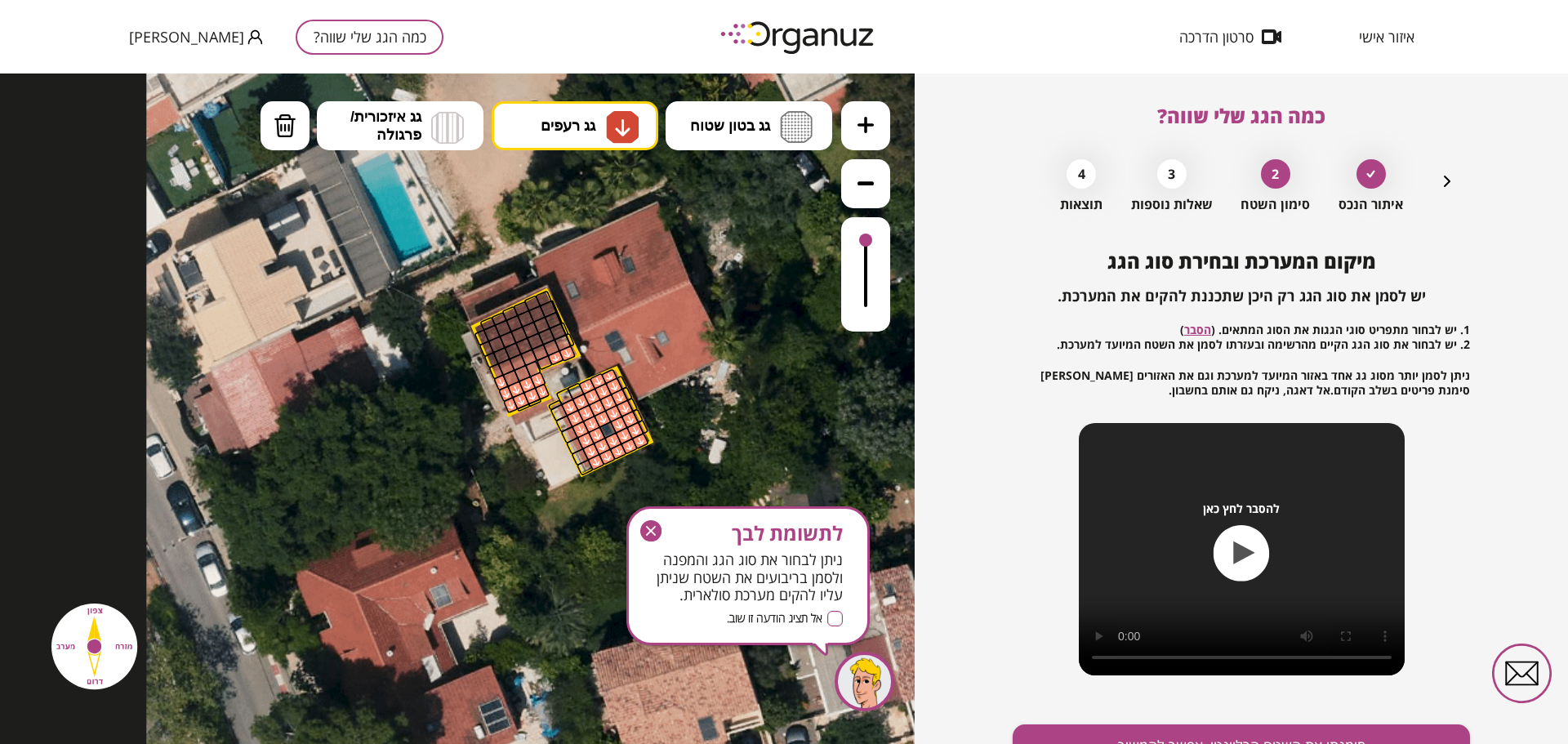
click at [546, 361] on div at bounding box center [544, 363] width 17 height 16
click at [531, 368] on div at bounding box center [533, 368] width 17 height 18
click at [522, 372] on div at bounding box center [522, 373] width 18 height 18
click at [510, 378] on div at bounding box center [511, 378] width 18 height 18
click at [496, 371] on div at bounding box center [496, 372] width 16 height 17
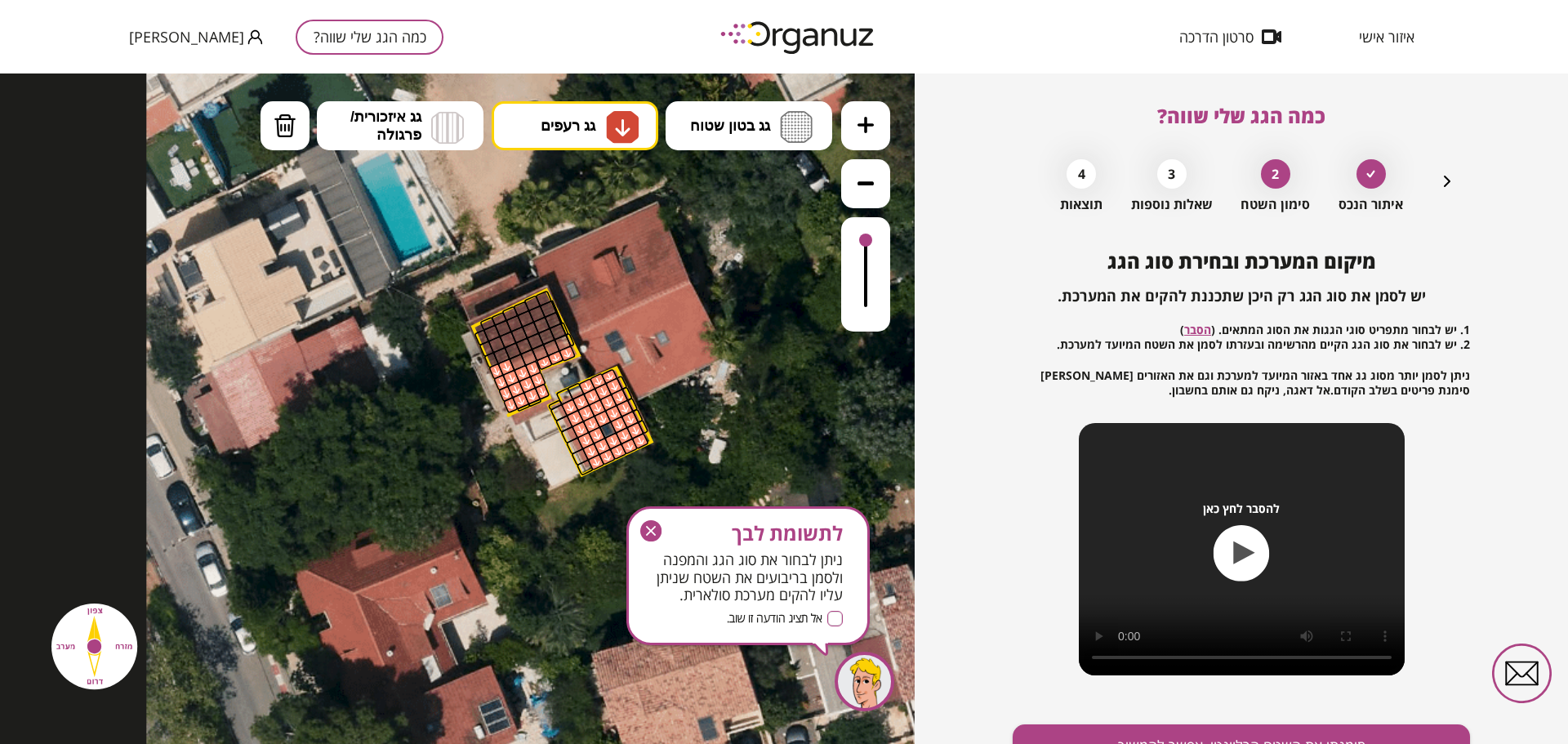
click at [506, 371] on div at bounding box center [505, 366] width 18 height 18
click at [518, 365] on div at bounding box center [517, 362] width 18 height 18
click at [540, 354] on div at bounding box center [540, 352] width 18 height 18
click at [553, 351] on div at bounding box center [551, 347] width 18 height 18
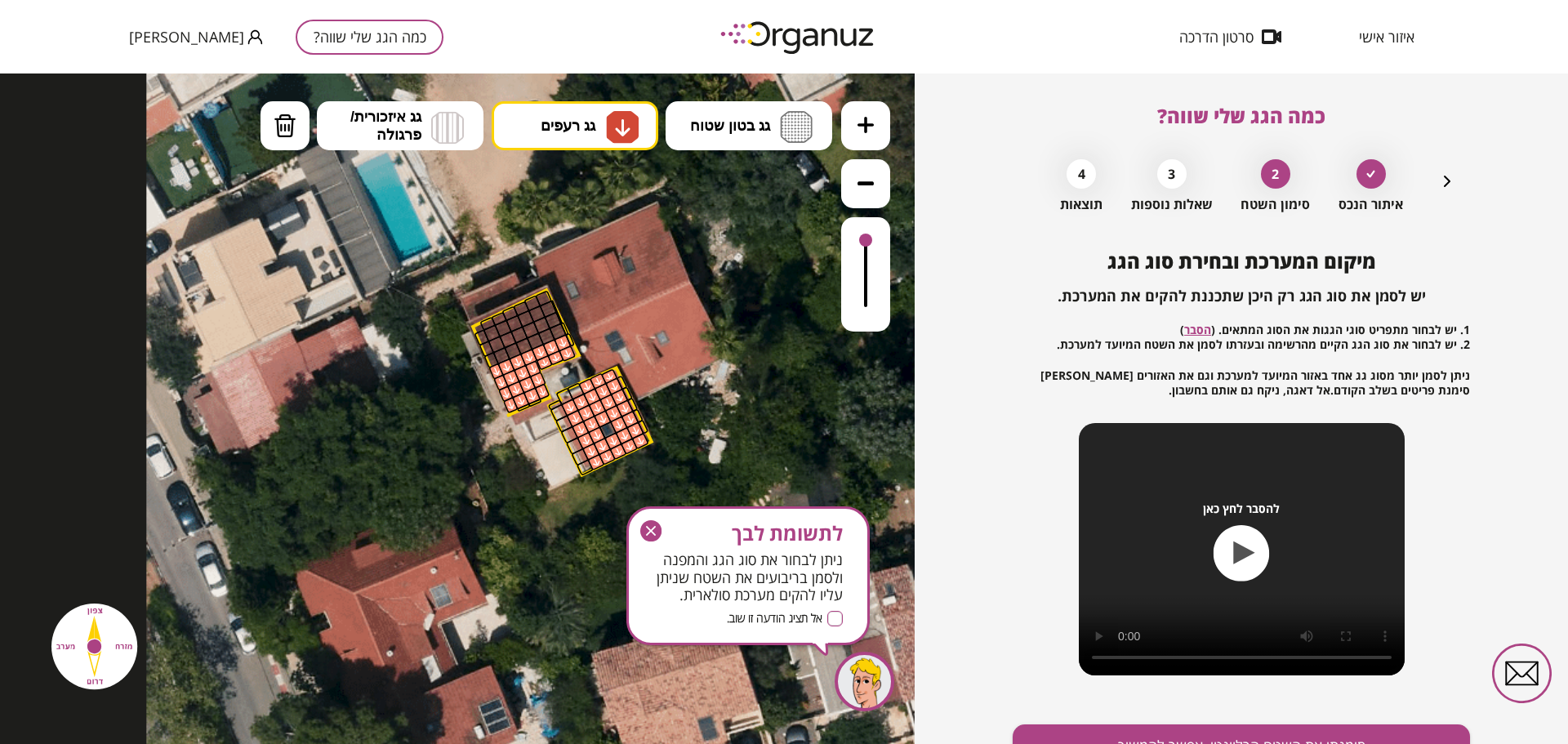
click at [561, 346] on div at bounding box center [562, 342] width 18 height 18
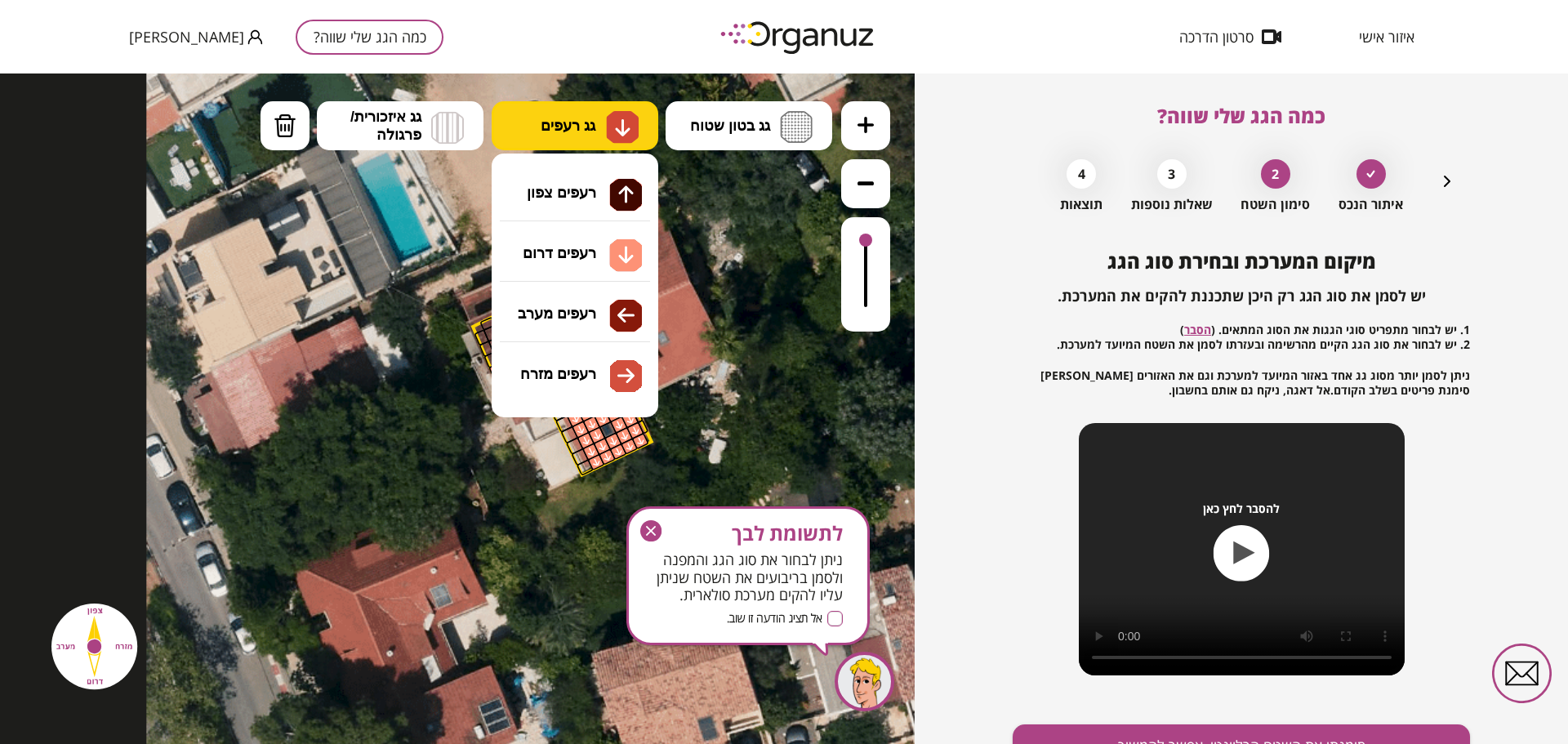
click at [579, 135] on button "גג רעפים" at bounding box center [575, 125] width 167 height 49
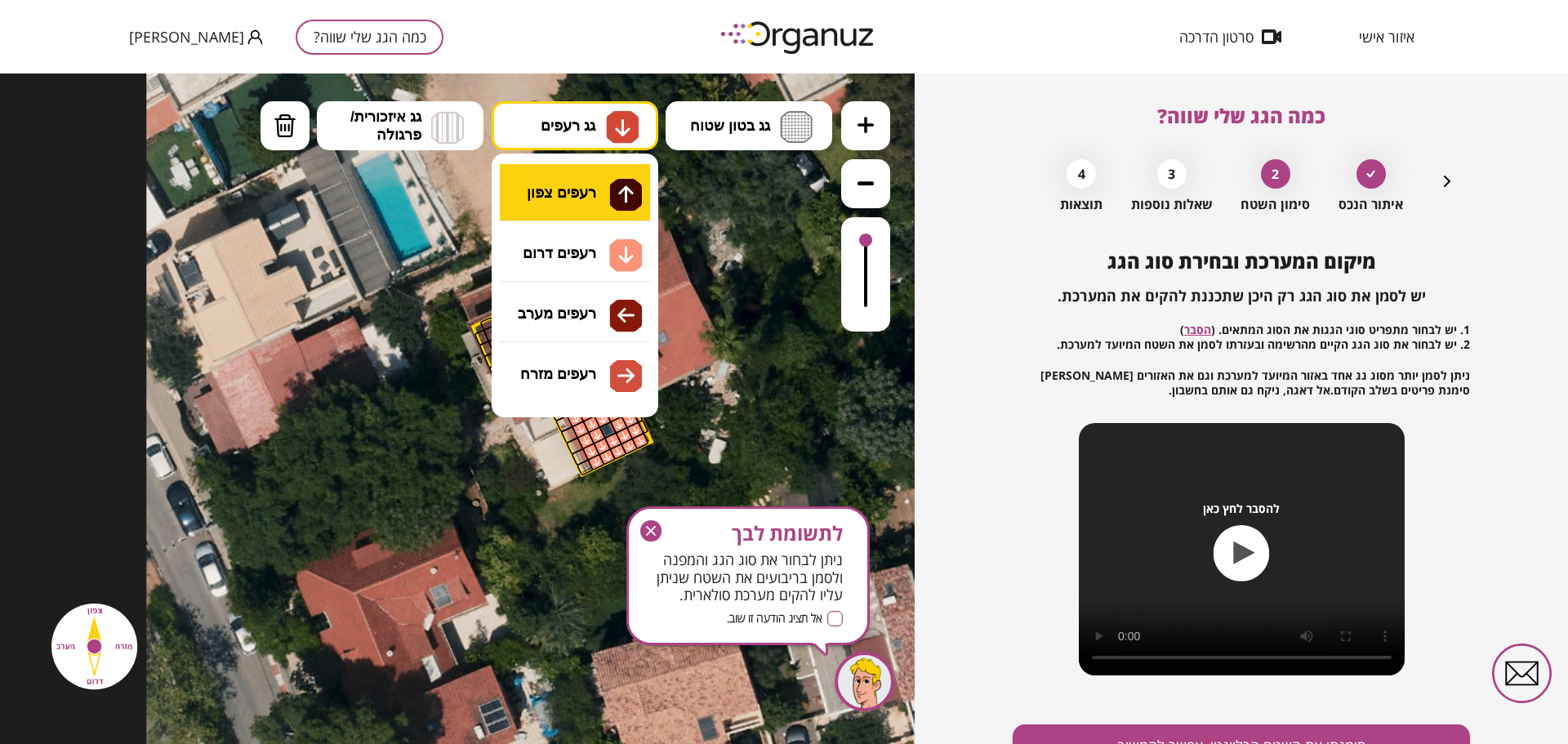
click at [577, 205] on div ".st0 { fill: #FFFFFF; } 0" at bounding box center [457, 408] width 915 height 670
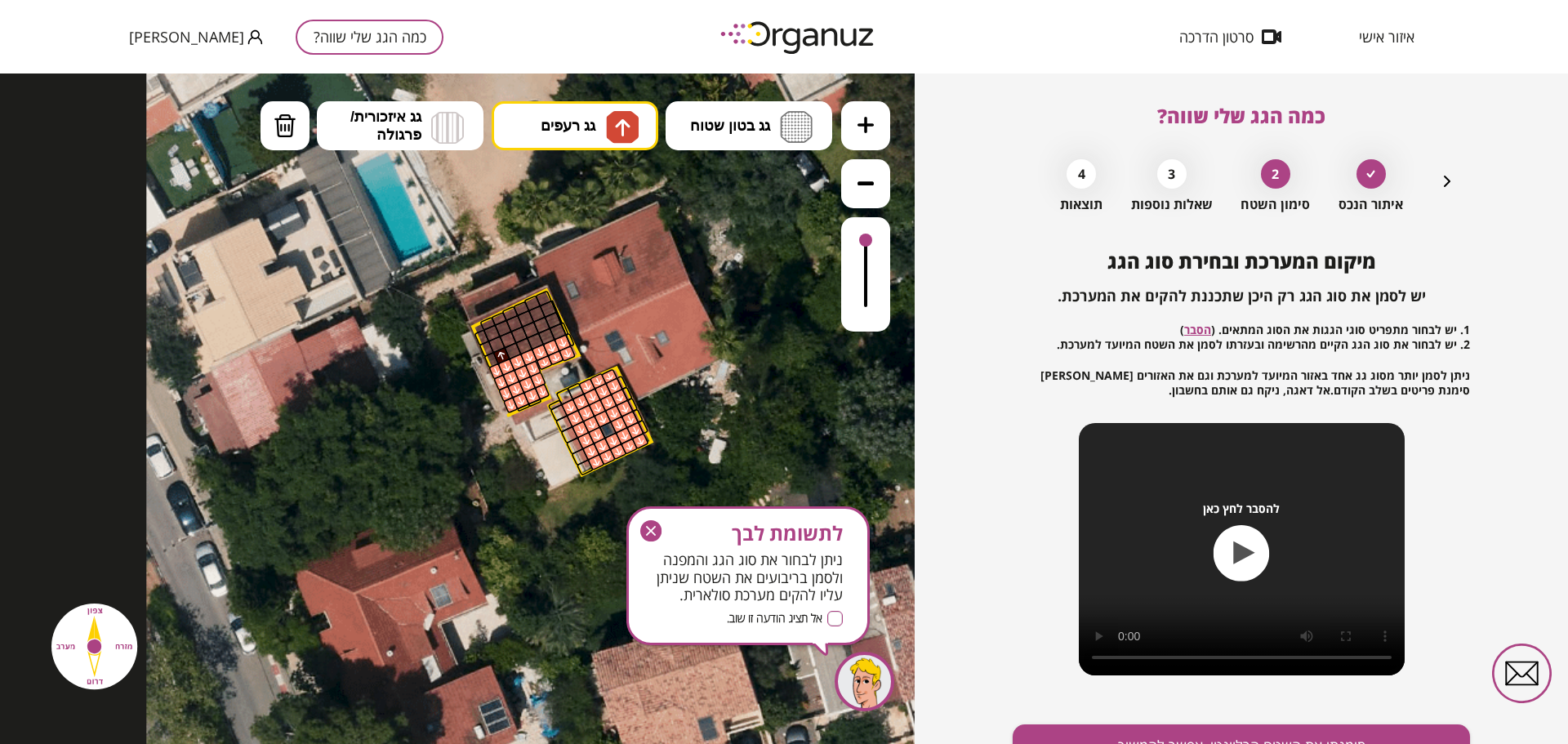
click at [499, 355] on div at bounding box center [501, 355] width 18 height 18
click at [496, 351] on div at bounding box center [501, 355] width 18 height 18
click at [496, 343] on div at bounding box center [496, 344] width 18 height 18
click at [490, 334] on div at bounding box center [491, 332] width 18 height 18
click at [498, 329] on div at bounding box center [503, 328] width 18 height 18
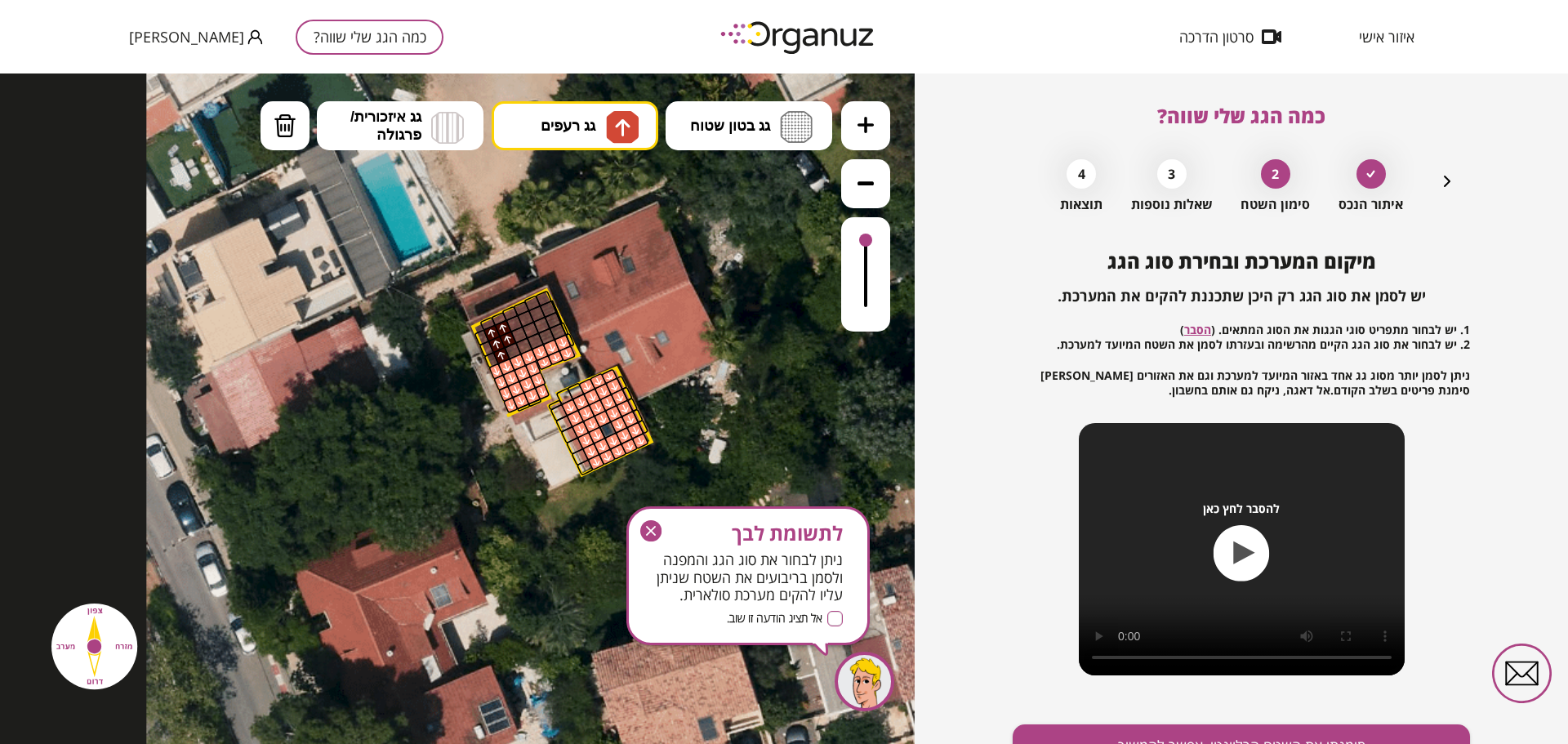
click at [502, 337] on div at bounding box center [507, 339] width 18 height 18
click at [511, 352] on div at bounding box center [512, 351] width 18 height 18
click at [522, 349] on div at bounding box center [524, 345] width 18 height 18
click at [517, 337] on div at bounding box center [518, 334] width 18 height 18
click at [517, 325] on div at bounding box center [514, 323] width 18 height 18
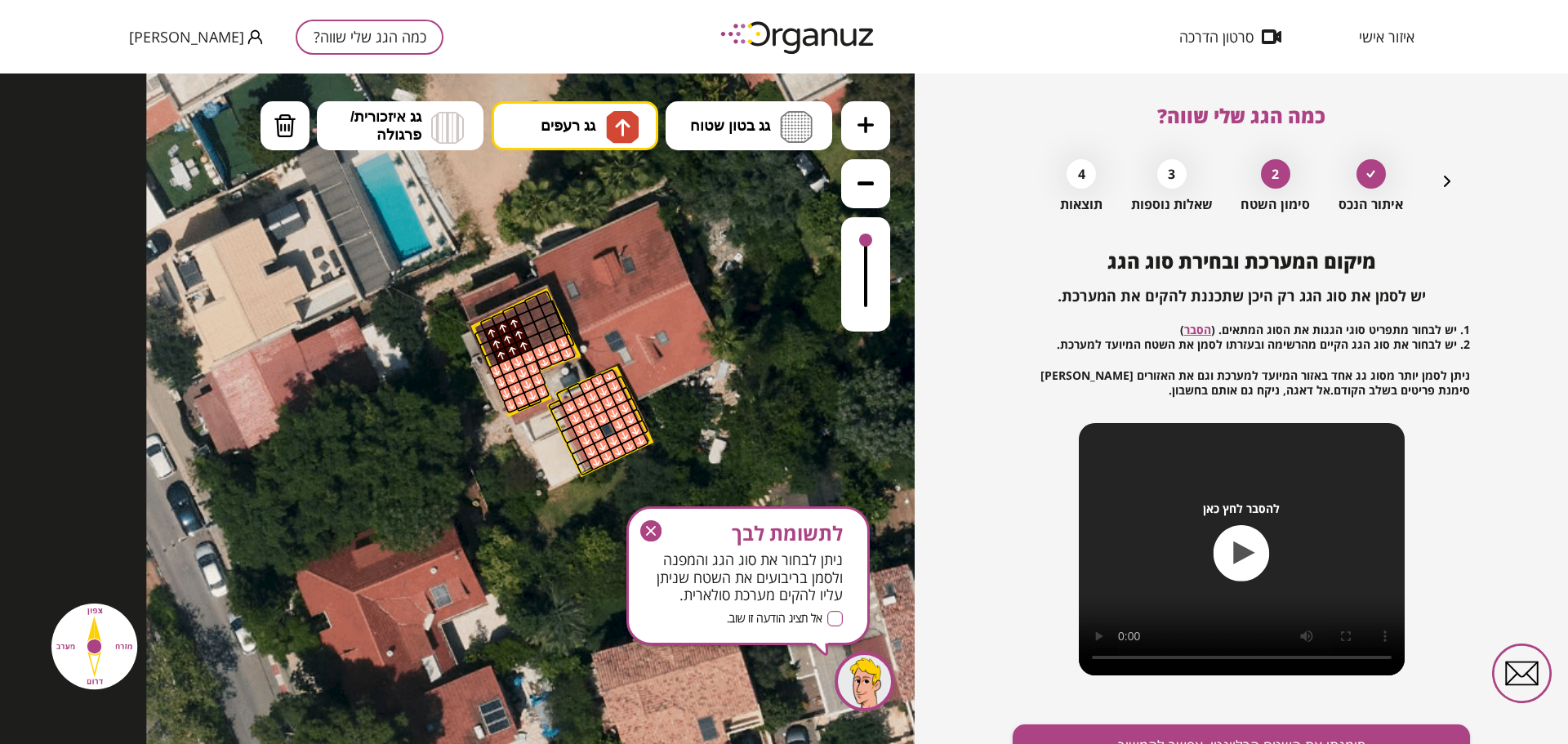
click at [524, 322] on div at bounding box center [526, 318] width 18 height 18
click at [527, 330] on div at bounding box center [530, 329] width 18 height 18
click at [531, 341] on div at bounding box center [535, 341] width 18 height 18
click at [546, 336] on div at bounding box center [546, 336] width 18 height 18
click at [555, 334] on div at bounding box center [557, 331] width 18 height 18
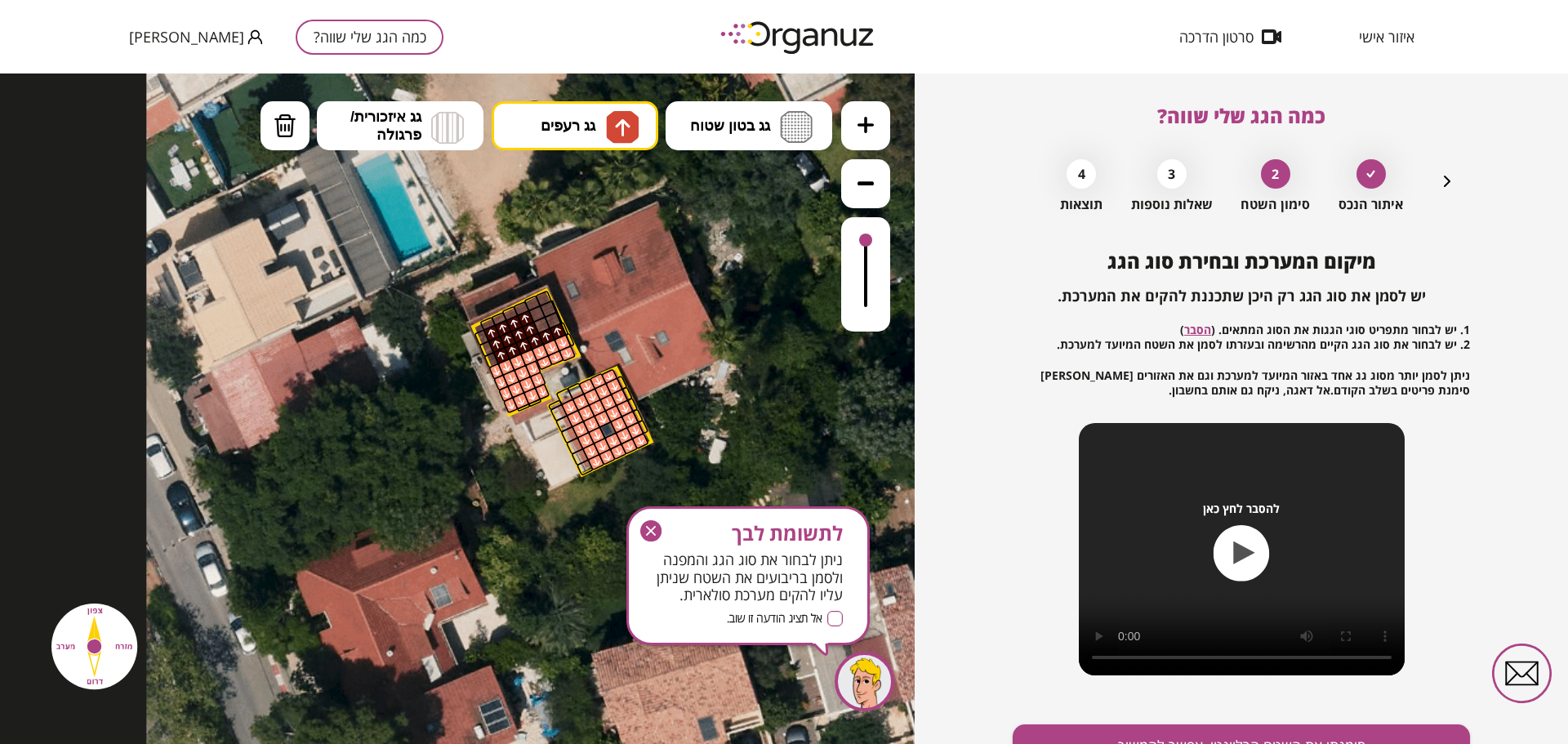
click at [554, 320] on div at bounding box center [553, 320] width 18 height 18
click at [542, 324] on div at bounding box center [541, 324] width 18 height 18
click at [538, 316] on div at bounding box center [537, 314] width 18 height 18
click at [548, 315] on div at bounding box center [553, 320] width 18 height 18
click at [550, 310] on div at bounding box center [547, 309] width 18 height 18
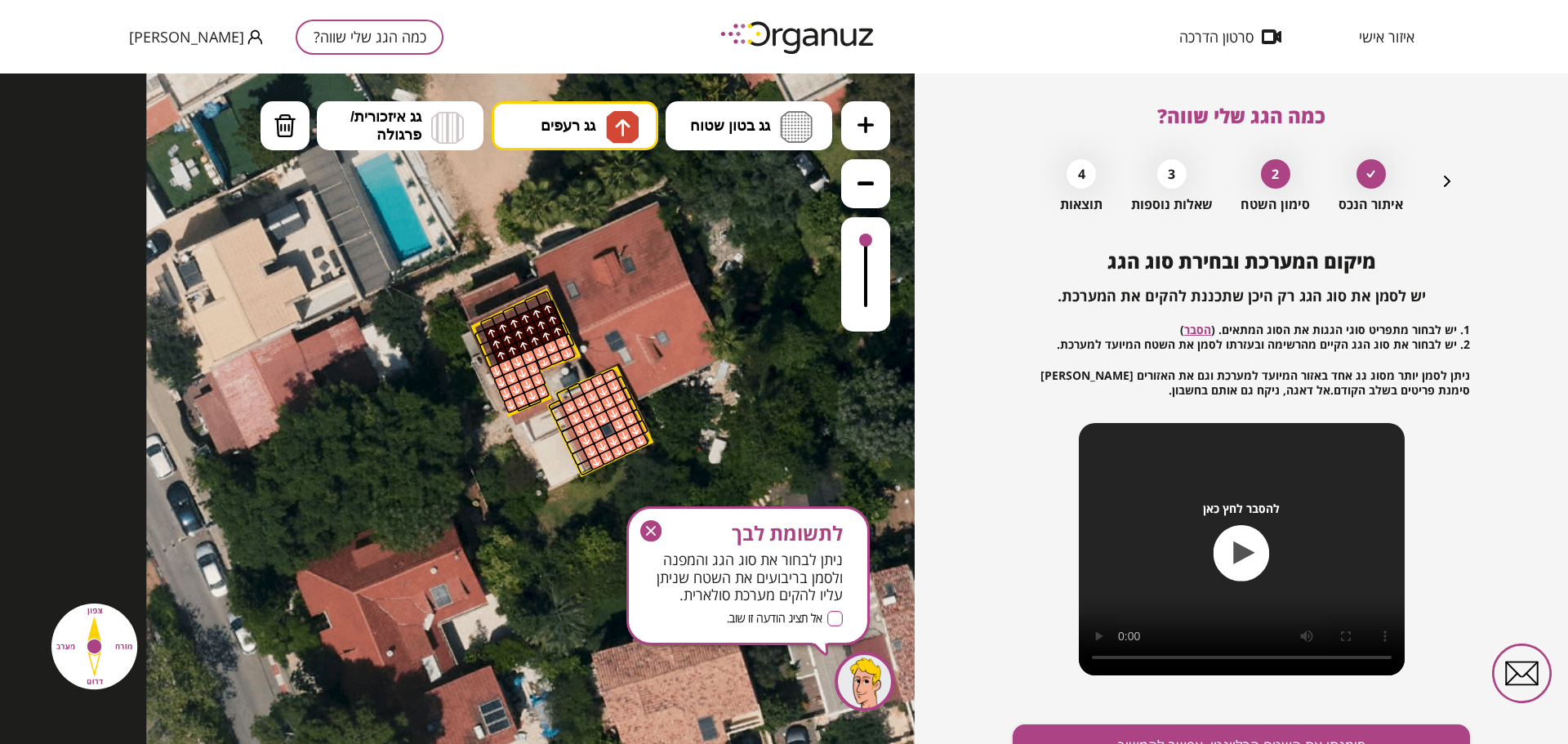
click at [543, 302] on div at bounding box center [543, 298] width 18 height 17
click at [534, 304] on div at bounding box center [532, 304] width 18 height 17
click at [525, 308] on div at bounding box center [521, 309] width 17 height 16
click at [510, 310] on div at bounding box center [510, 313] width 17 height 16
click at [502, 314] on div at bounding box center [499, 319] width 17 height 15
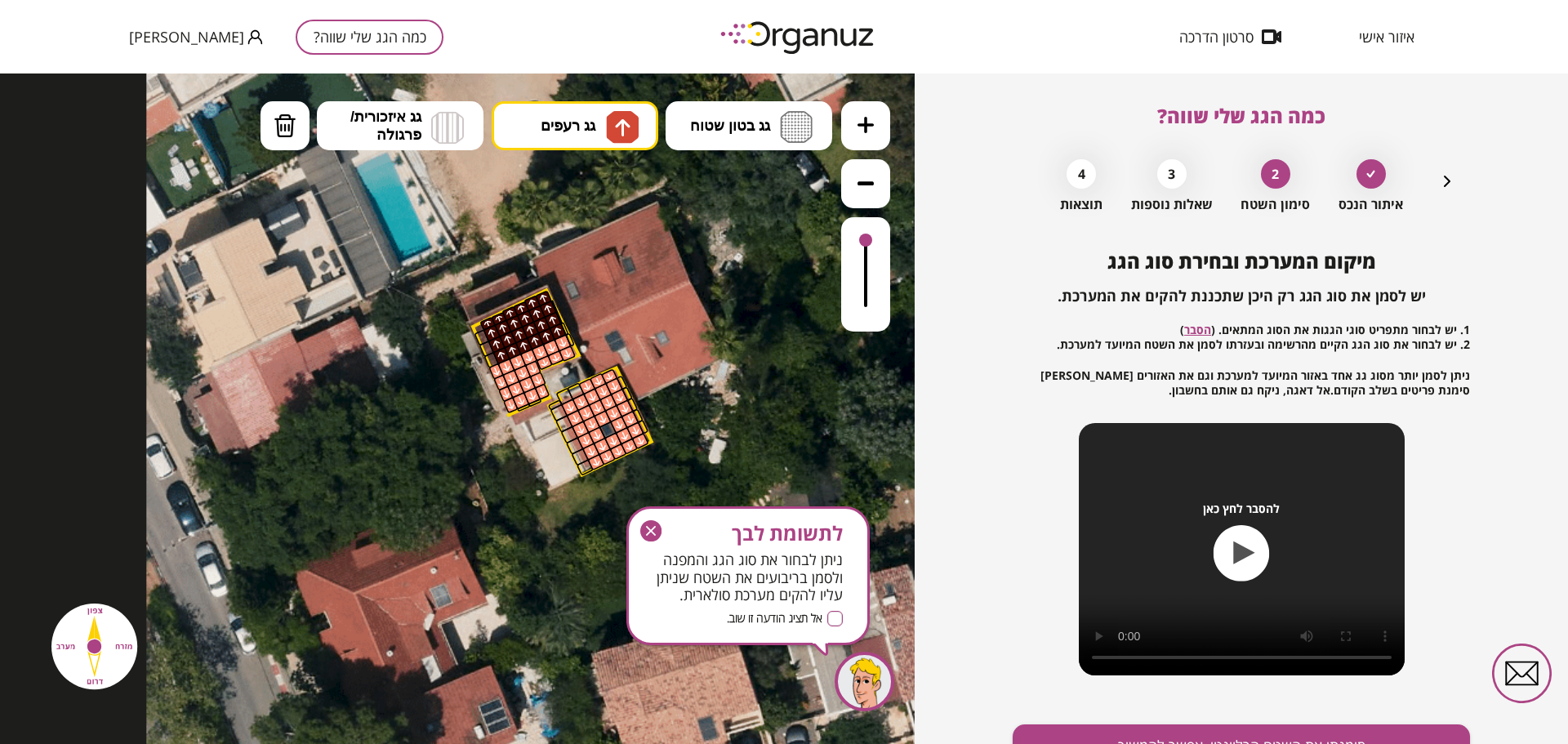
click at [486, 323] on div at bounding box center [488, 324] width 17 height 15
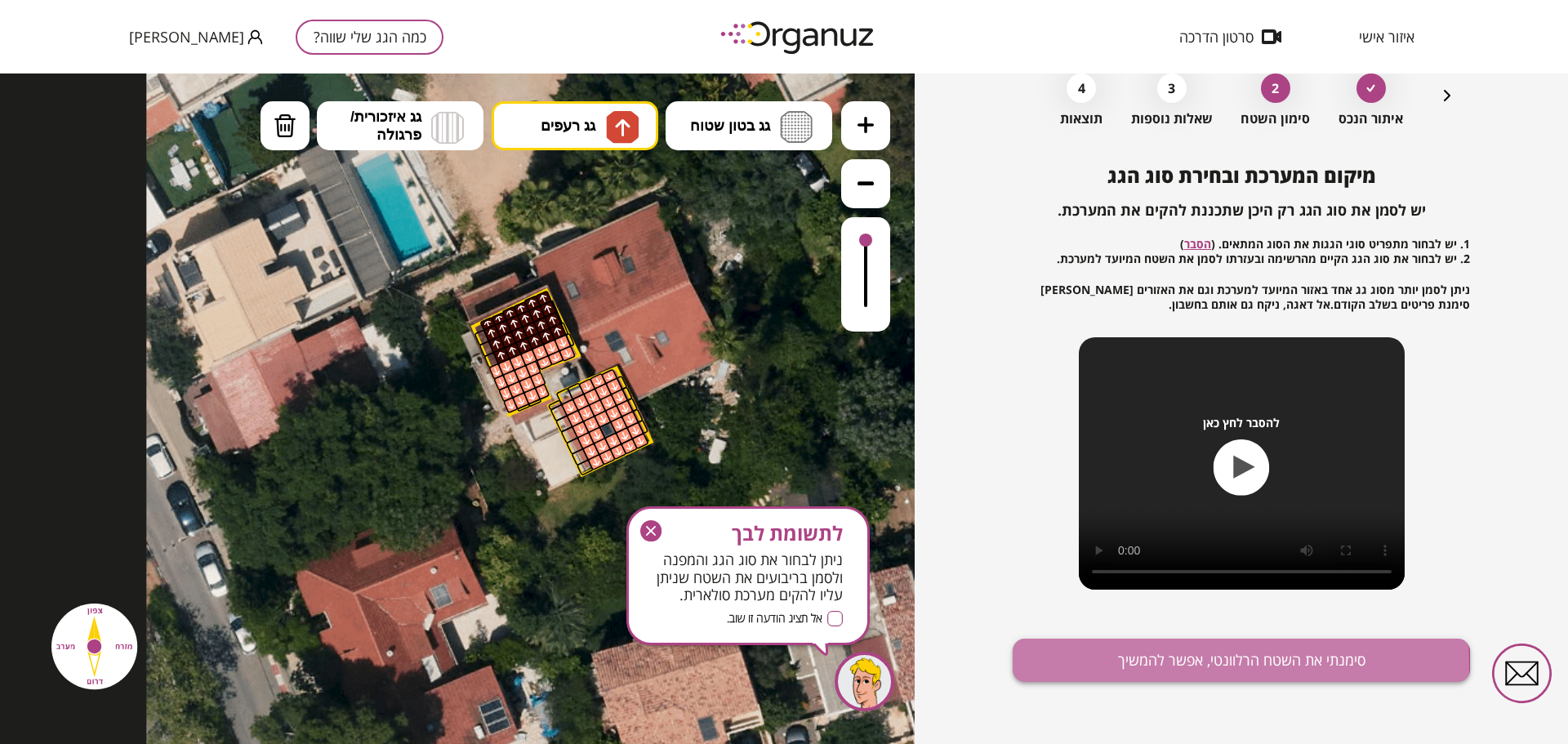
click at [1128, 665] on button "סימנתי את השטח הרלוונטי, אפשר להמשיך" at bounding box center [1241, 660] width 457 height 43
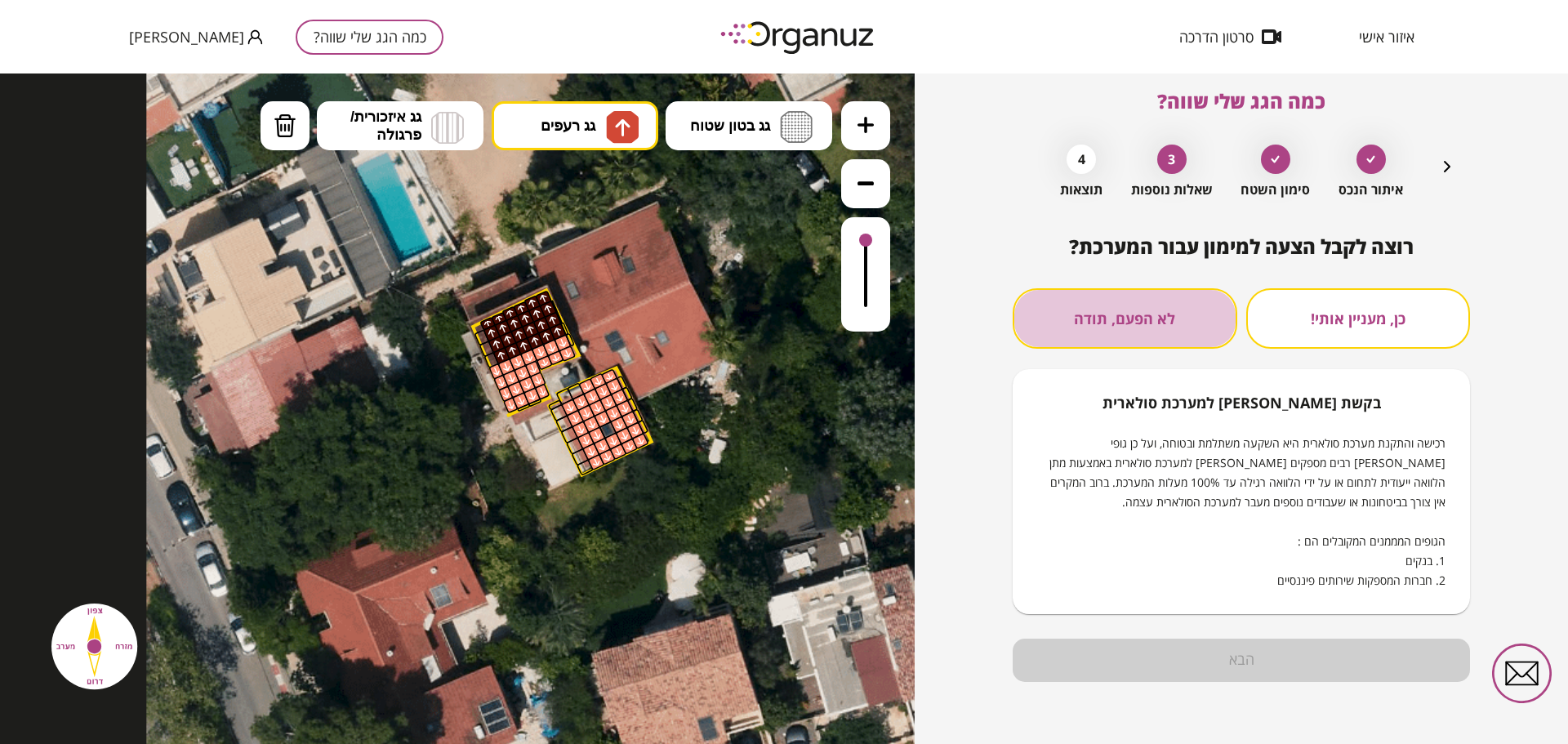
click at [1135, 323] on button "לא הפעם, תודה" at bounding box center [1125, 317] width 225 height 60
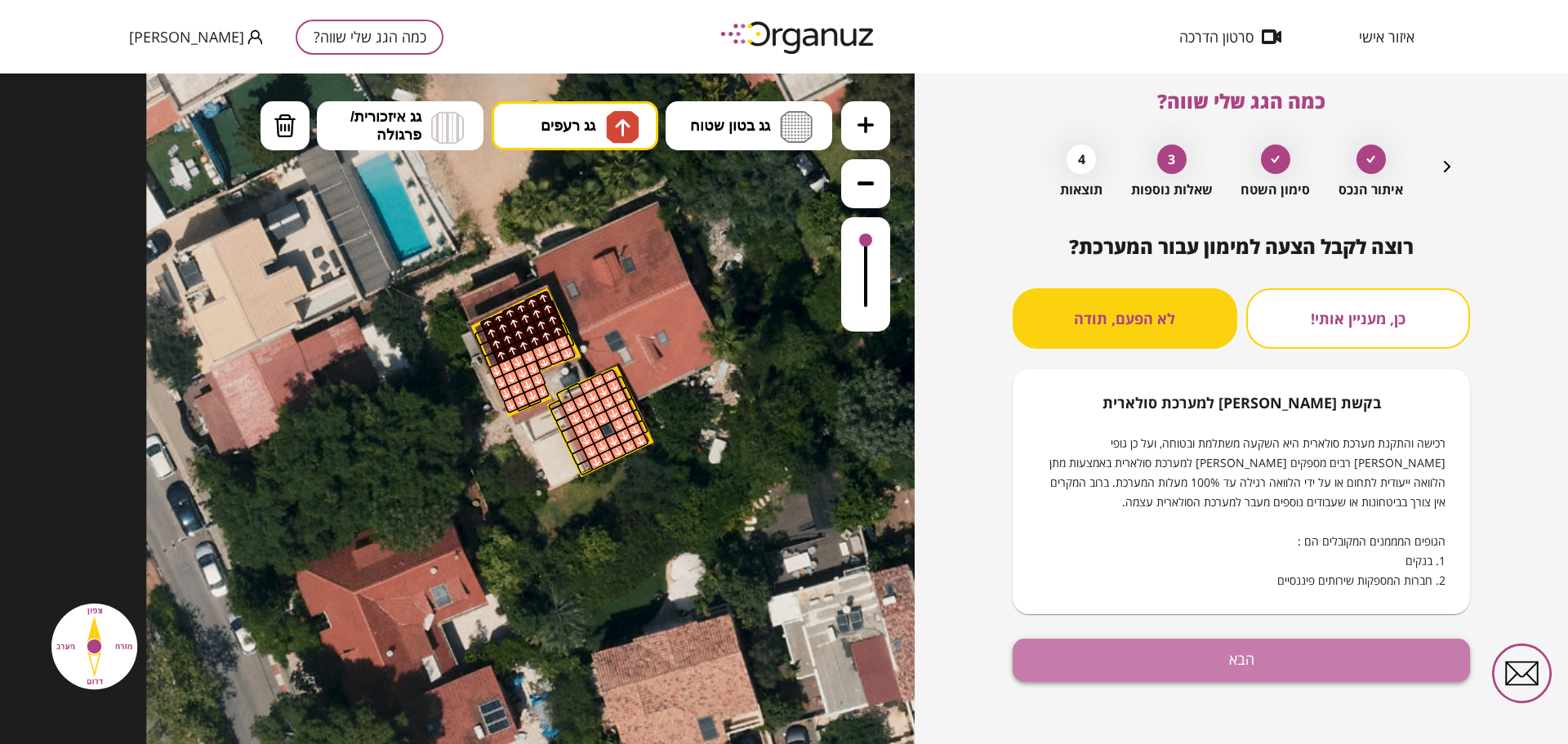
click at [1289, 667] on button "הבא" at bounding box center [1241, 660] width 457 height 43
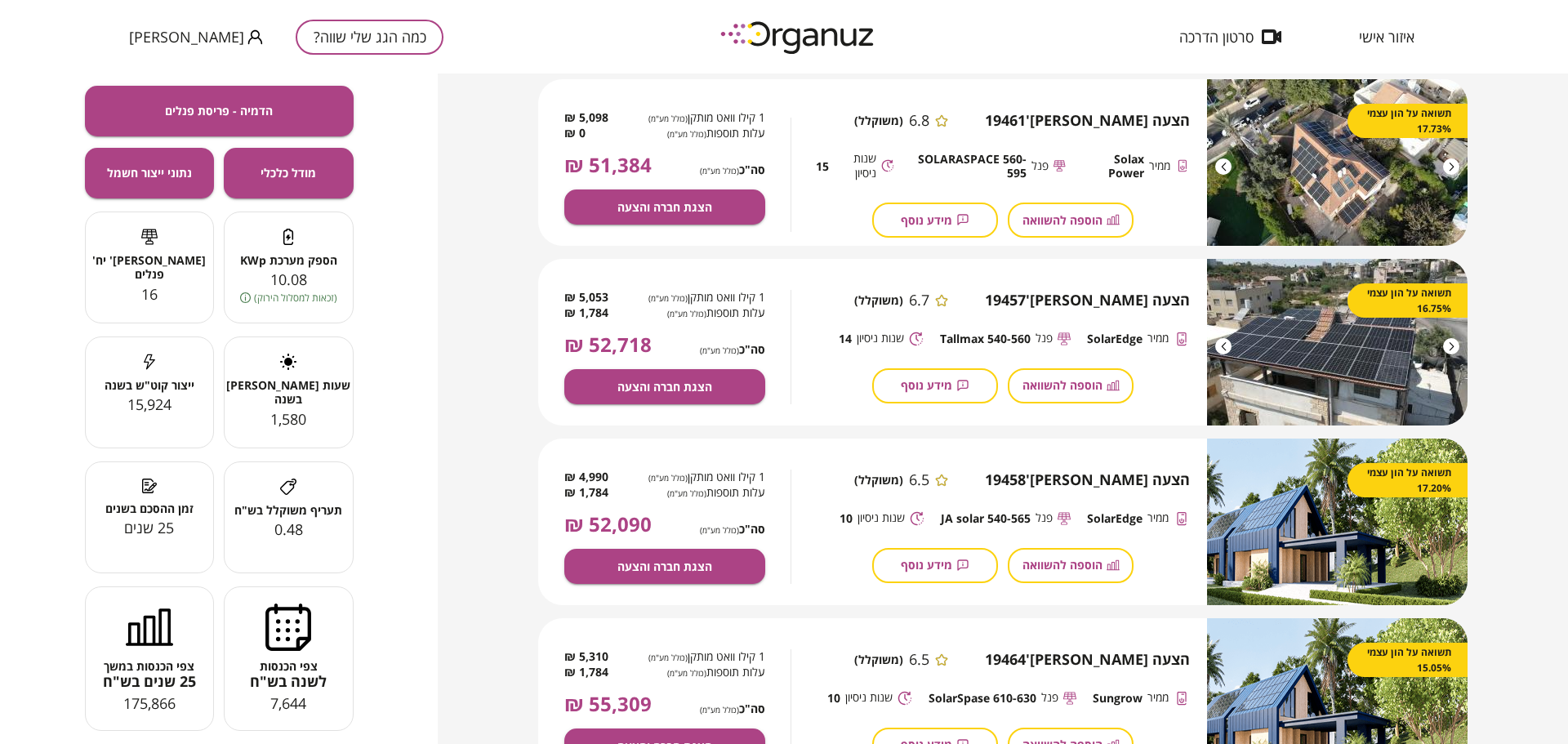
scroll to position [1224, 0]
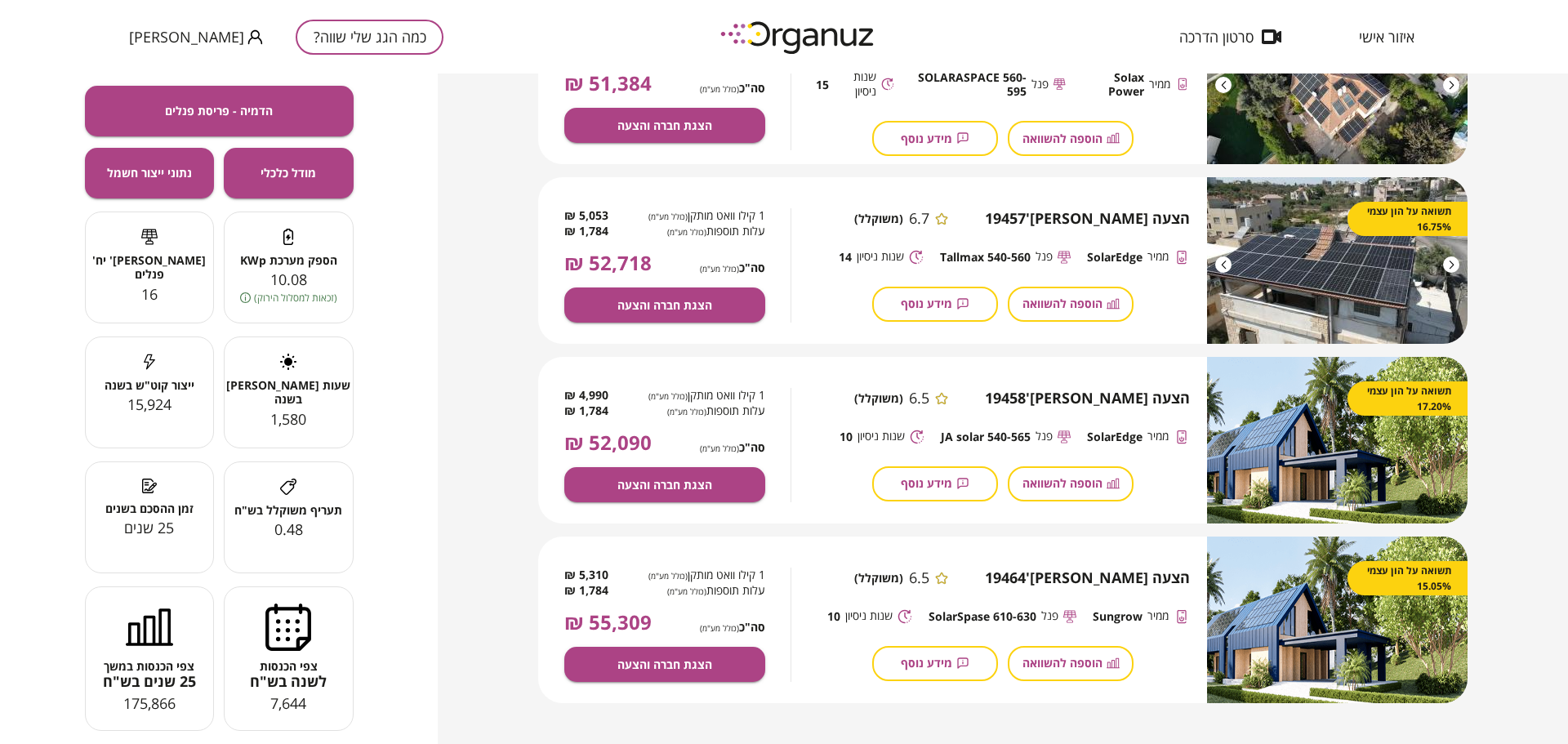
click at [400, 595] on div "פוטנציאל אנרגטי וכלכלי עבור [PERSON_NAME] 26 [GEOGRAPHIC_DATA] הדמיה - פריסת פנ…" at bounding box center [218, 408] width 438 height 670
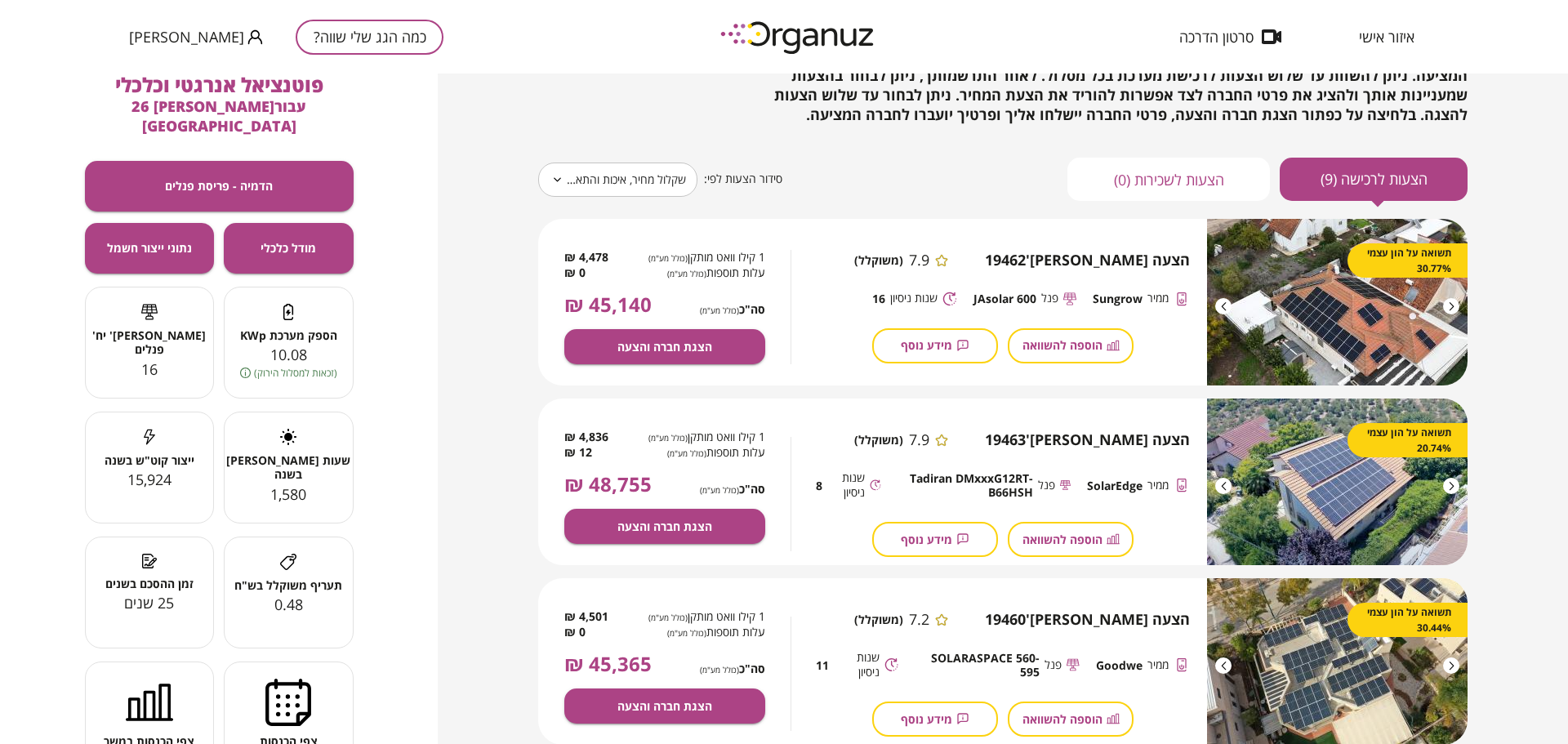
scroll to position [0, 0]
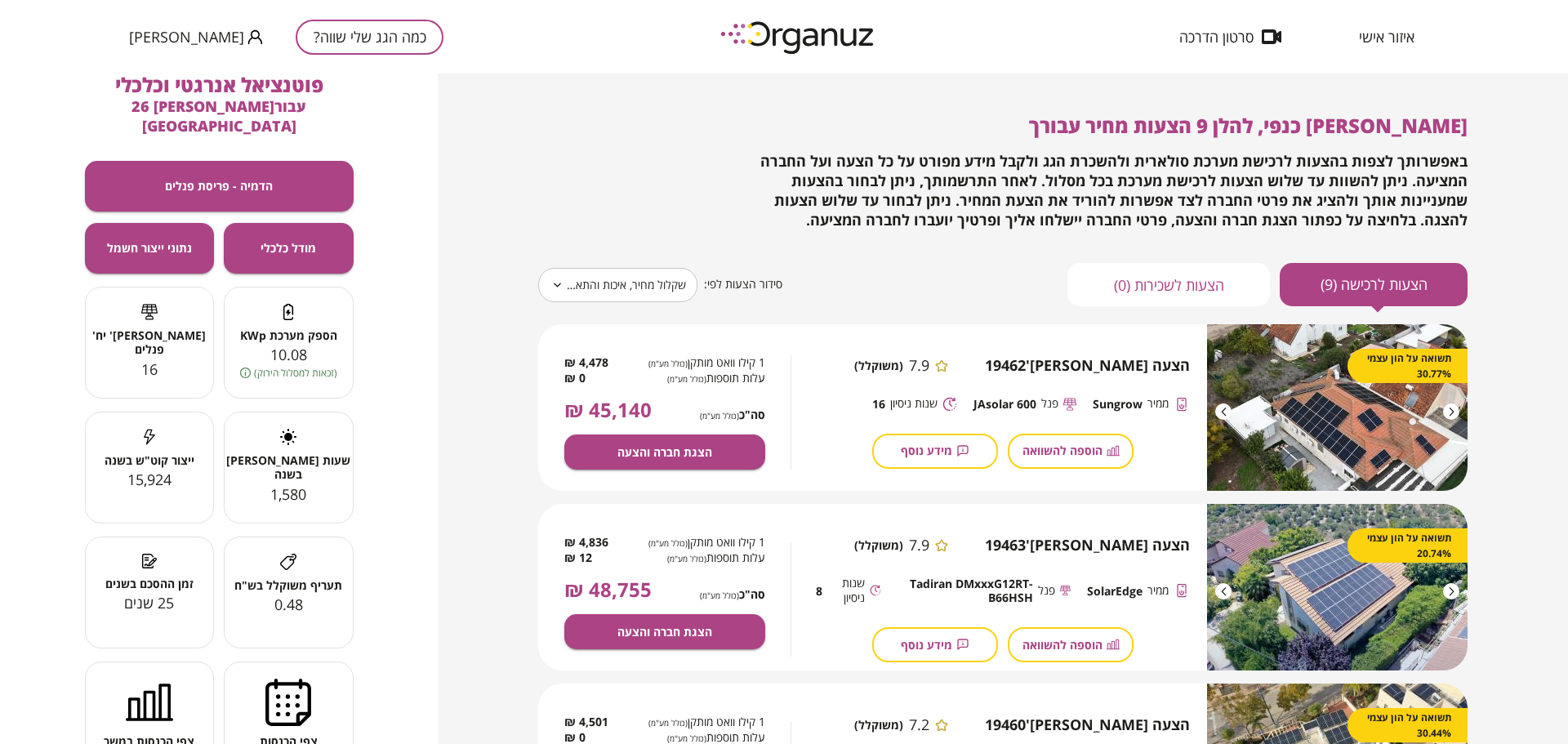
click at [923, 448] on span "מידע נוסף" at bounding box center [927, 450] width 52 height 14
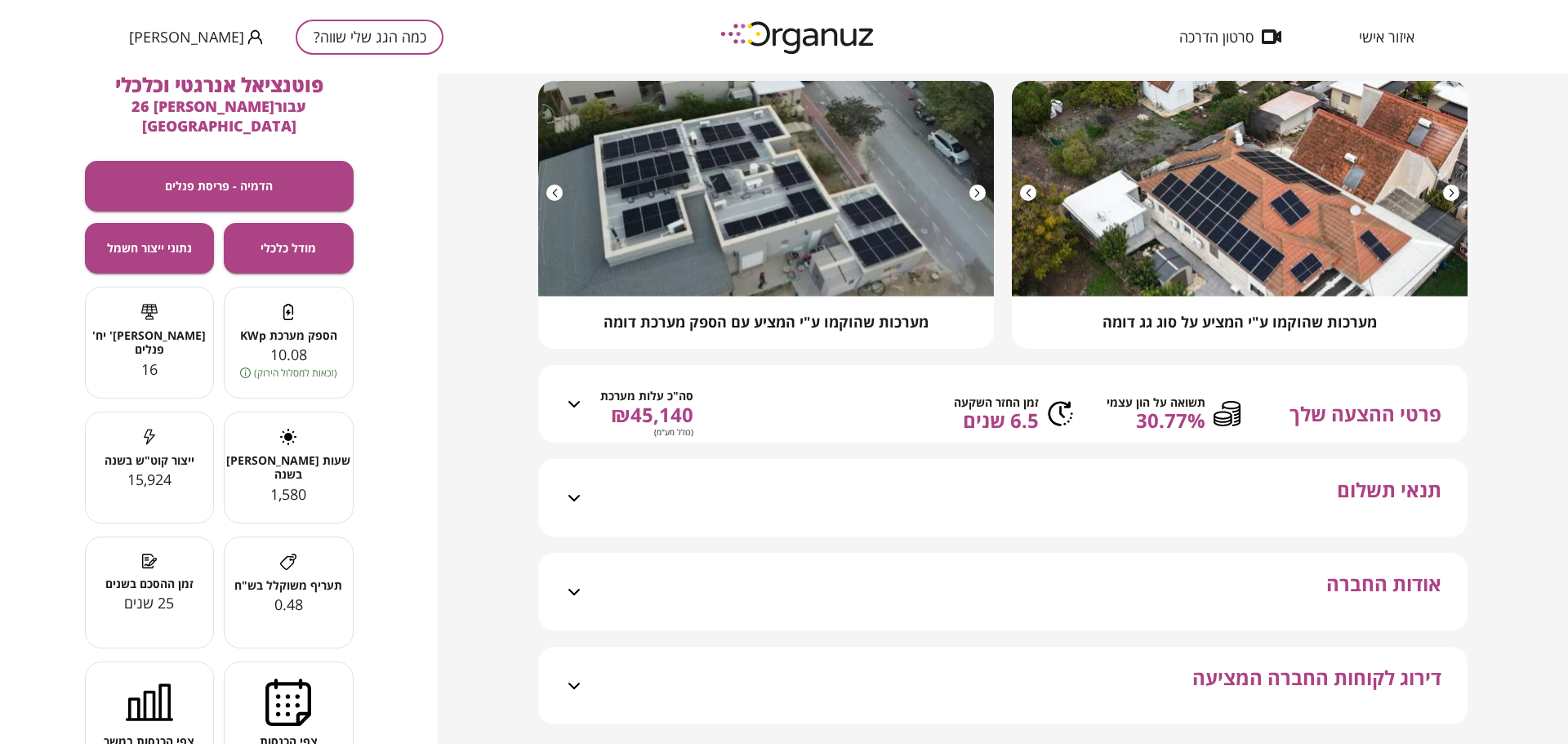
scroll to position [243, 0]
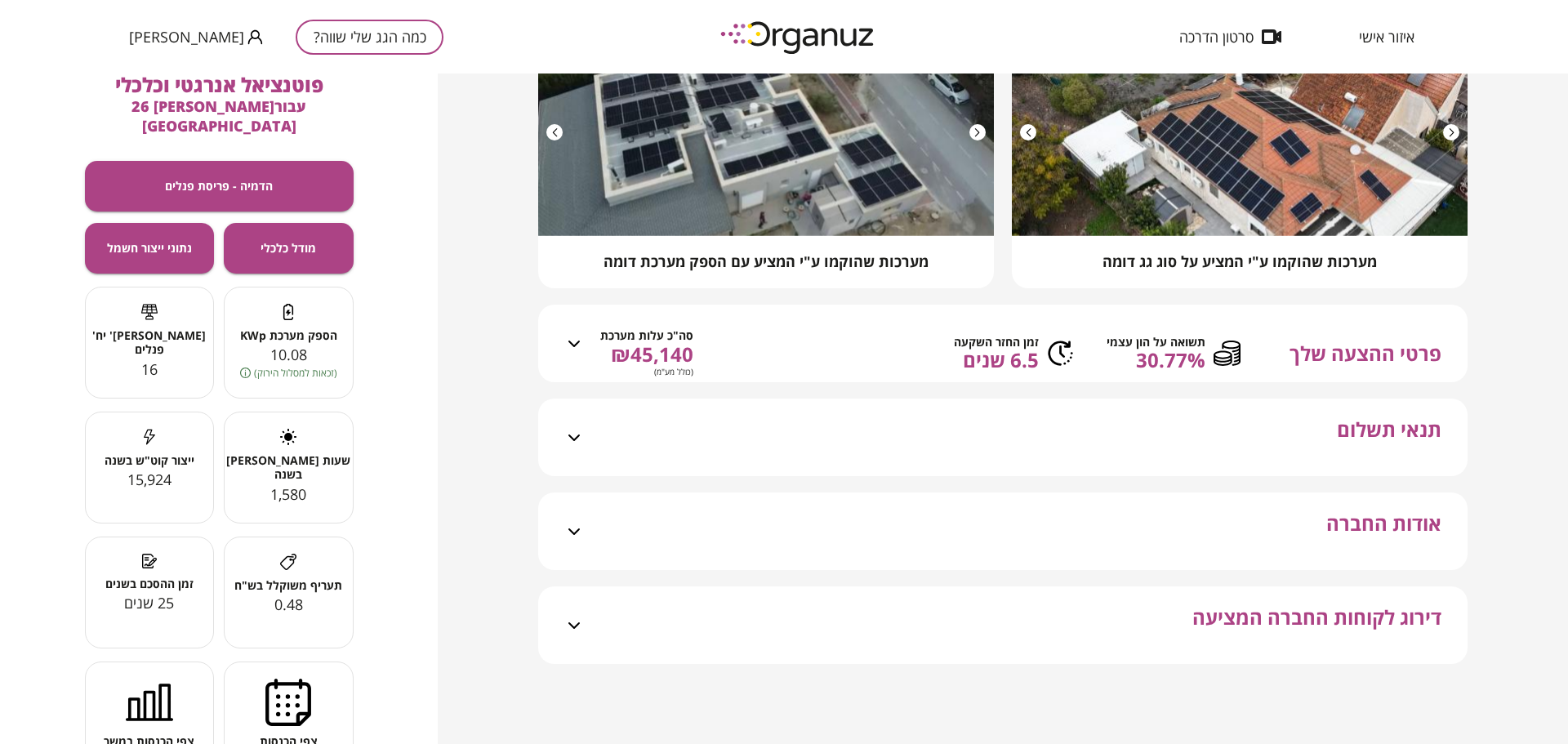
click at [572, 528] on icon at bounding box center [574, 531] width 19 height 19
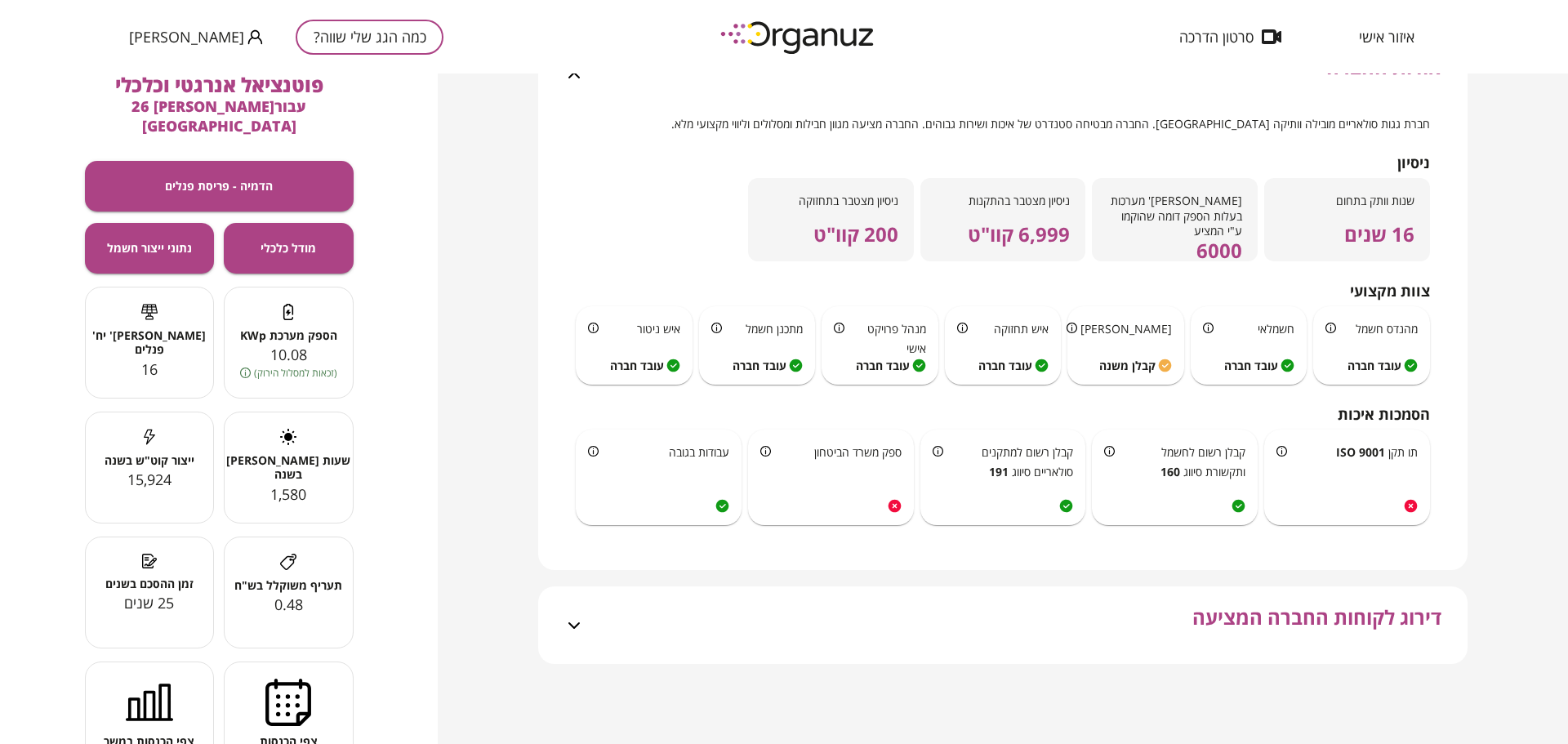
scroll to position [700, 0]
click at [577, 626] on icon at bounding box center [574, 625] width 19 height 19
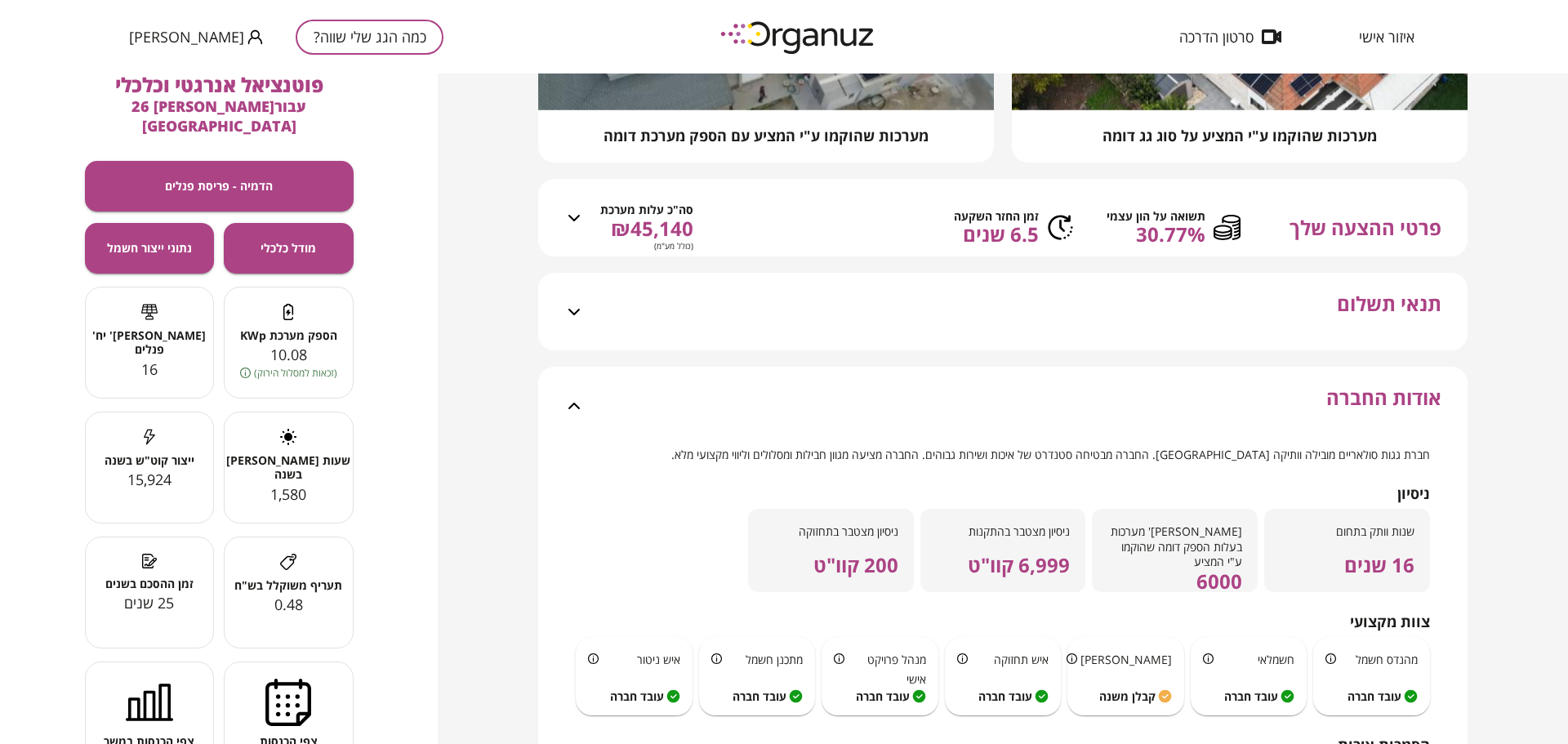
scroll to position [0, 0]
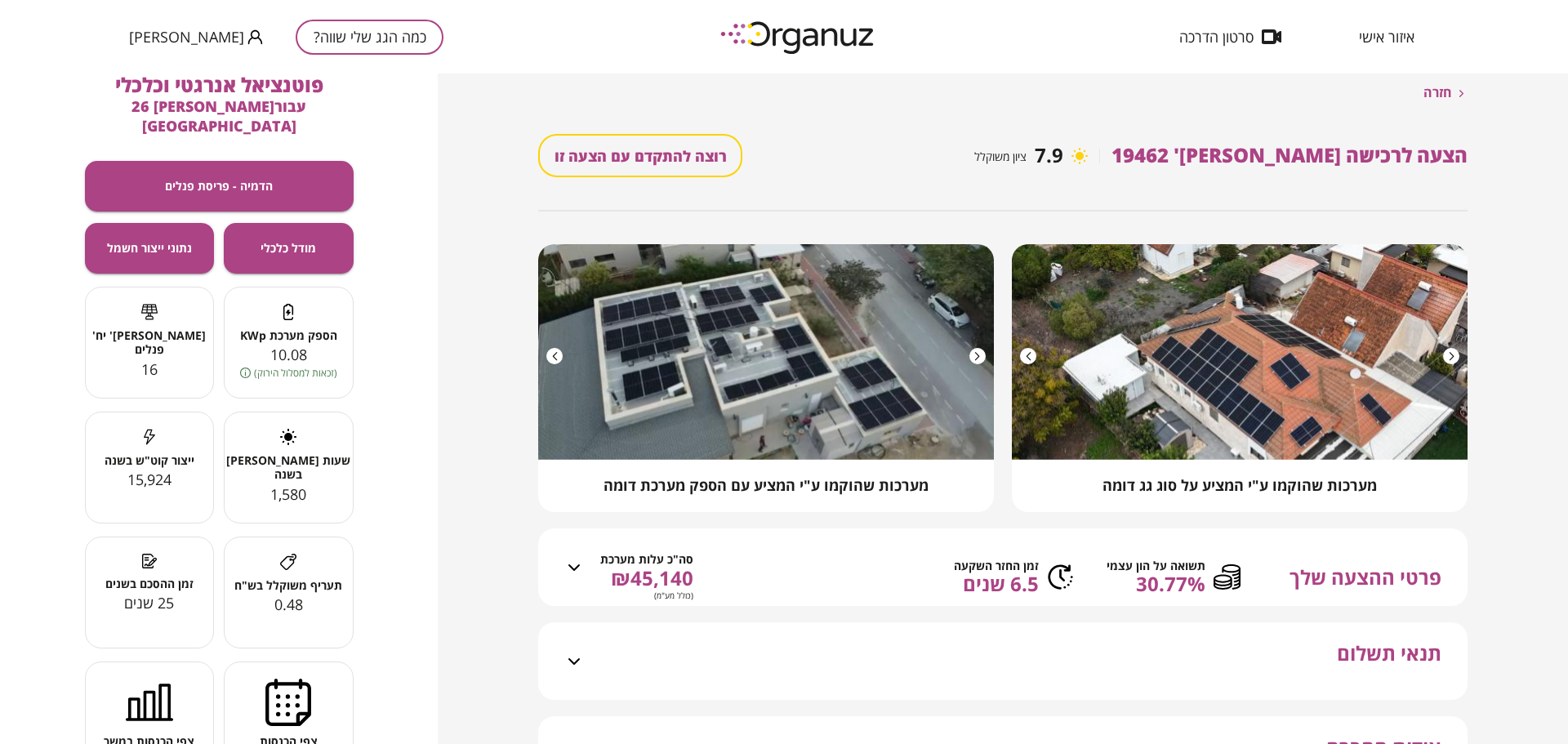
click at [549, 359] on div at bounding box center [554, 356] width 17 height 17
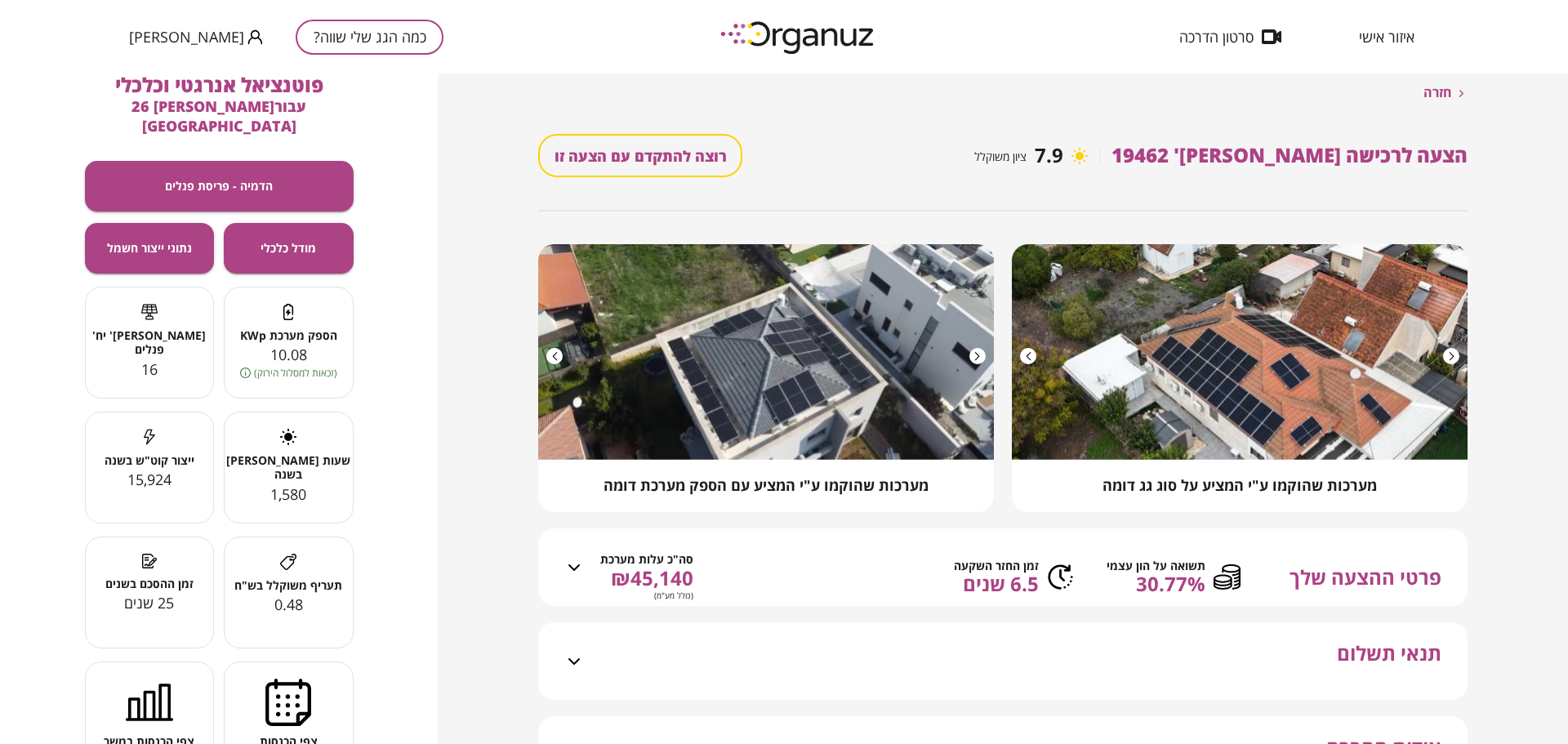
click at [549, 359] on div at bounding box center [554, 356] width 17 height 17
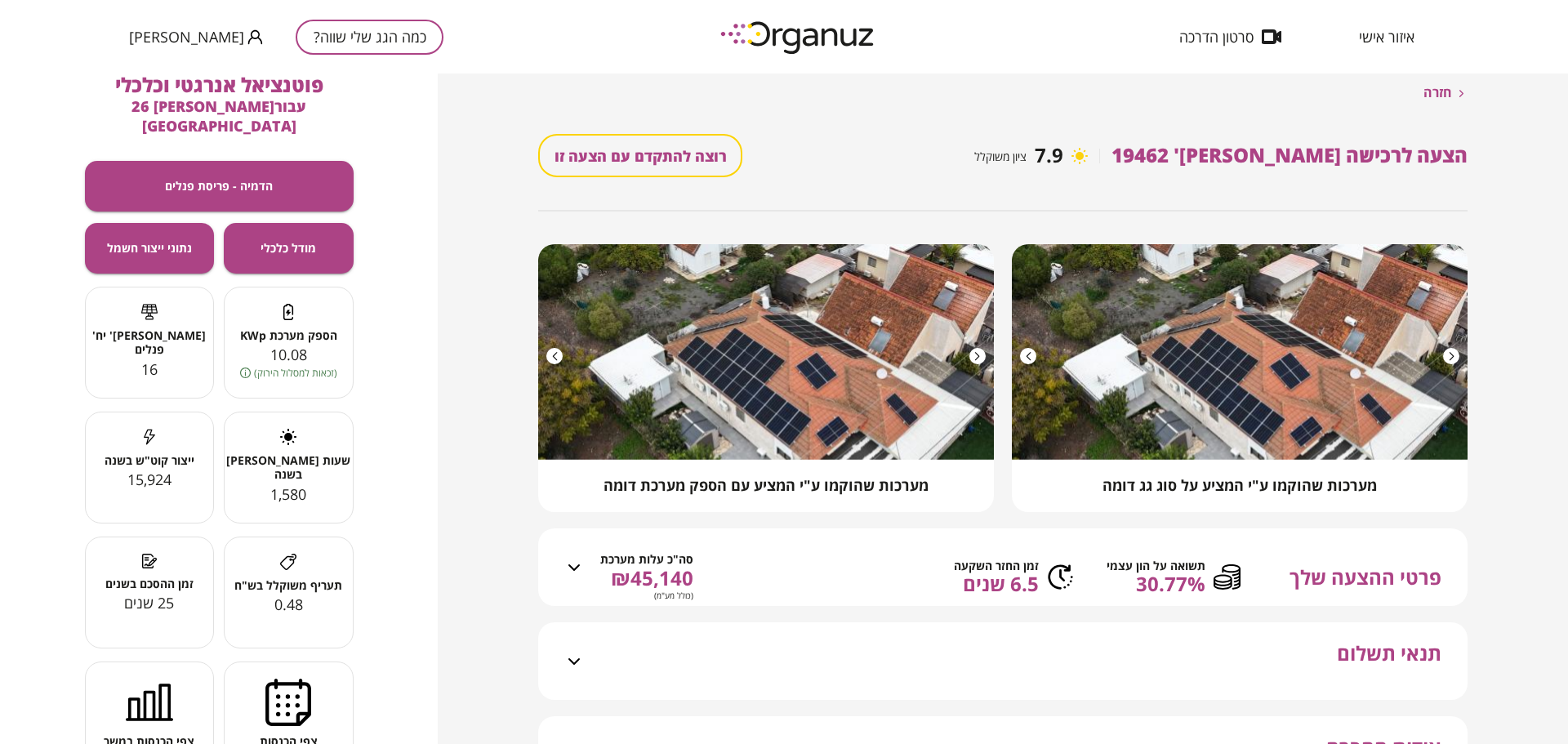
click at [974, 354] on div at bounding box center [977, 356] width 17 height 17
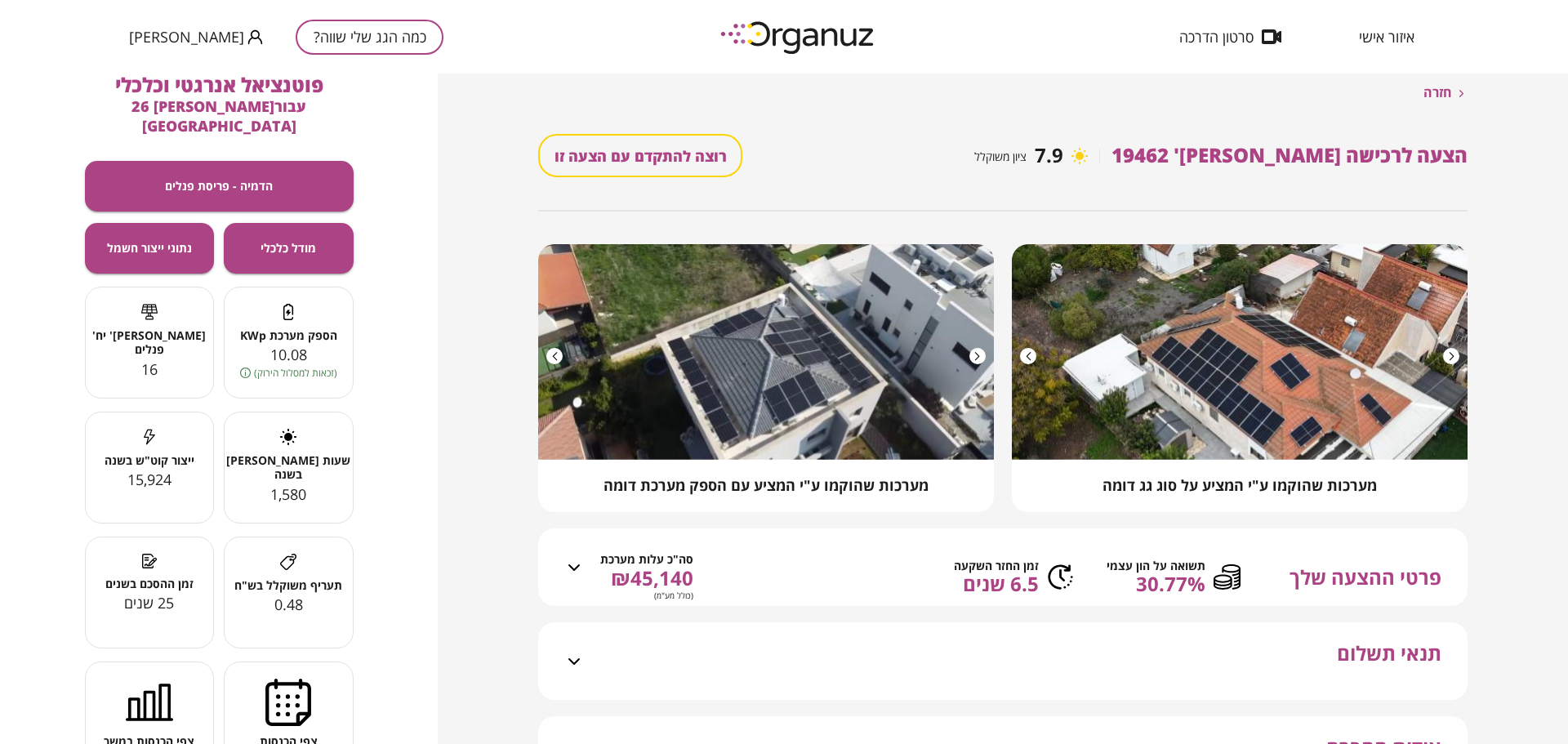
click at [555, 358] on div at bounding box center [554, 356] width 17 height 17
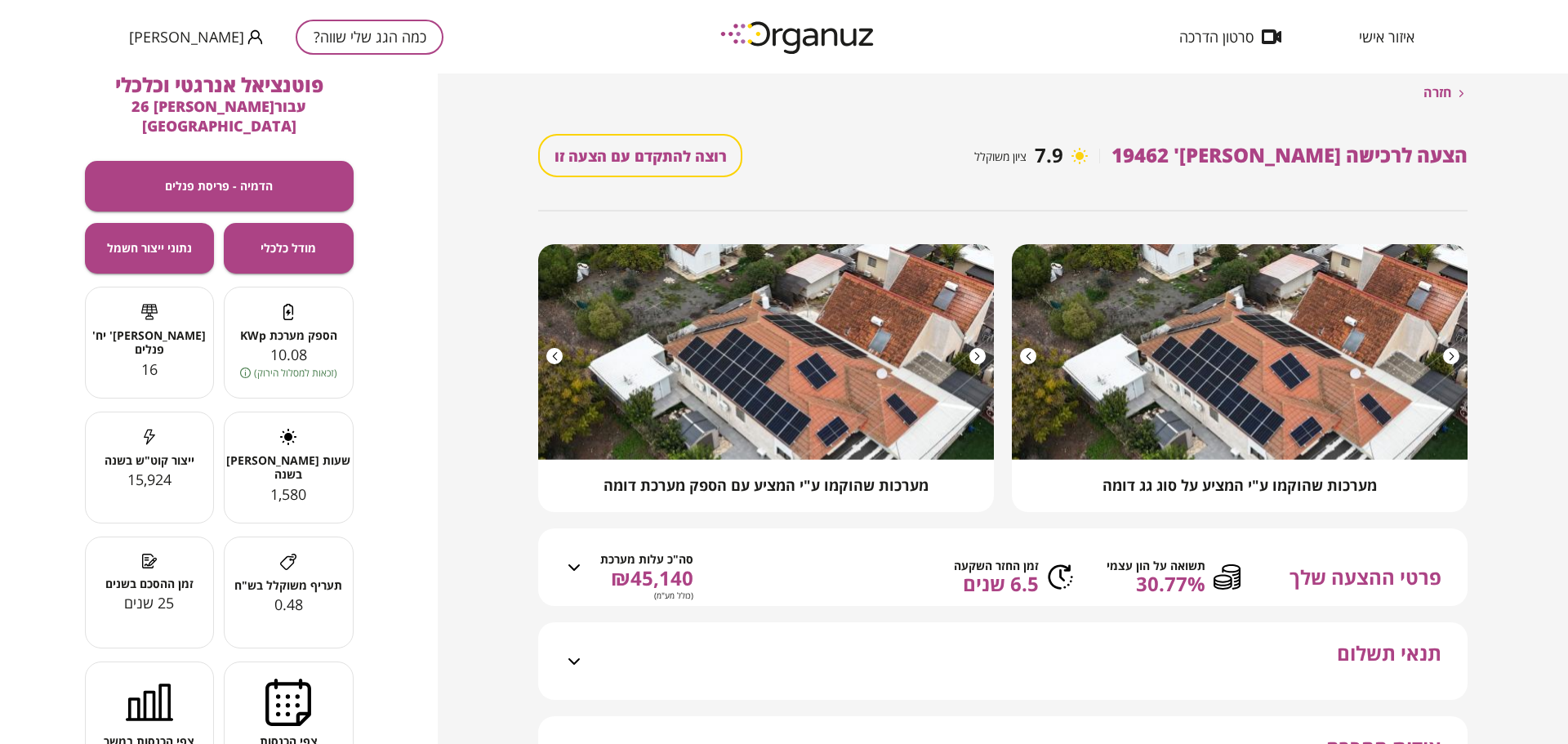
click at [555, 358] on div at bounding box center [554, 356] width 17 height 17
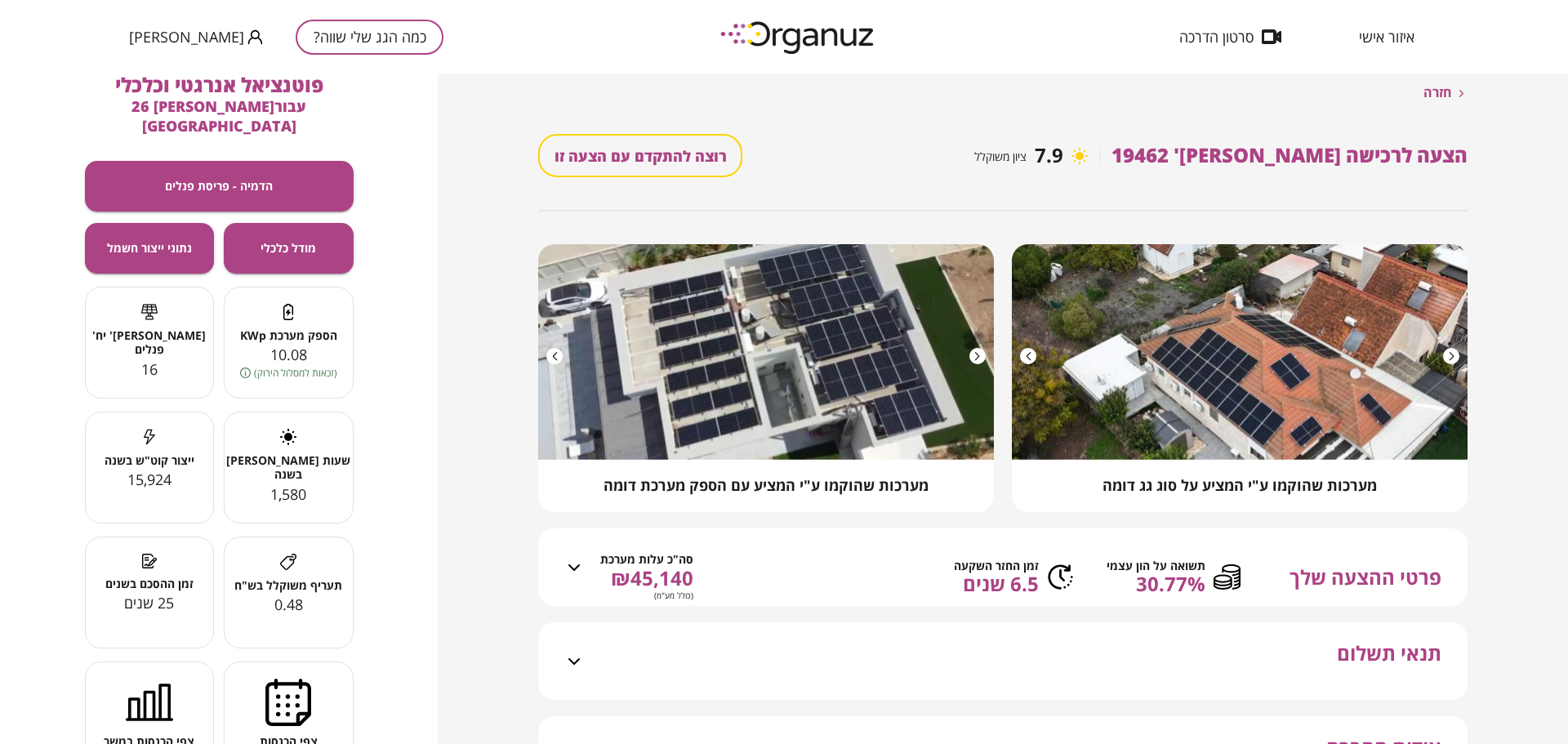
click at [555, 358] on div at bounding box center [554, 356] width 17 height 17
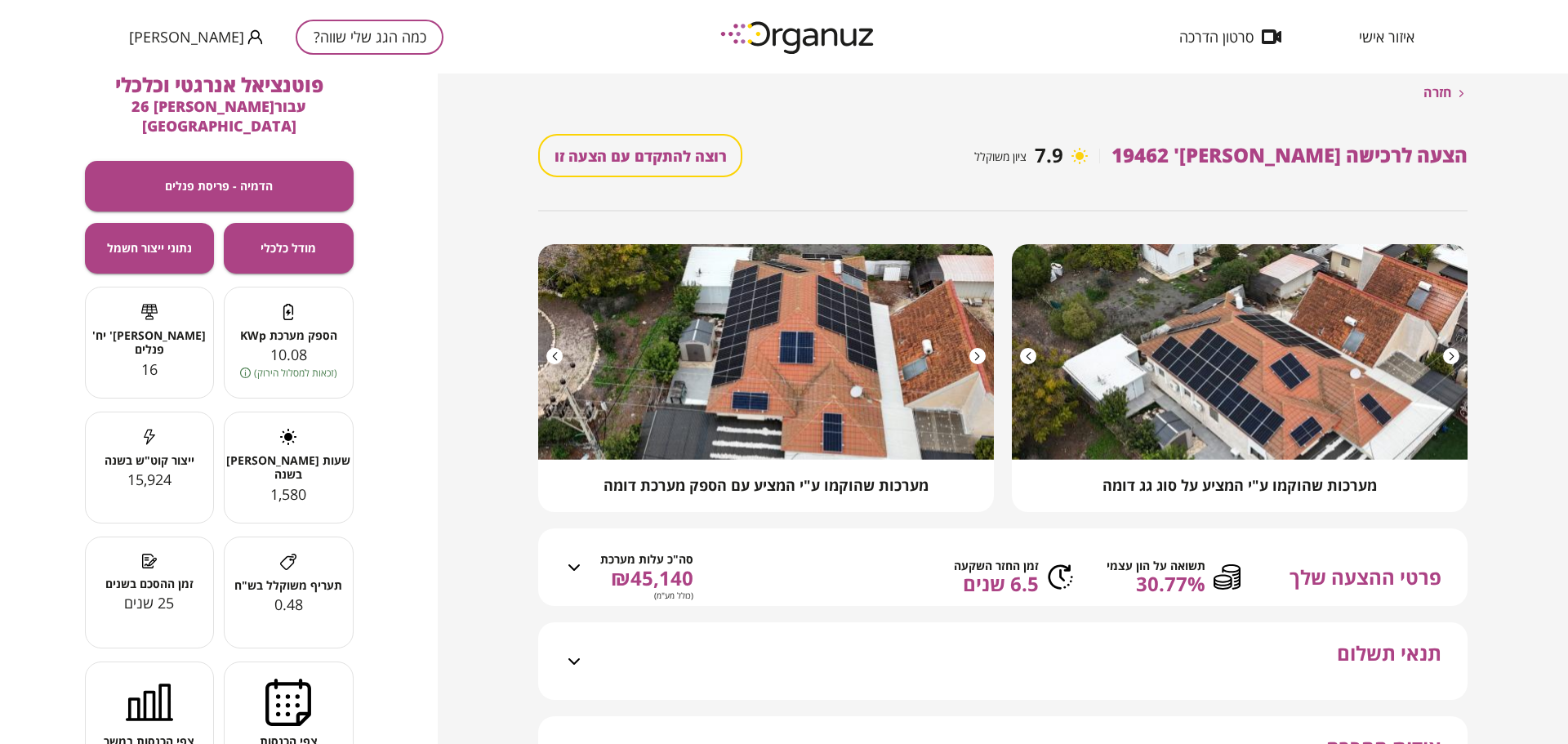
click at [555, 358] on div at bounding box center [554, 356] width 17 height 17
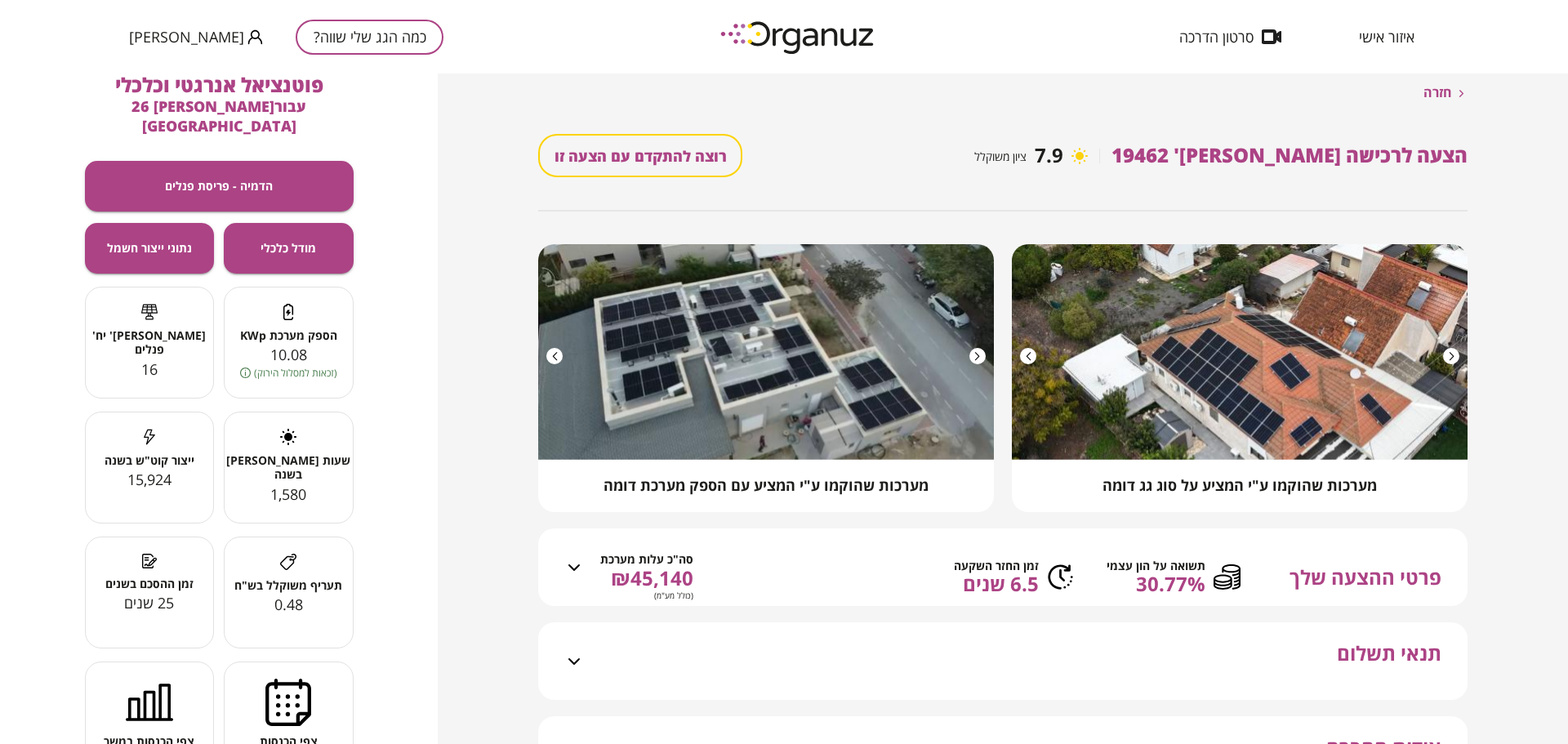
click at [555, 358] on div at bounding box center [554, 356] width 17 height 17
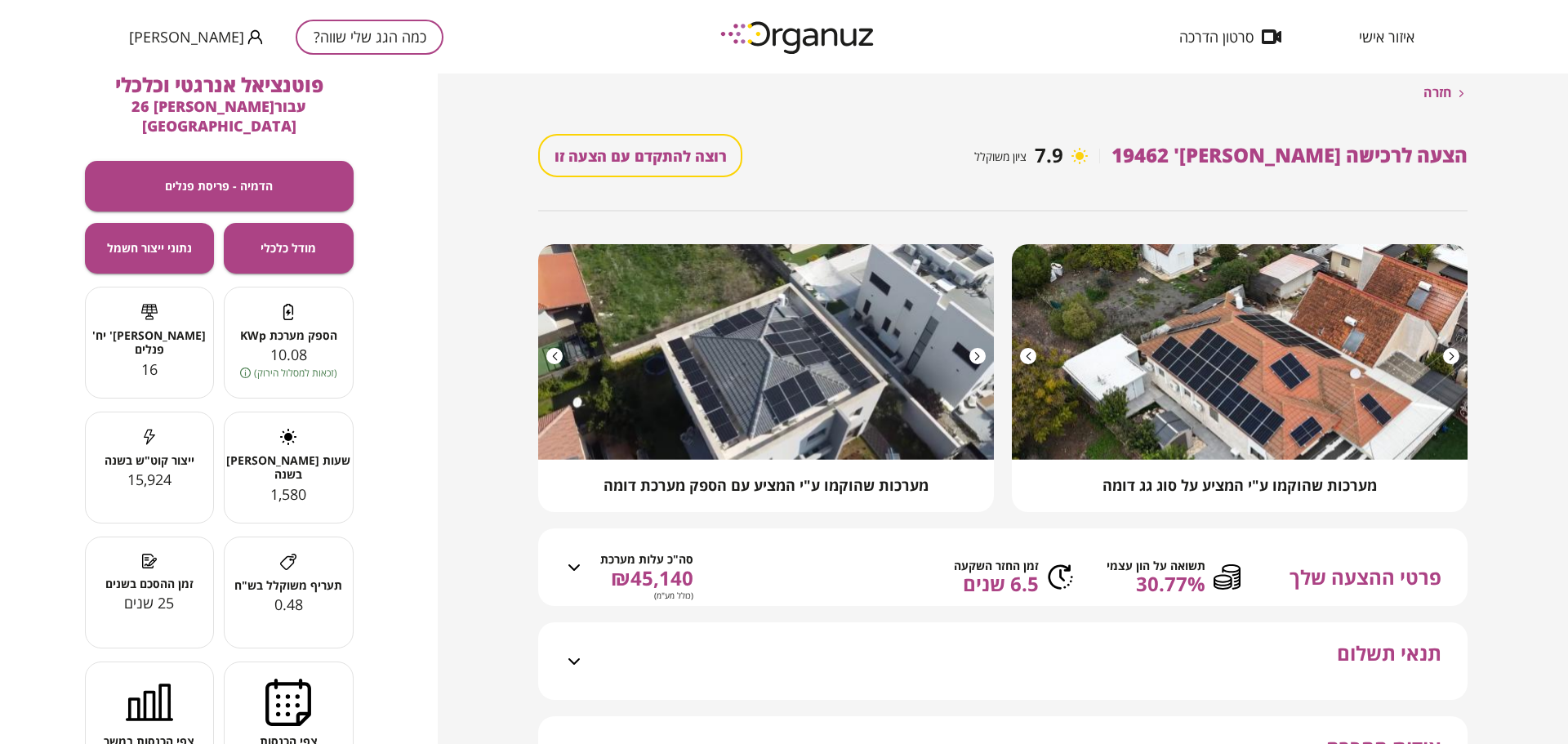
click at [555, 358] on div at bounding box center [554, 356] width 17 height 17
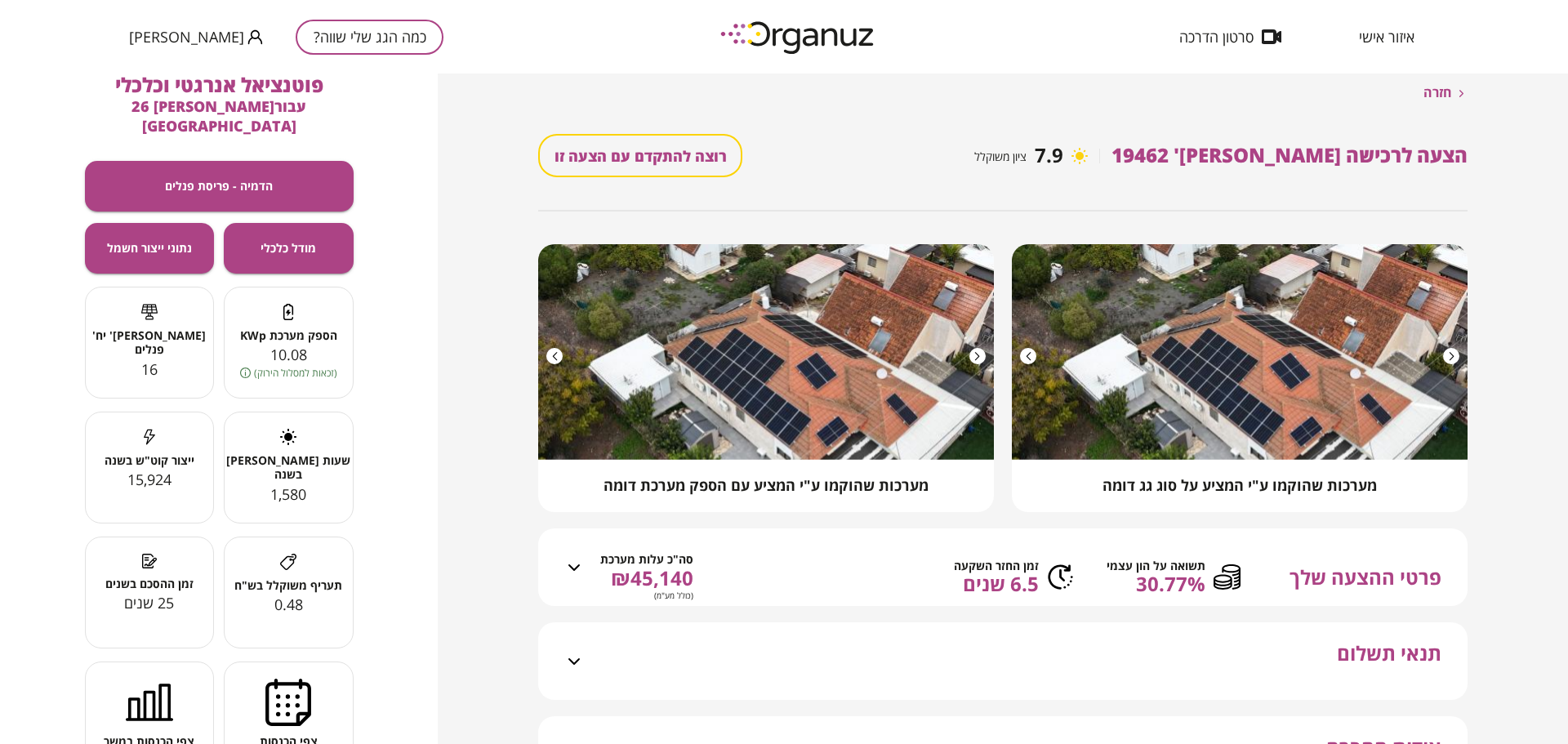
click at [555, 358] on div at bounding box center [554, 356] width 17 height 17
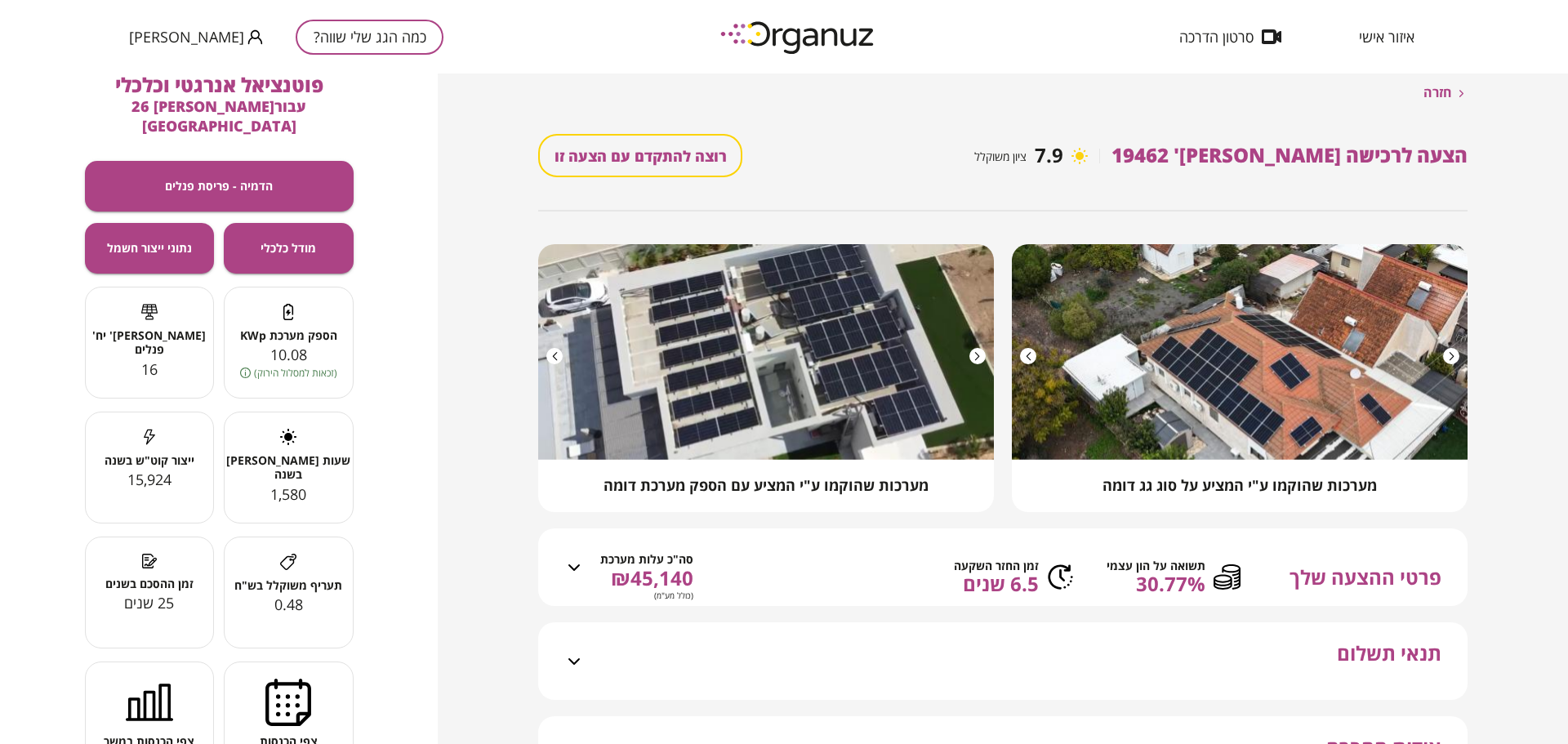
click at [555, 358] on div at bounding box center [554, 356] width 17 height 17
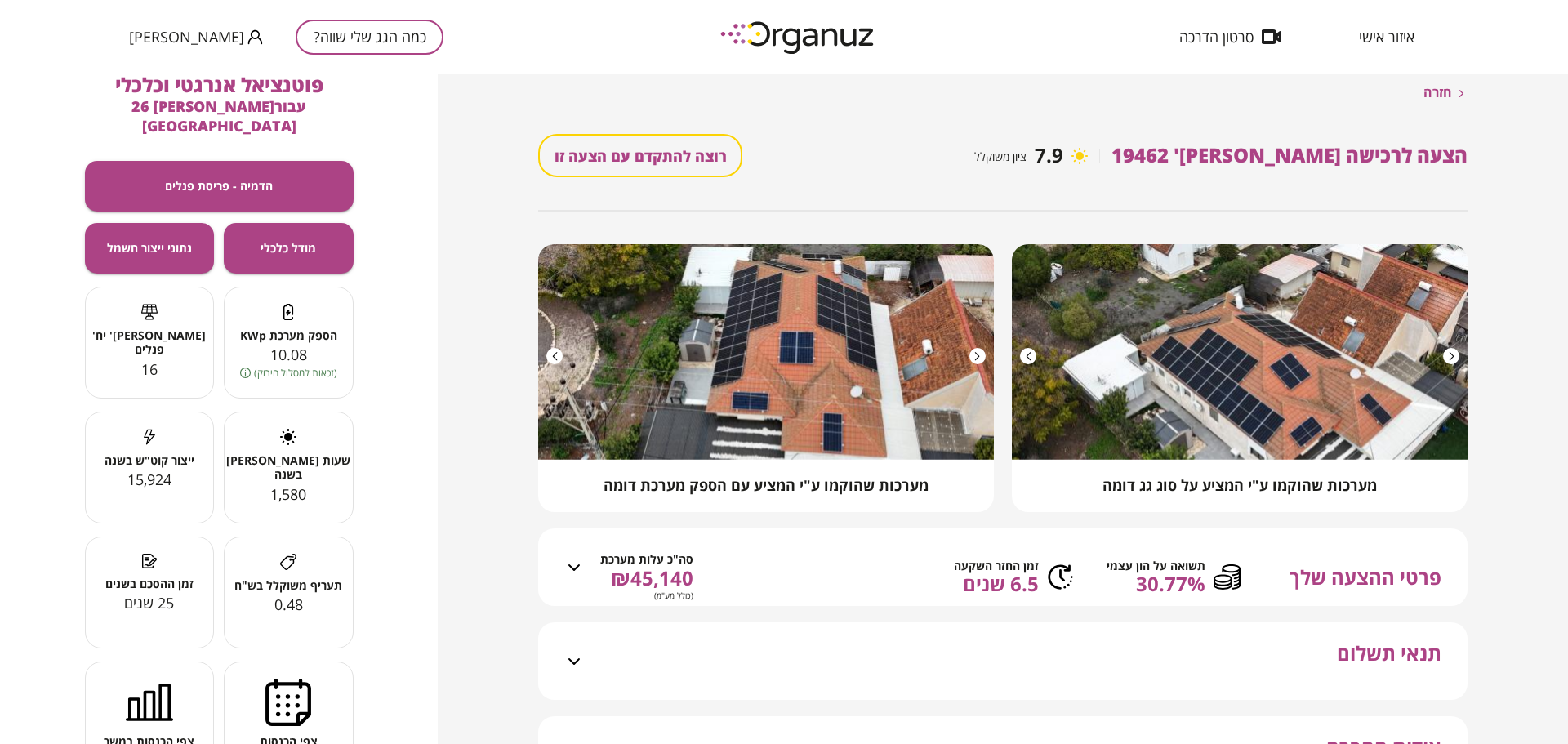
click at [555, 358] on div at bounding box center [554, 356] width 17 height 17
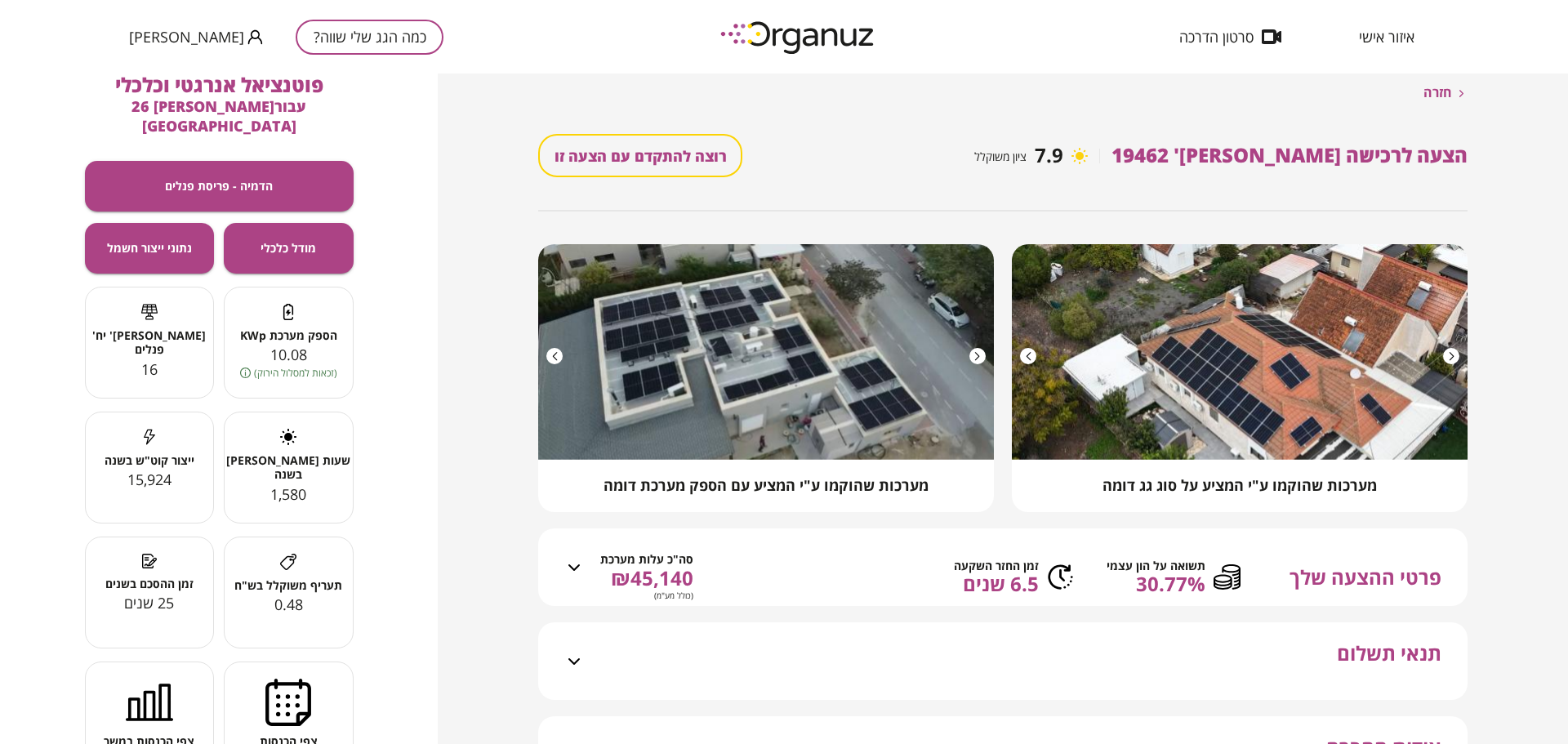
click at [555, 357] on div at bounding box center [554, 356] width 17 height 17
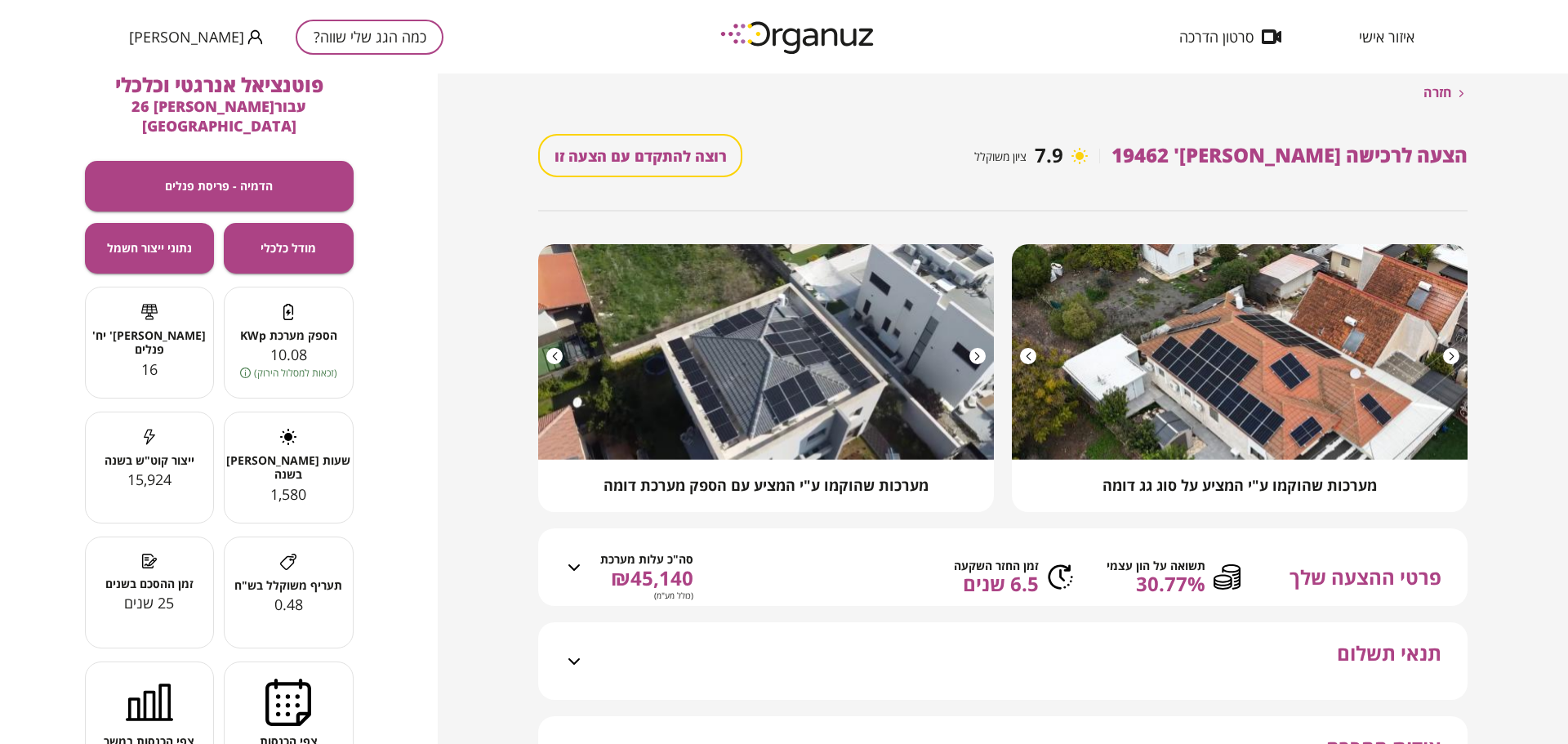
click at [555, 357] on div at bounding box center [554, 356] width 17 height 17
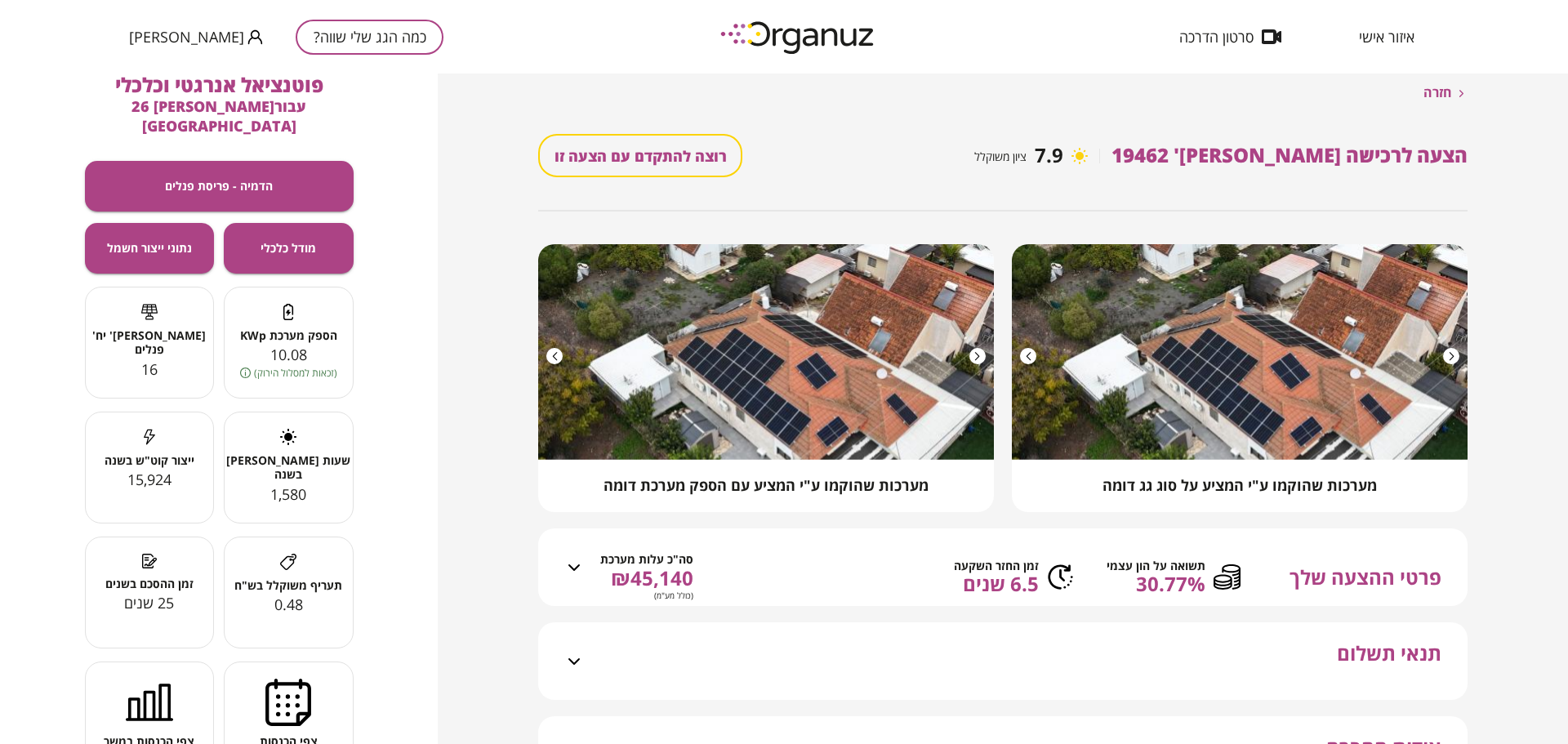
click at [555, 357] on div at bounding box center [554, 356] width 17 height 17
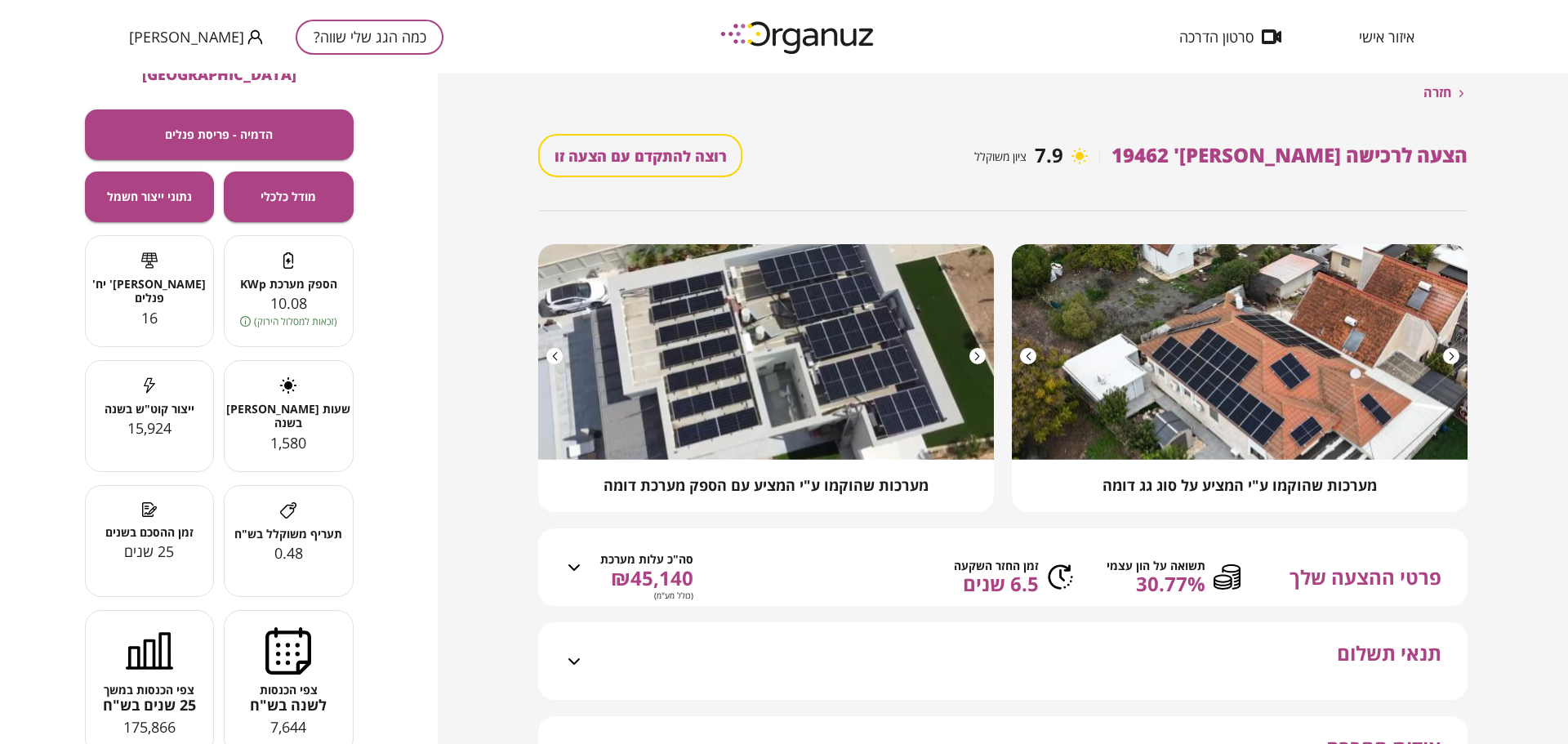
scroll to position [75, 0]
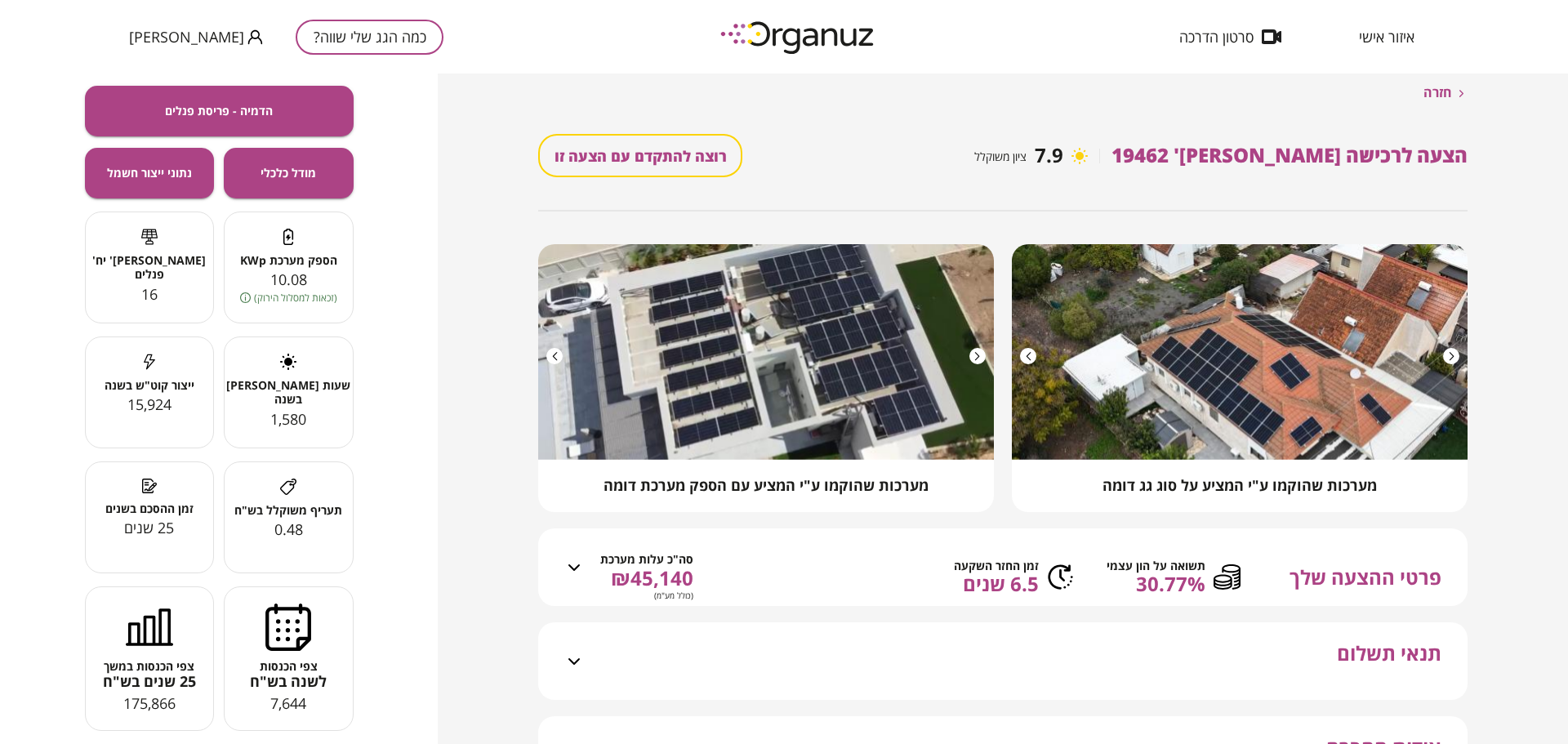
click at [399, 494] on div "פוטנציאל אנרגטי וכלכלי עבור [PERSON_NAME] 26 [GEOGRAPHIC_DATA] הדמיה - פריסת פנ…" at bounding box center [218, 408] width 438 height 670
drag, startPoint x: 1532, startPoint y: 556, endPoint x: 1514, endPoint y: 448, distance: 109.5
click at [1533, 554] on div "חזרה הצעה לרכישה [PERSON_NAME]' 19462 7.9 ציון משוקלל רוצה להתקדם עם הצעה זו מע…" at bounding box center [1002, 408] width 1130 height 670
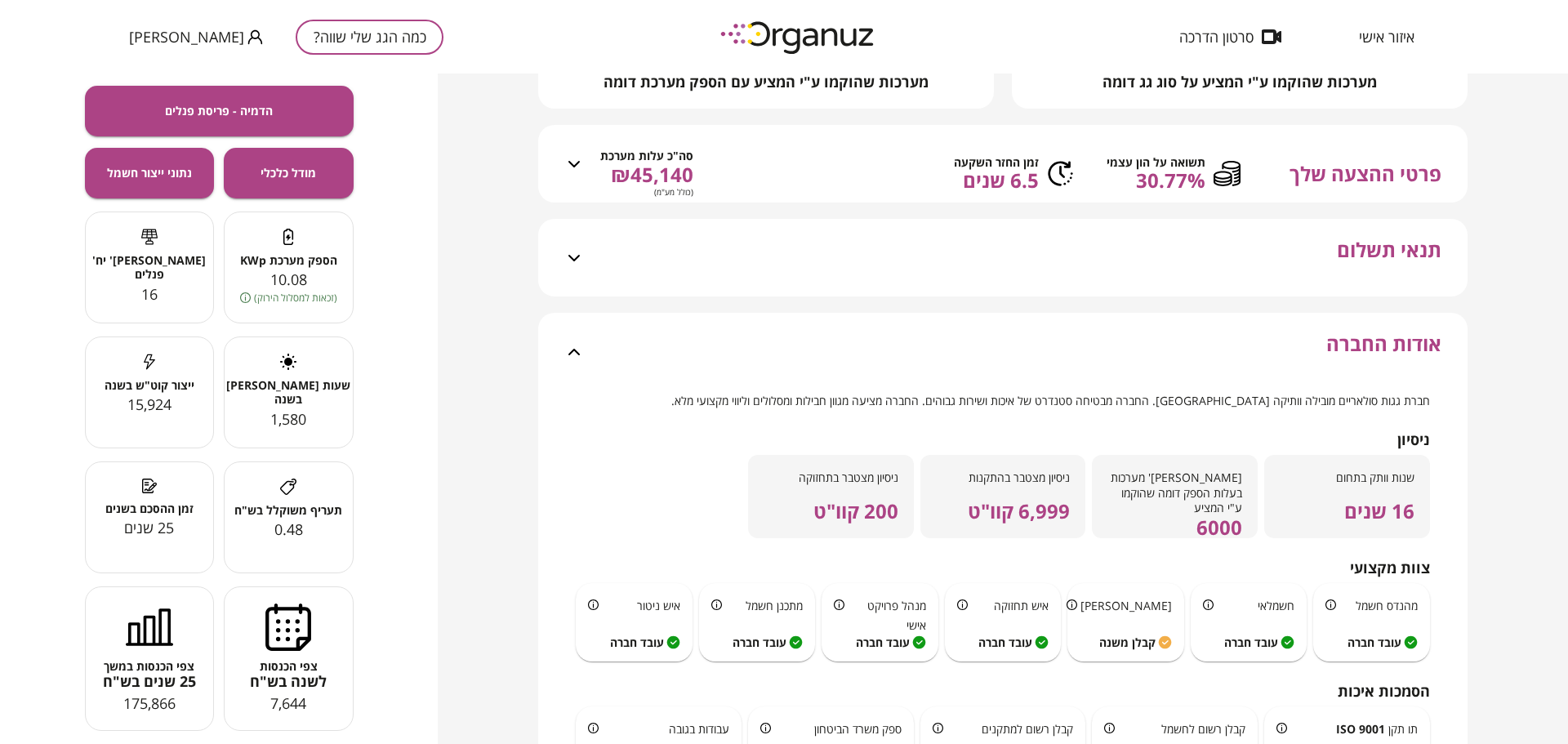
scroll to position [490, 0]
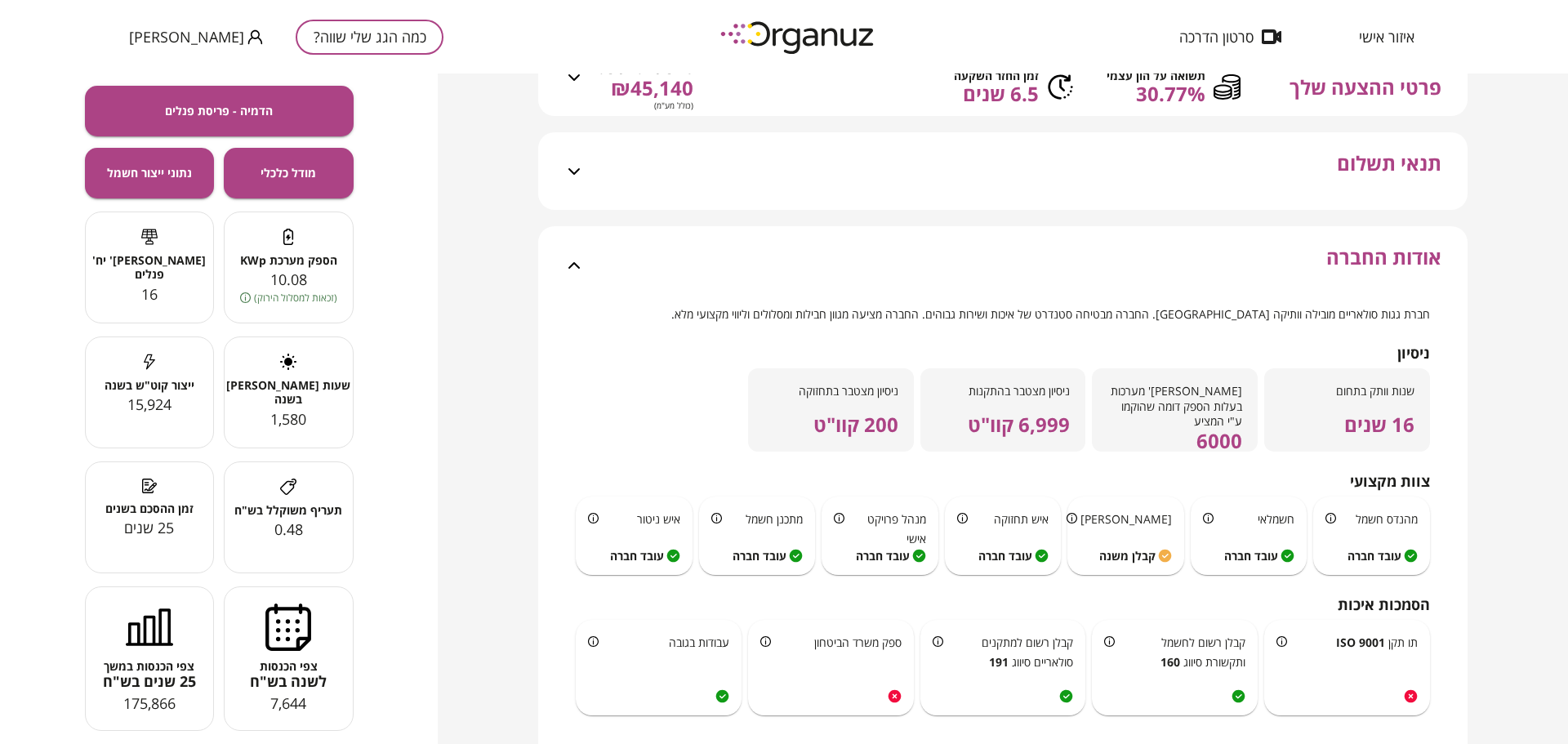
click at [575, 181] on icon at bounding box center [574, 171] width 19 height 19
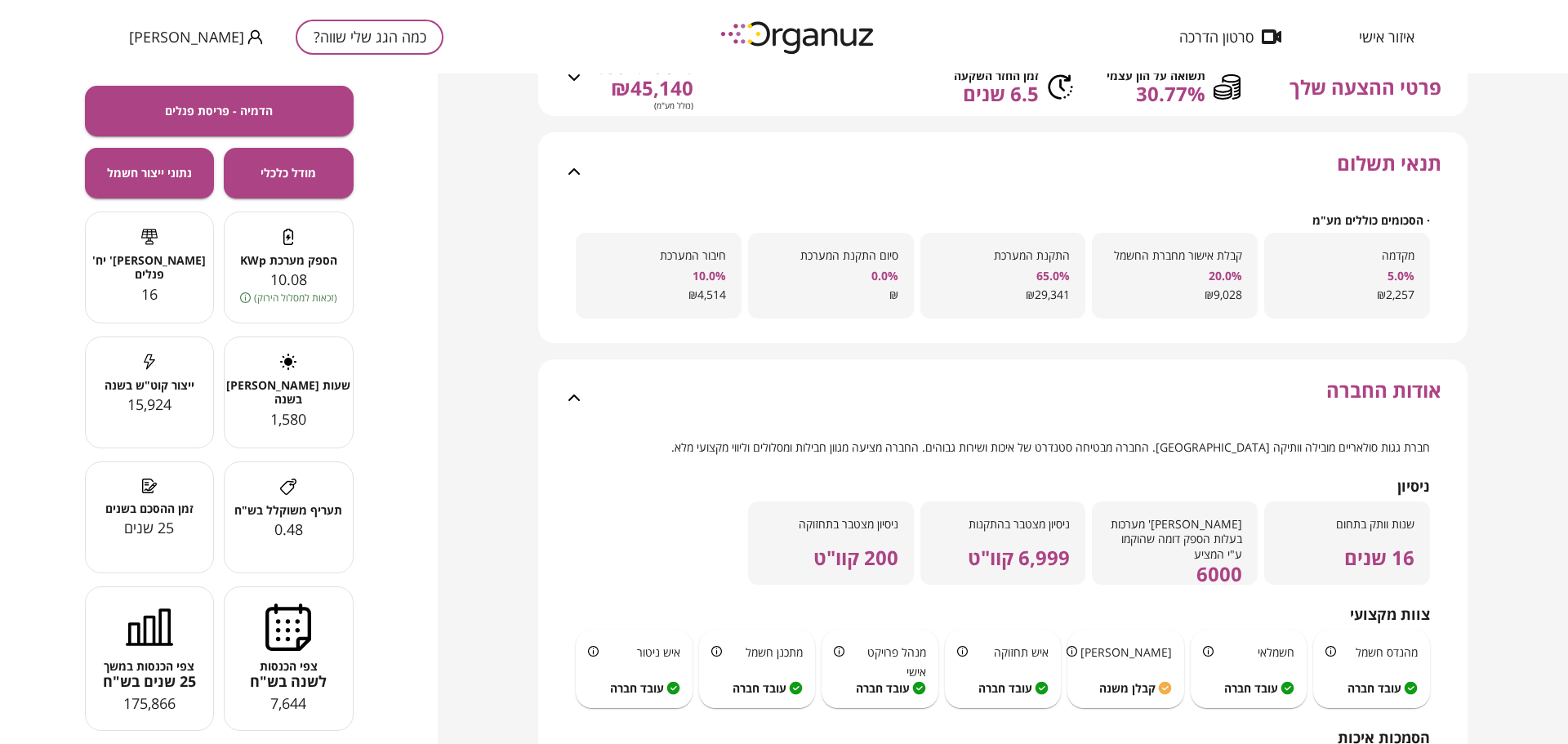
click at [473, 280] on div "חזרה הצעה לרכישה [PERSON_NAME]' 19462 7.9 ציון משוקלל רוצה להתקדם עם הצעה זו מע…" at bounding box center [1002, 408] width 1130 height 670
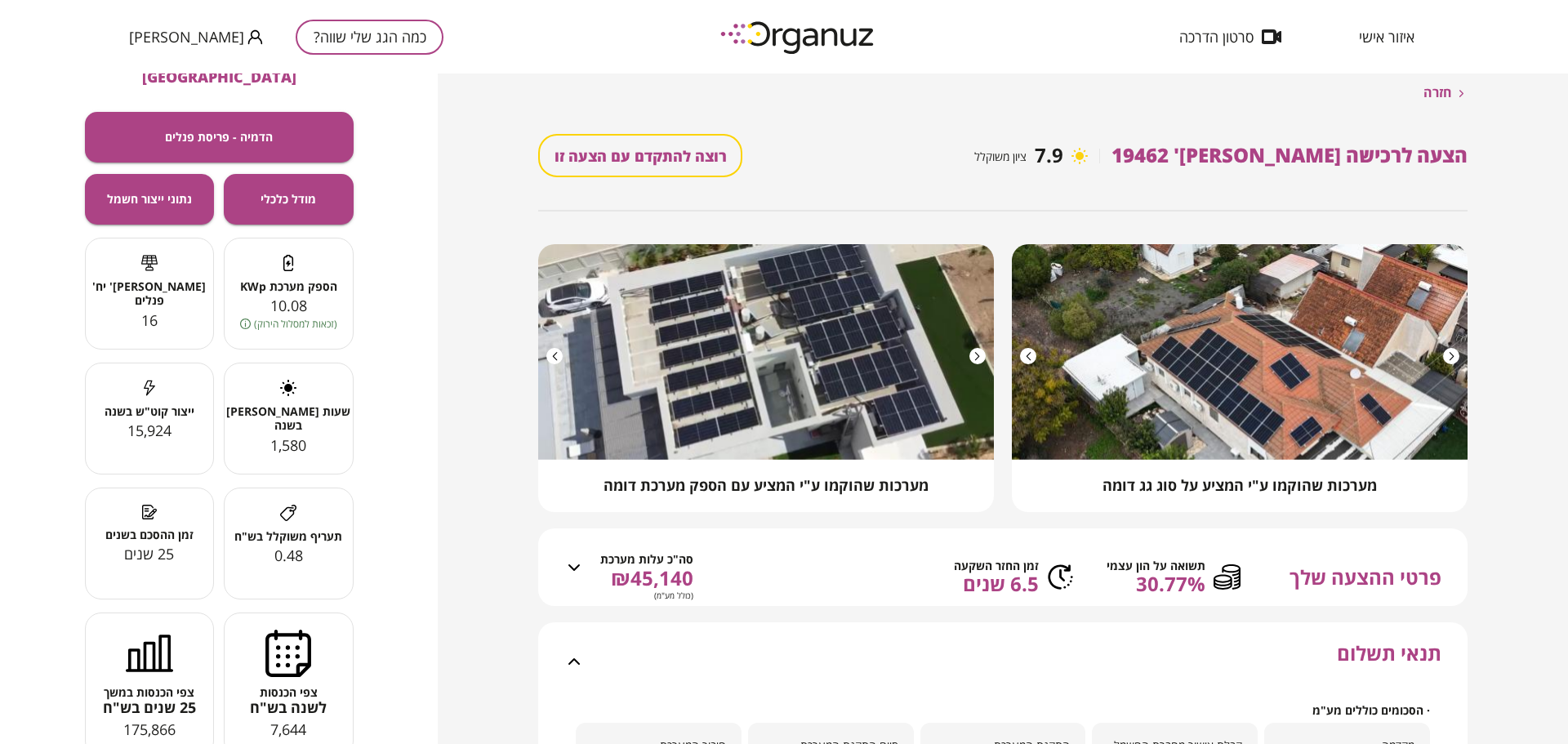
scroll to position [75, 0]
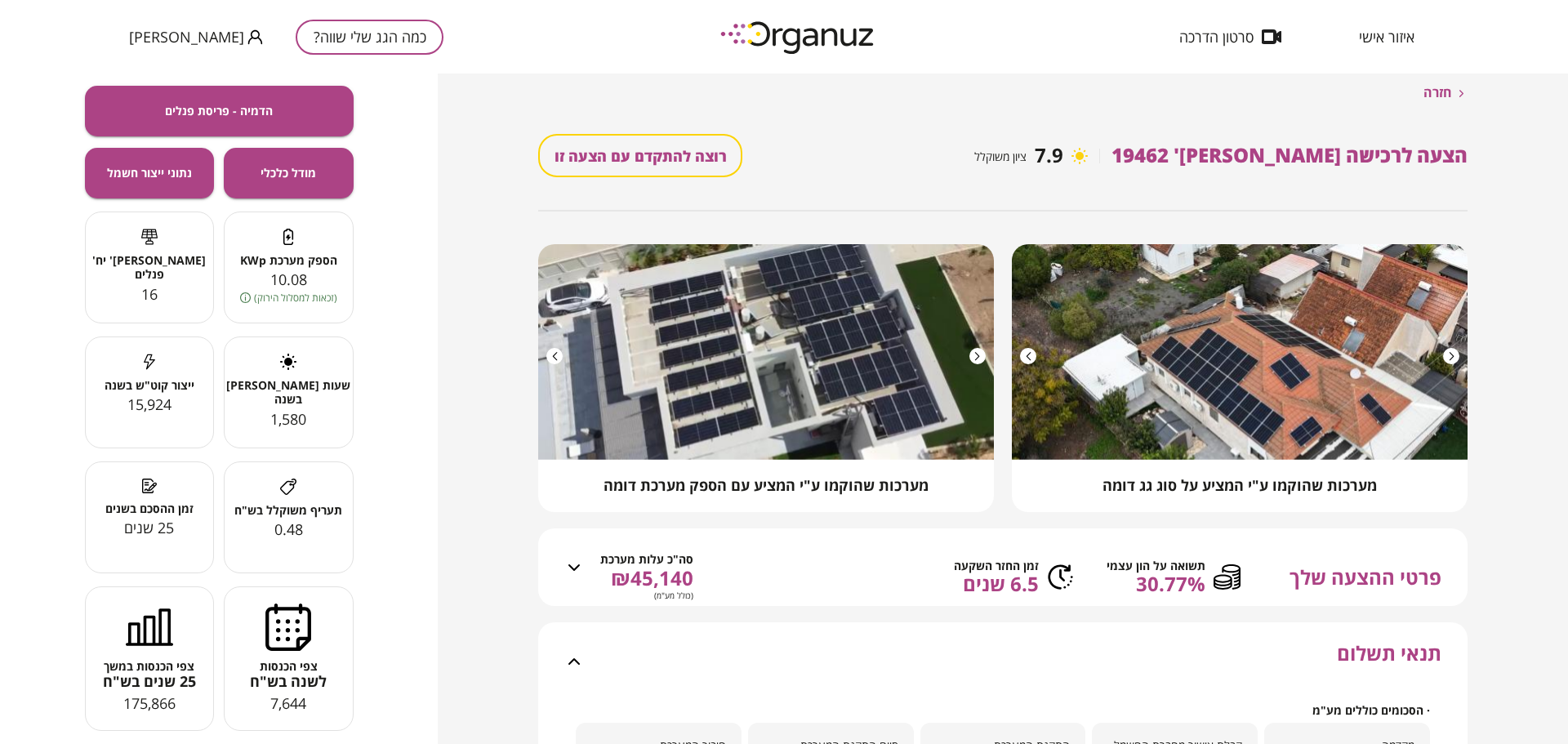
click at [451, 495] on div "חזרה הצעה לרכישה [PERSON_NAME]' 19462 7.9 ציון משוקלל רוצה להתקדם עם הצעה זו מע…" at bounding box center [1002, 408] width 1130 height 670
click at [293, 519] on span "0.48" at bounding box center [288, 528] width 29 height 19
click at [279, 519] on span "0.48" at bounding box center [288, 528] width 29 height 19
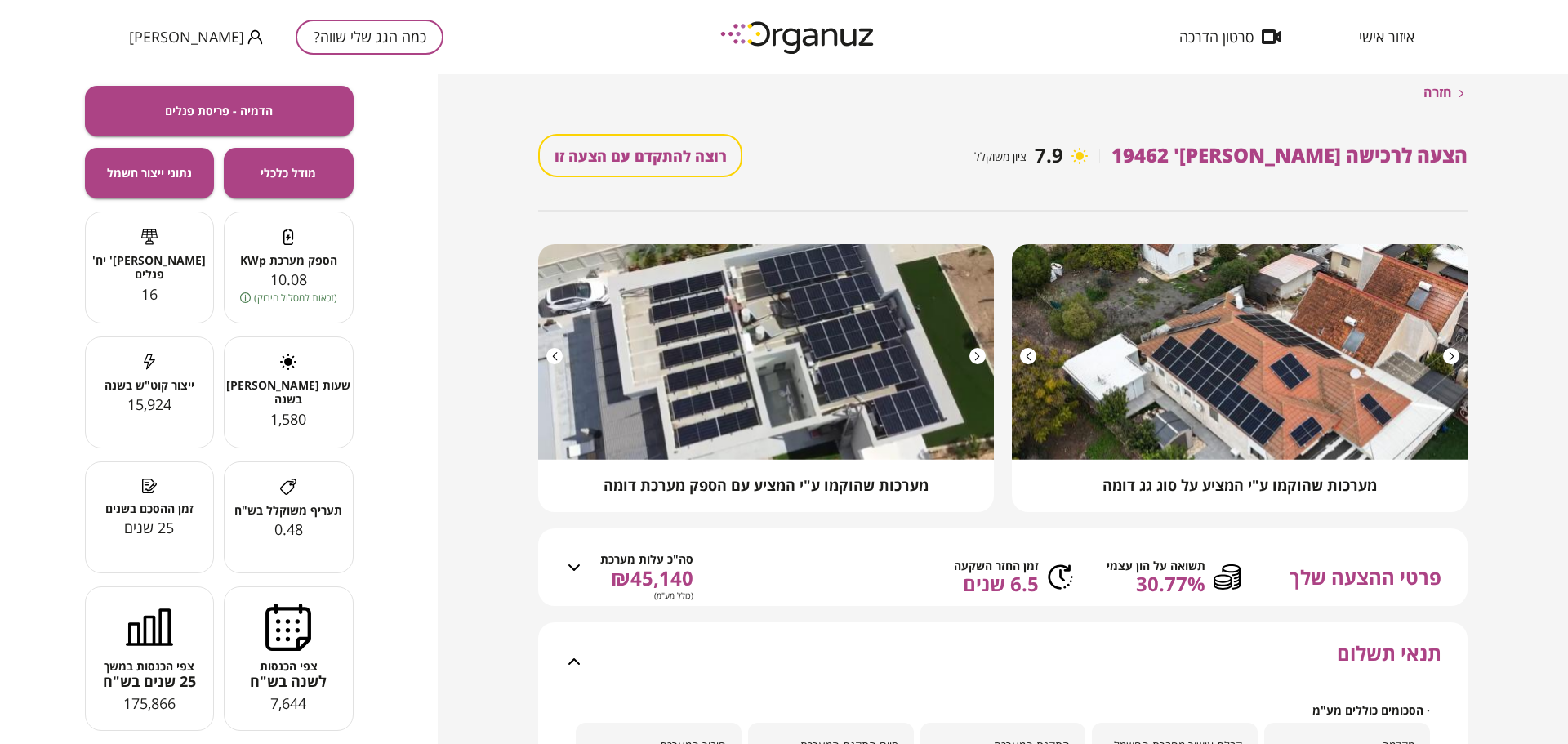
click at [279, 519] on span "0.48" at bounding box center [288, 528] width 29 height 19
click at [406, 647] on div "פוטנציאל אנרגטי וכלכלי עבור [PERSON_NAME] 26 [GEOGRAPHIC_DATA] הדמיה - פריסת פנ…" at bounding box center [218, 408] width 438 height 670
click at [517, 627] on div "חזרה הצעה לרכישה [PERSON_NAME]' 19462 7.9 ציון משוקלל רוצה להתקדם עם הצעה זו מע…" at bounding box center [1002, 408] width 1130 height 670
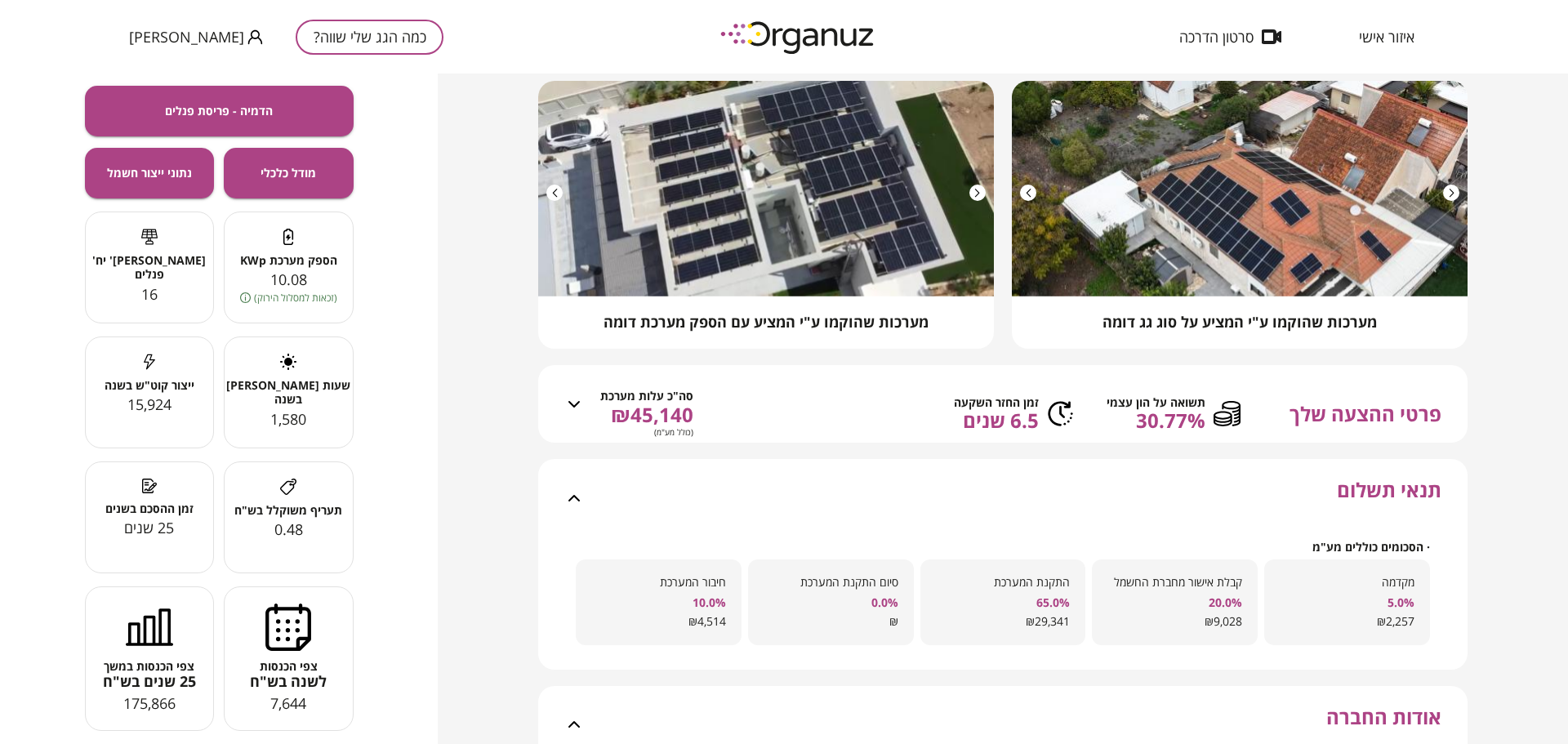
scroll to position [0, 0]
